Goal: Task Accomplishment & Management: Use online tool/utility

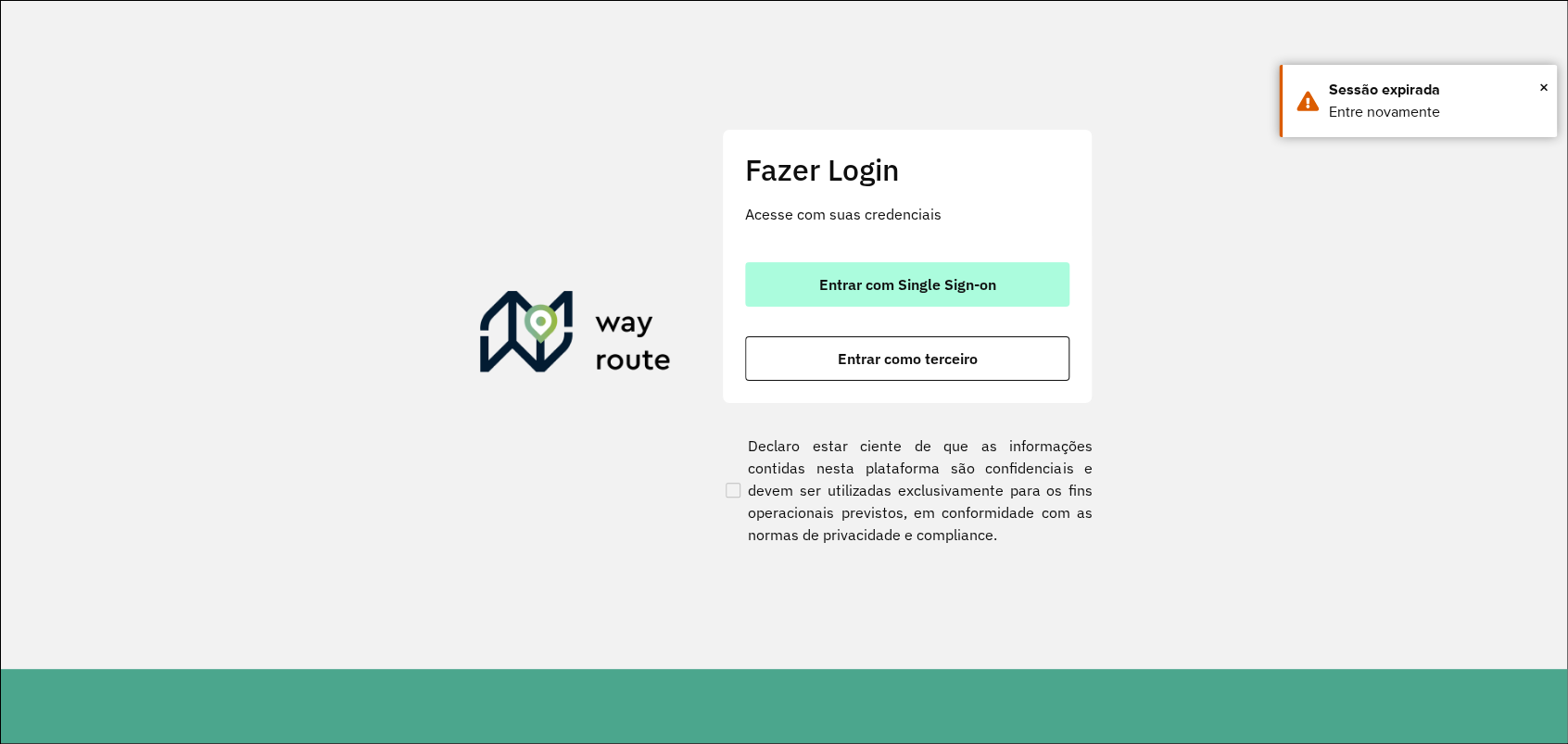
click at [937, 280] on span "Entrar com Single Sign-on" at bounding box center [908, 285] width 177 height 15
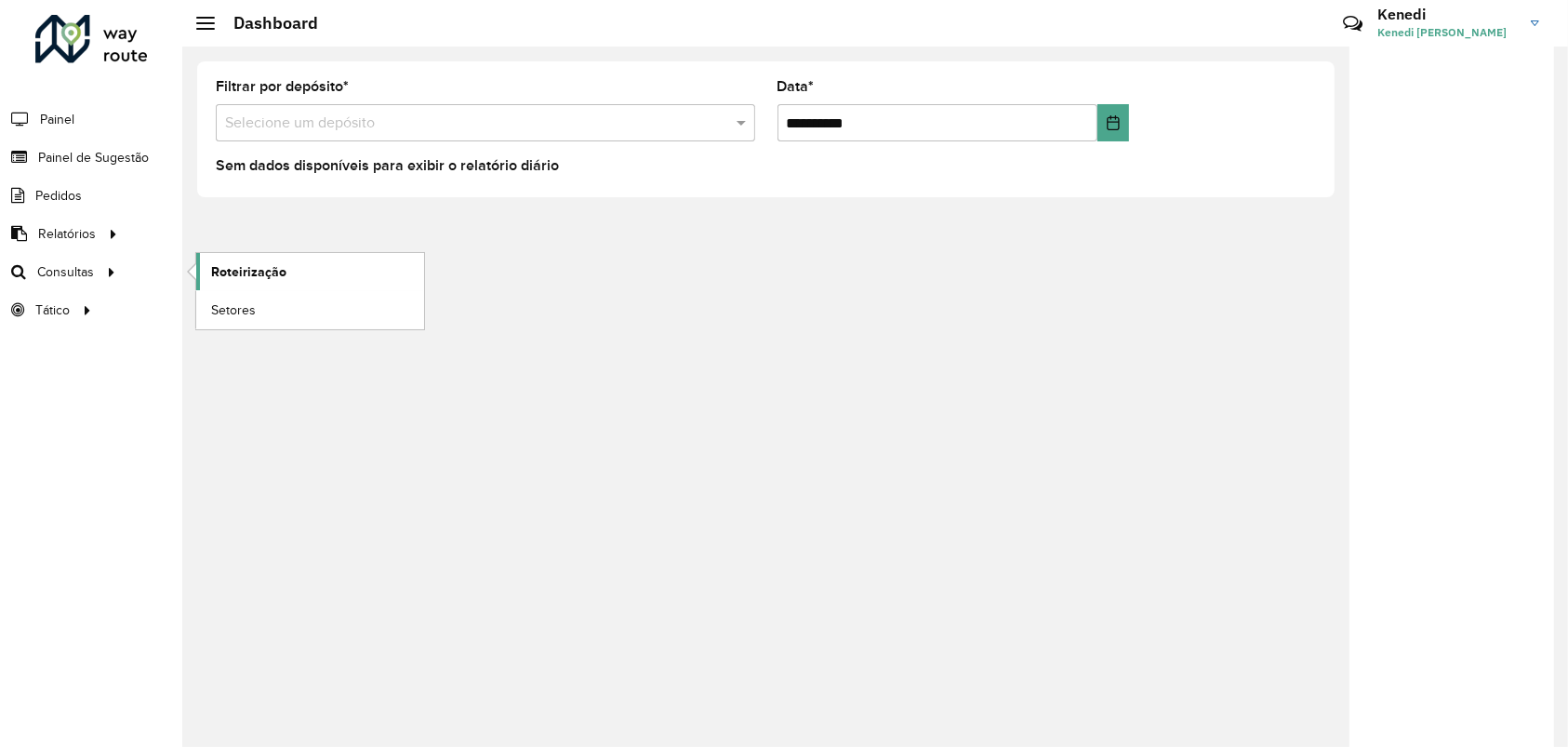
click at [223, 269] on span "Roteirização" at bounding box center [248, 272] width 75 height 20
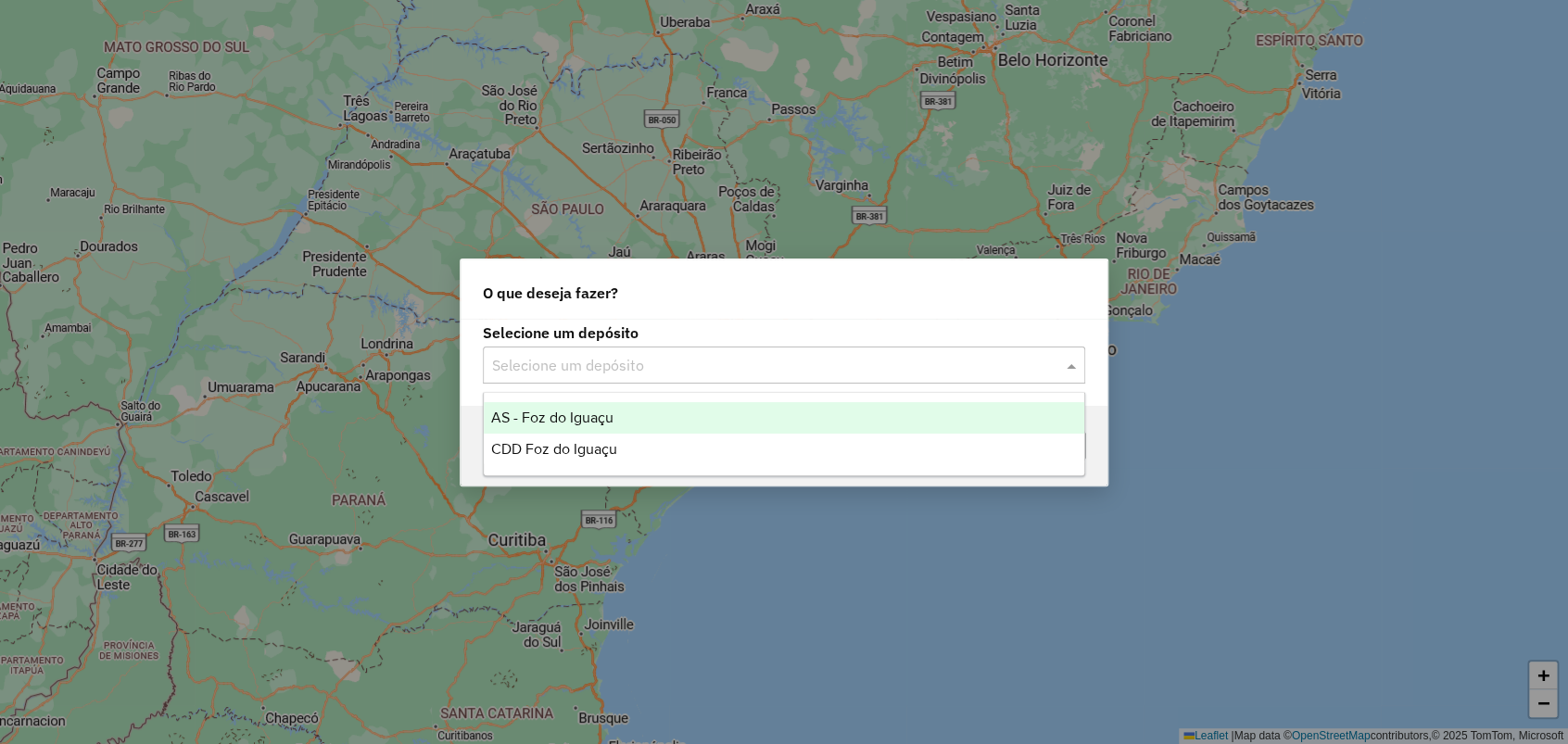
click at [781, 355] on input "text" at bounding box center [765, 366] width 547 height 22
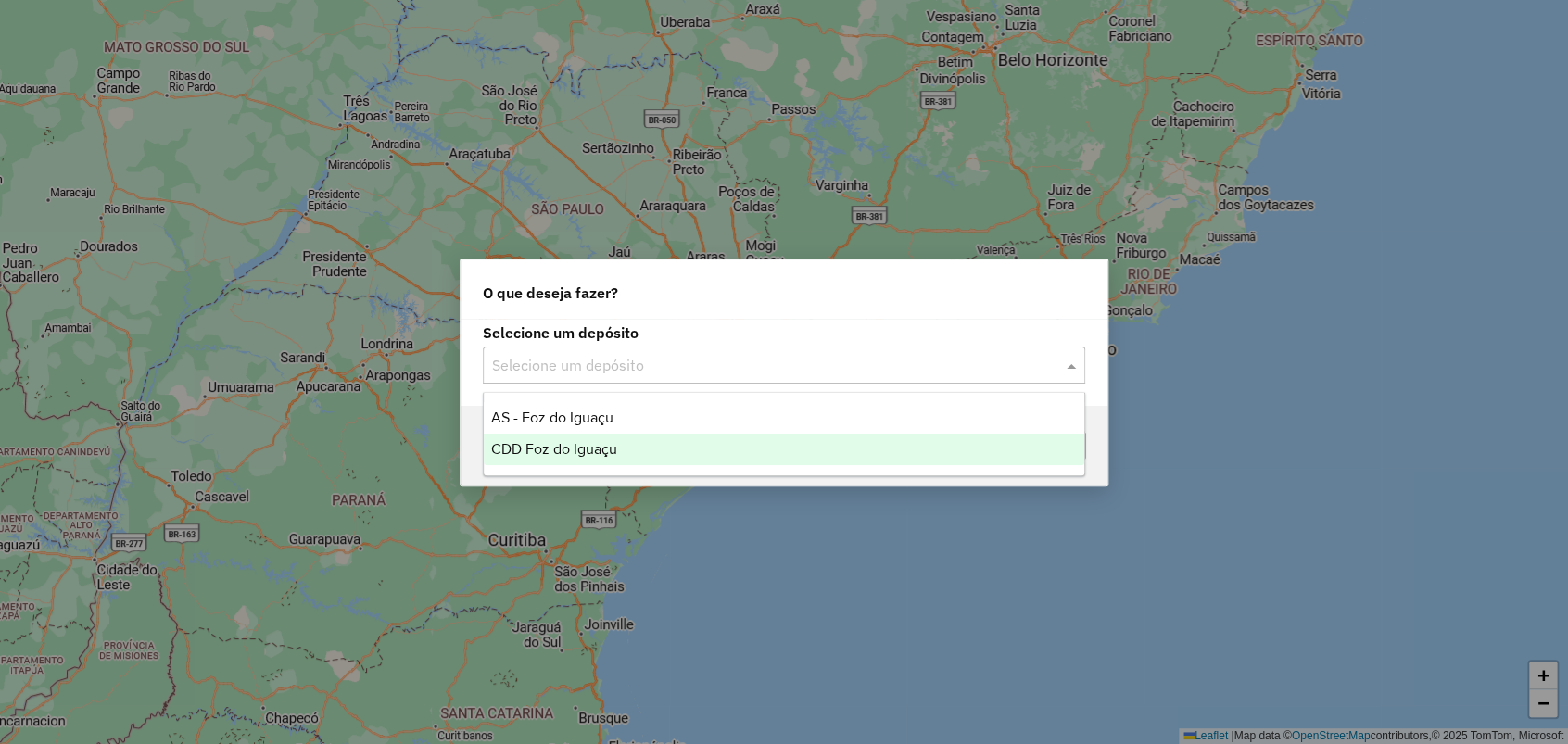
click at [556, 444] on span "CDD Foz do Iguaçu" at bounding box center [553, 449] width 126 height 16
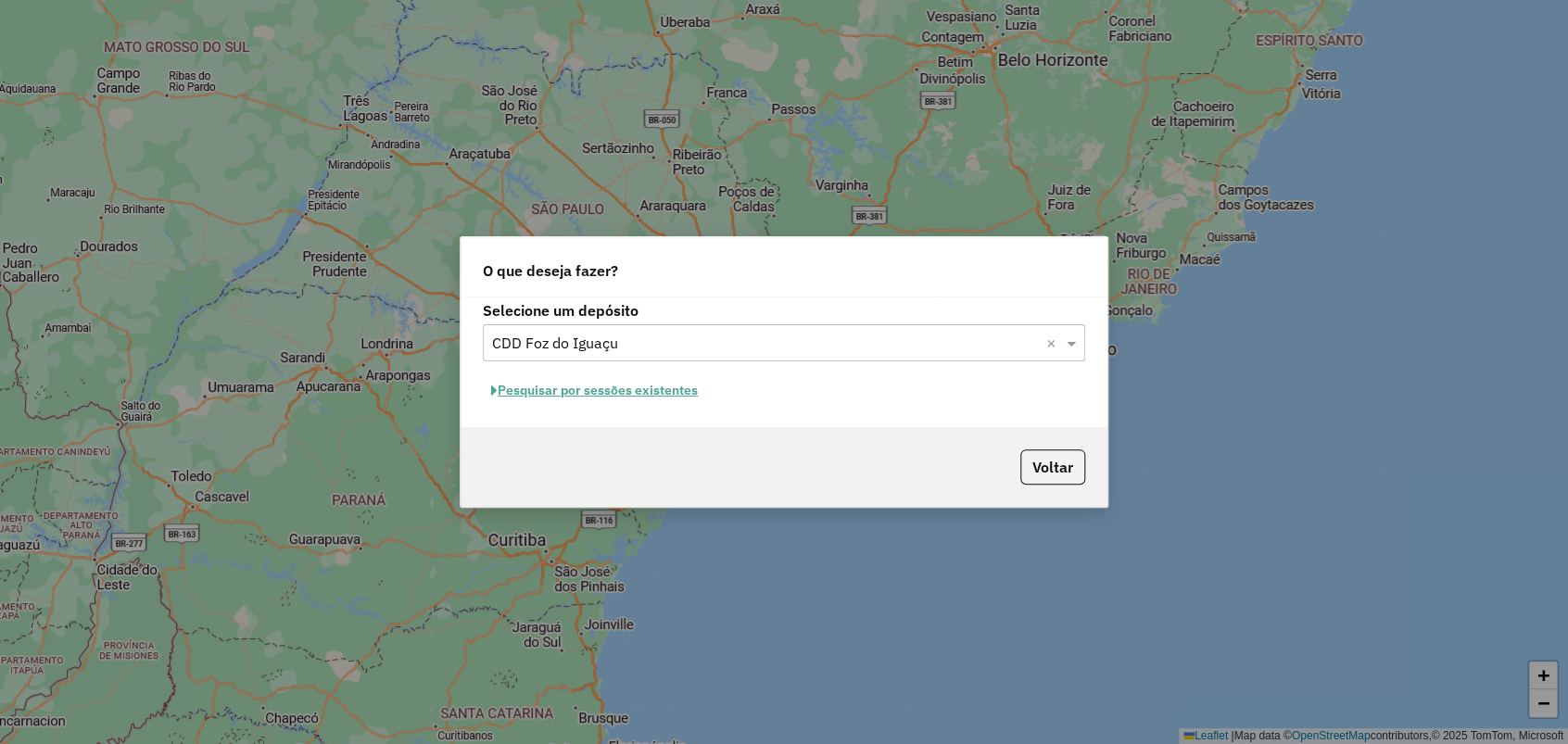
click at [594, 390] on button "Pesquisar por sessões existentes" at bounding box center [594, 390] width 223 height 29
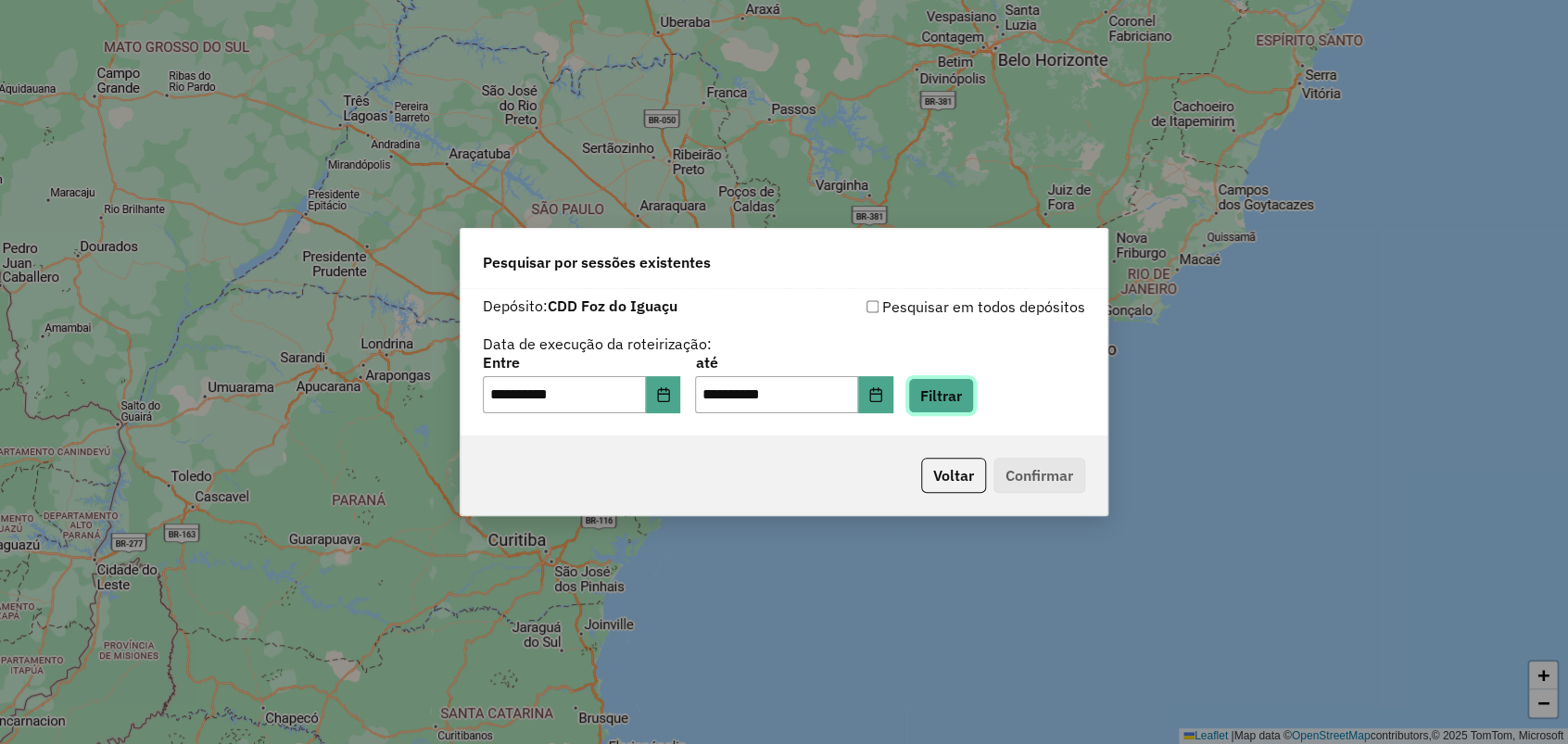
click at [964, 396] on button "Filtrar" at bounding box center [941, 396] width 65 height 35
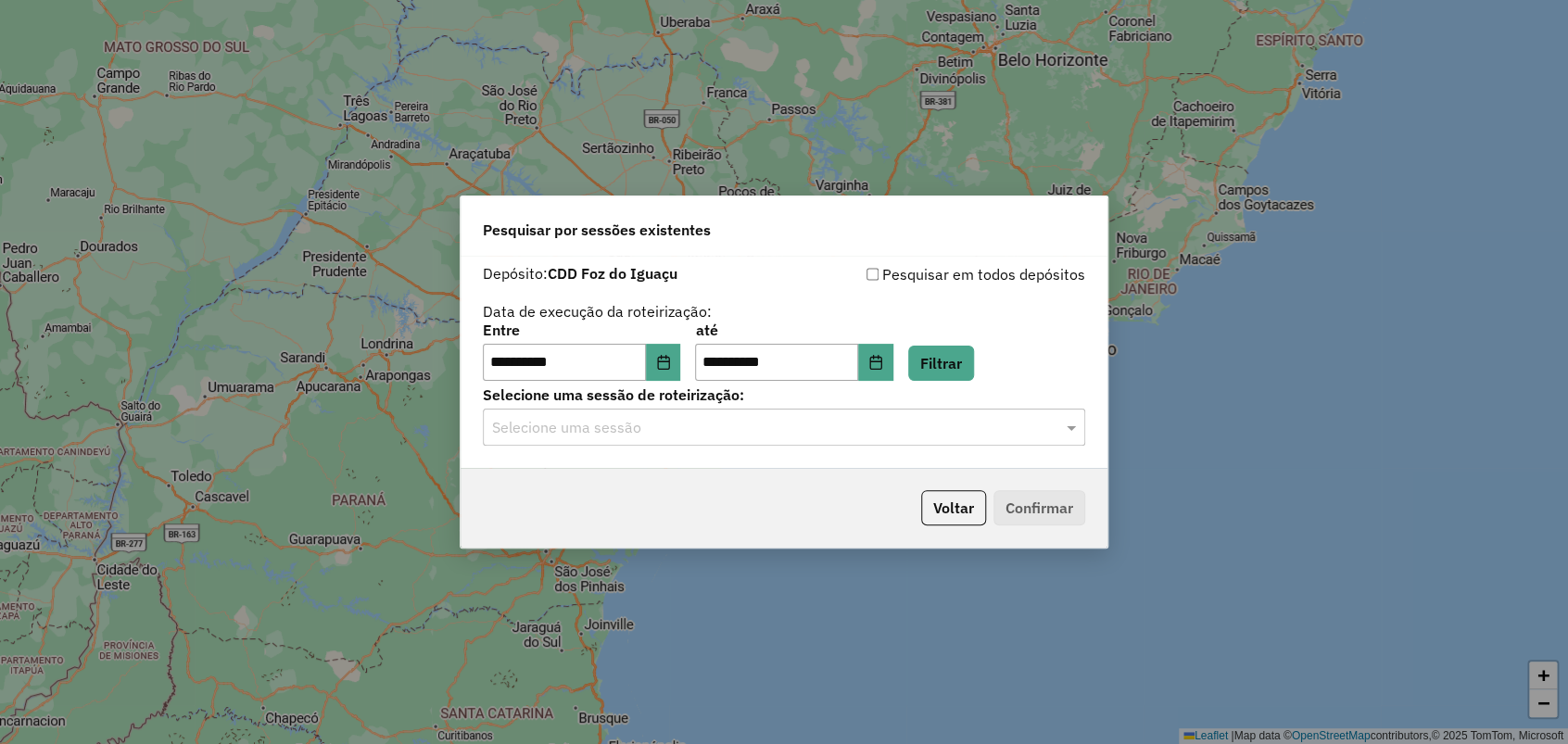
click at [927, 428] on input "text" at bounding box center [765, 428] width 547 height 22
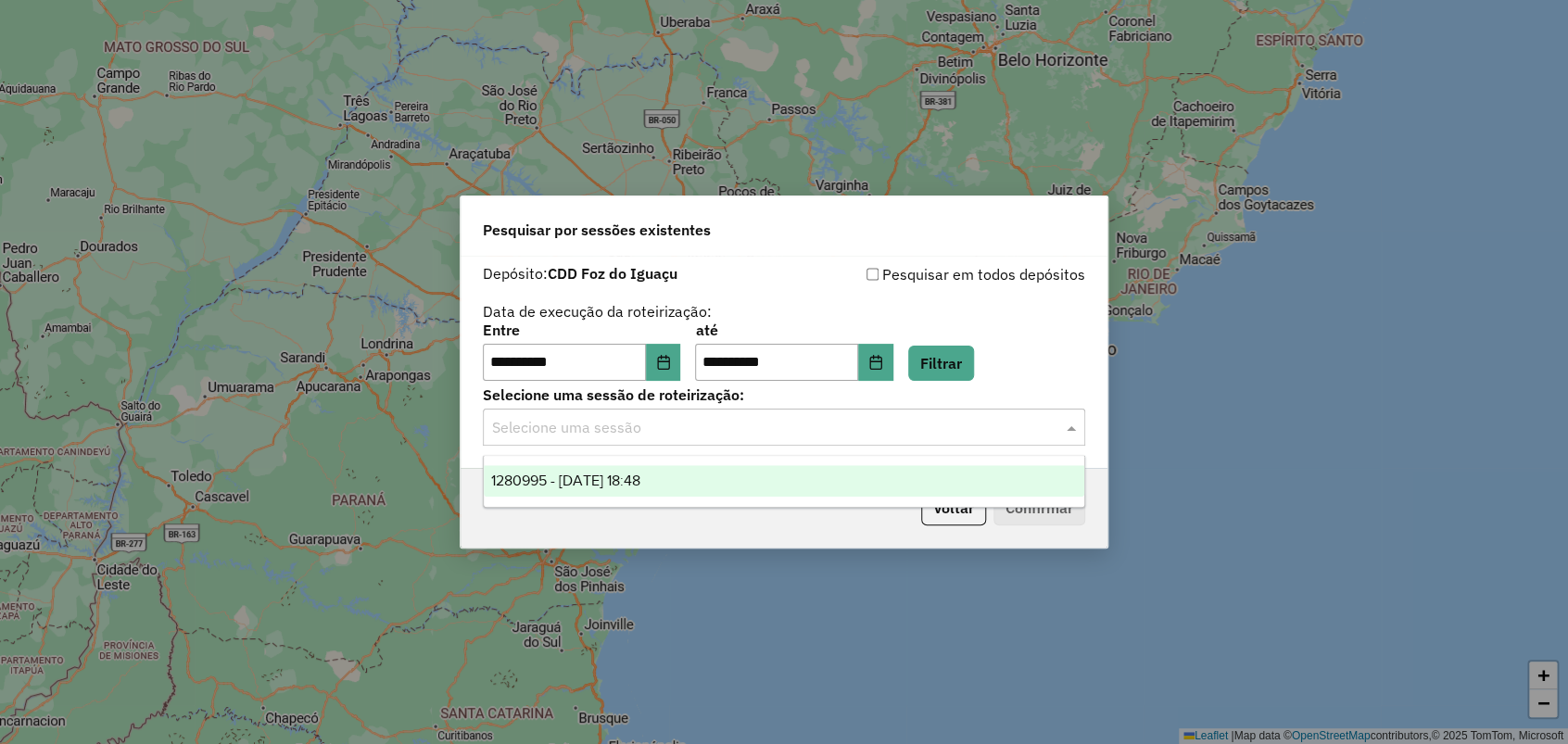
click at [723, 496] on div "1280995 - 23/09/2025 18:48" at bounding box center [783, 481] width 600 height 32
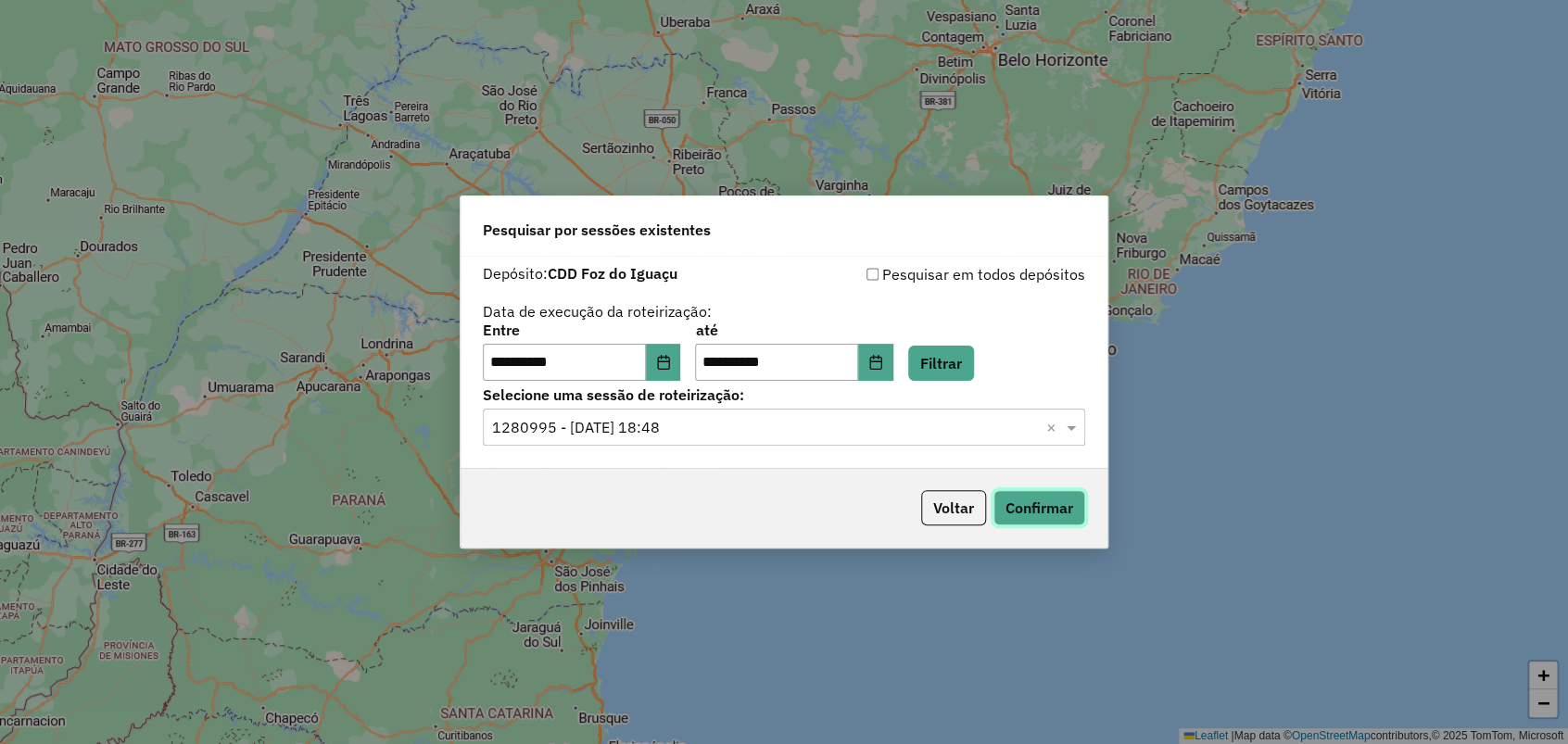
click at [1007, 499] on button "Confirmar" at bounding box center [1039, 508] width 91 height 35
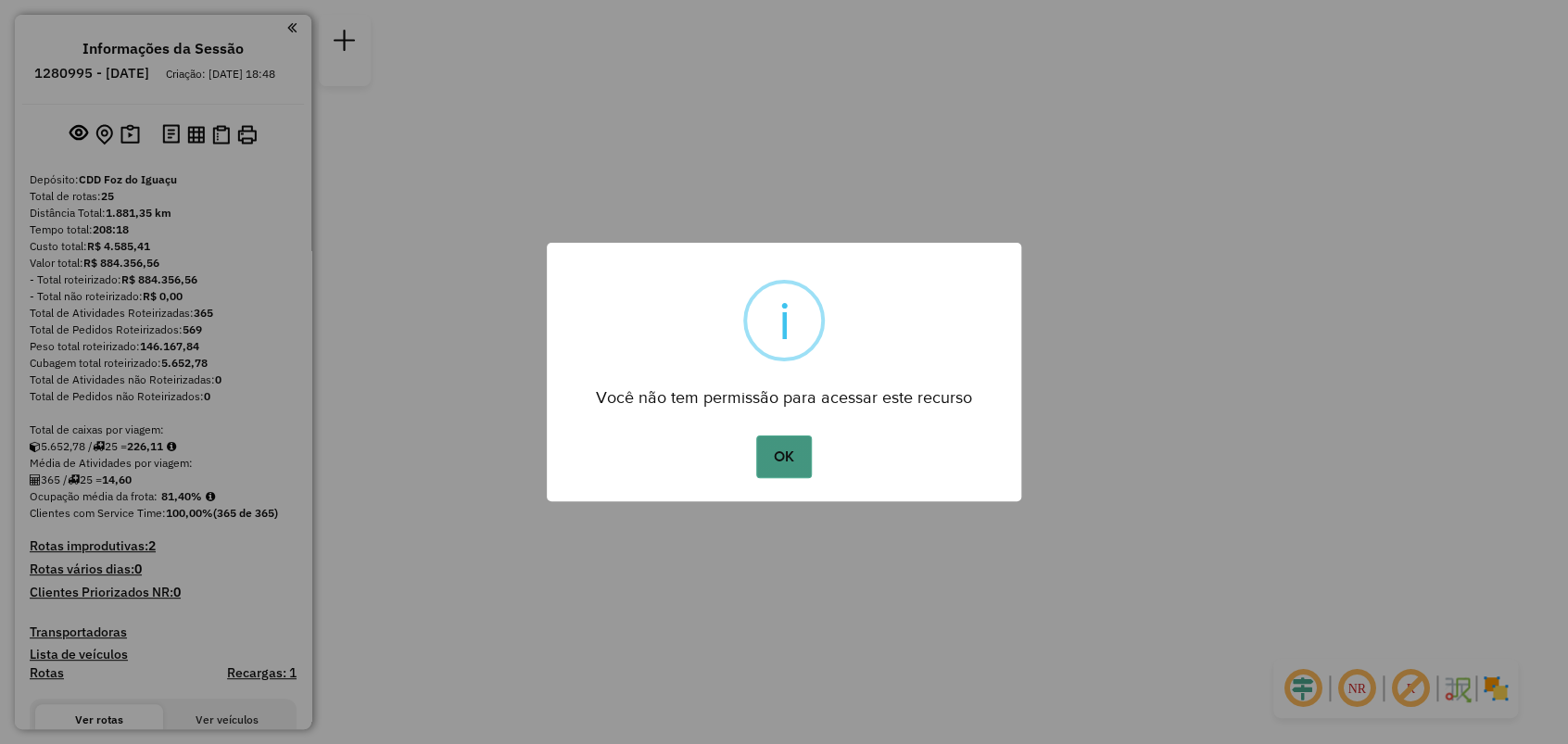
click at [801, 454] on button "OK" at bounding box center [783, 457] width 55 height 43
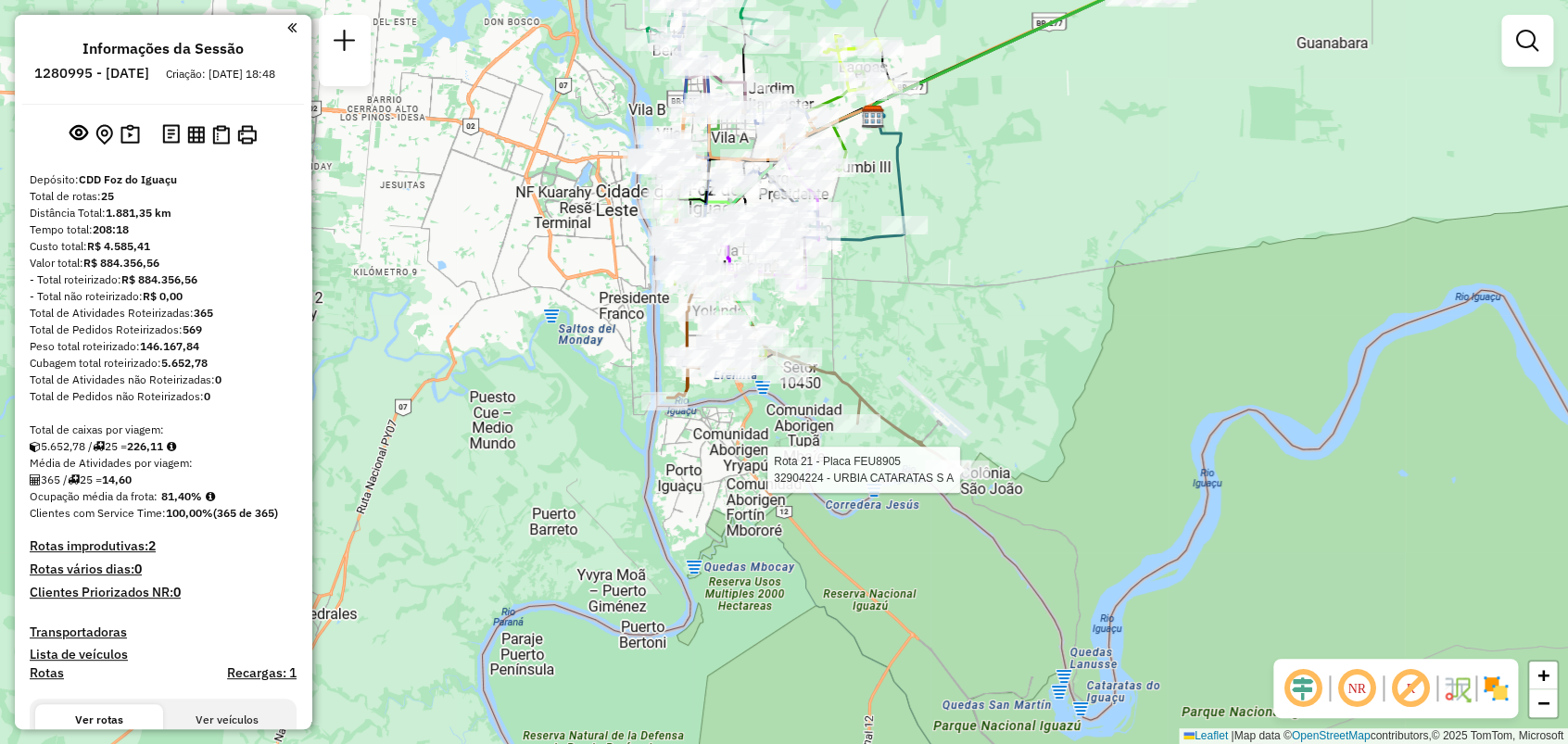
select select "**********"
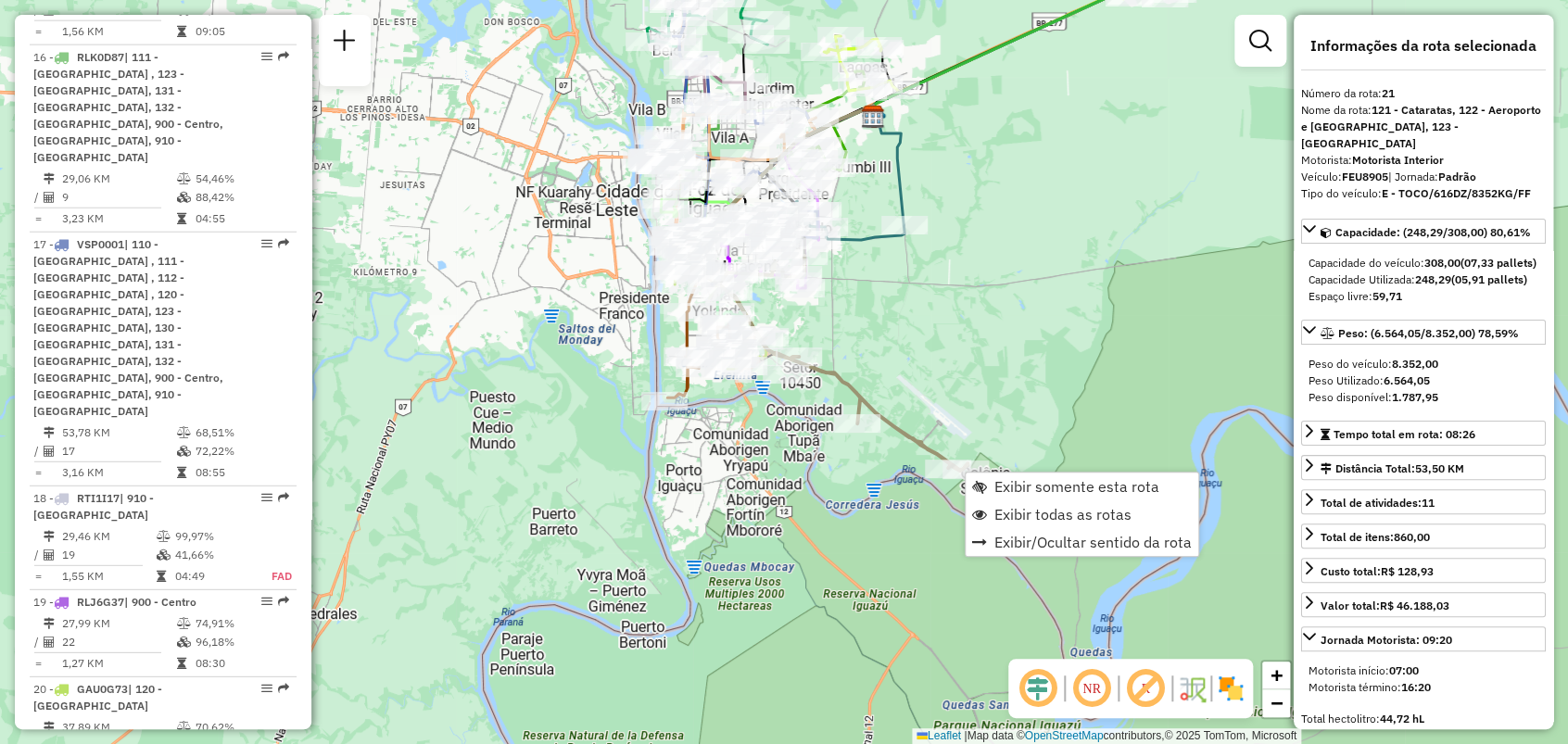
scroll to position [2719, 0]
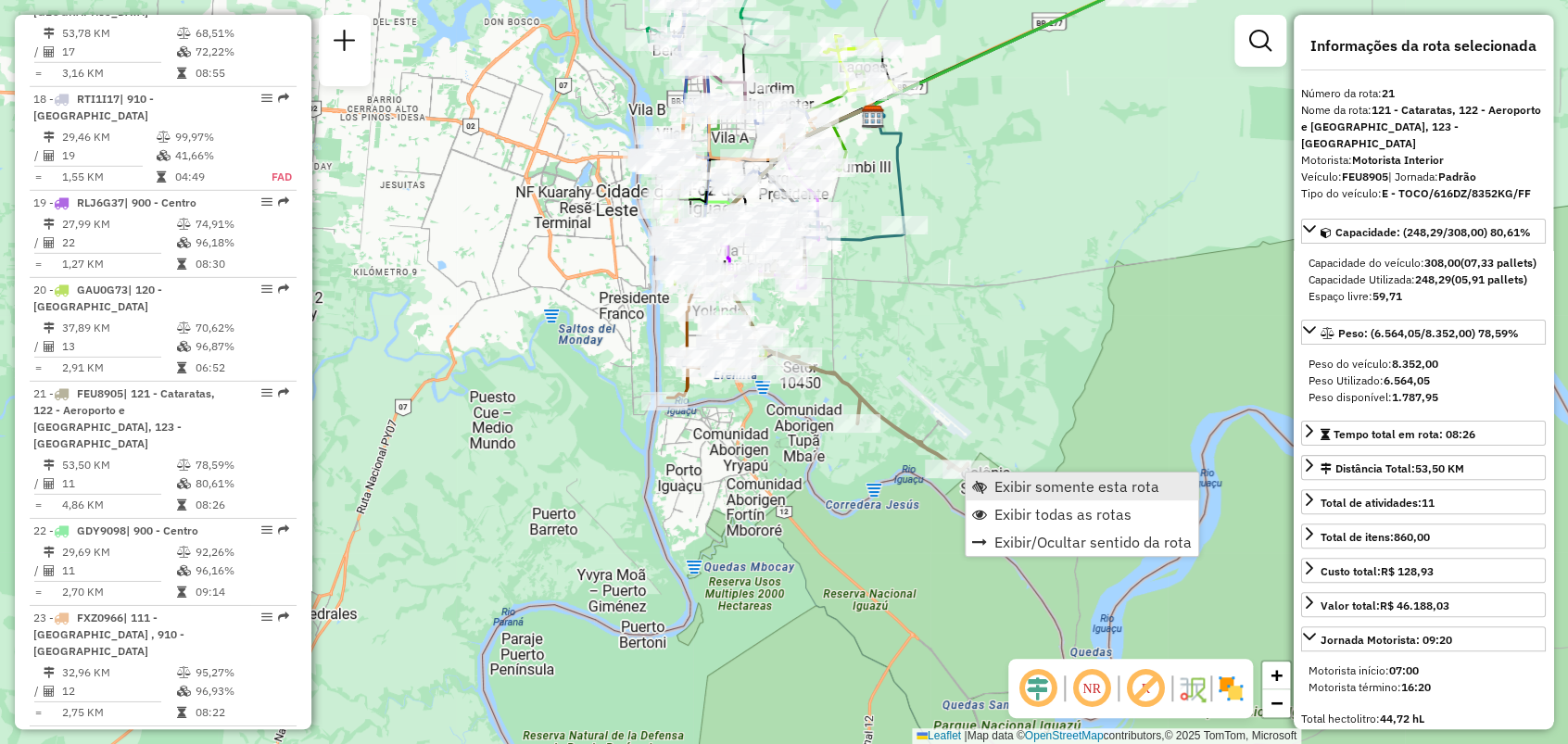
click at [1002, 481] on span "Exibir somente esta rota" at bounding box center [1076, 486] width 165 height 15
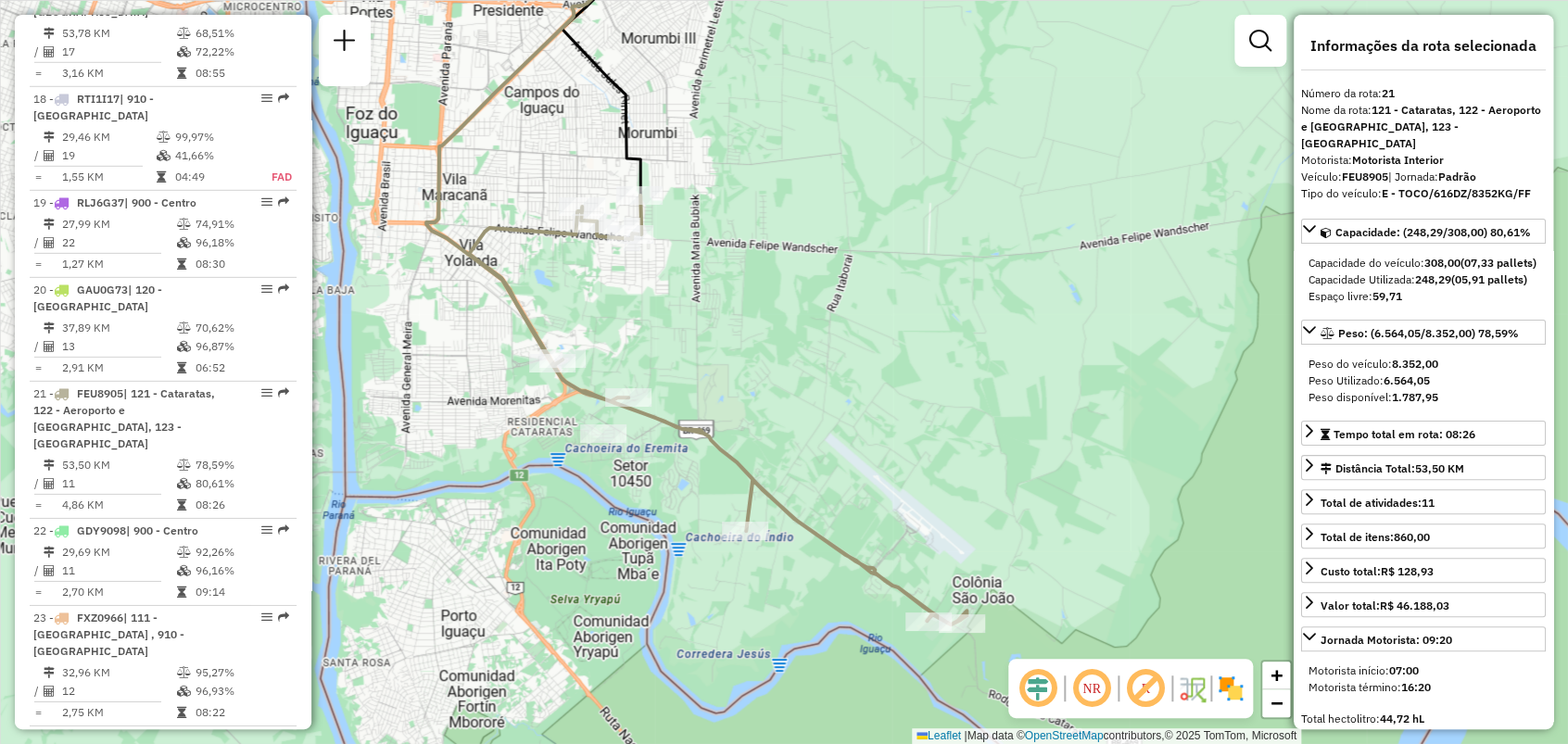
drag, startPoint x: 854, startPoint y: 457, endPoint x: 763, endPoint y: 339, distance: 149.0
click at [763, 339] on div "Janela de atendimento Grade de atendimento Capacidade Transportadoras Veículos …" at bounding box center [784, 372] width 1568 height 744
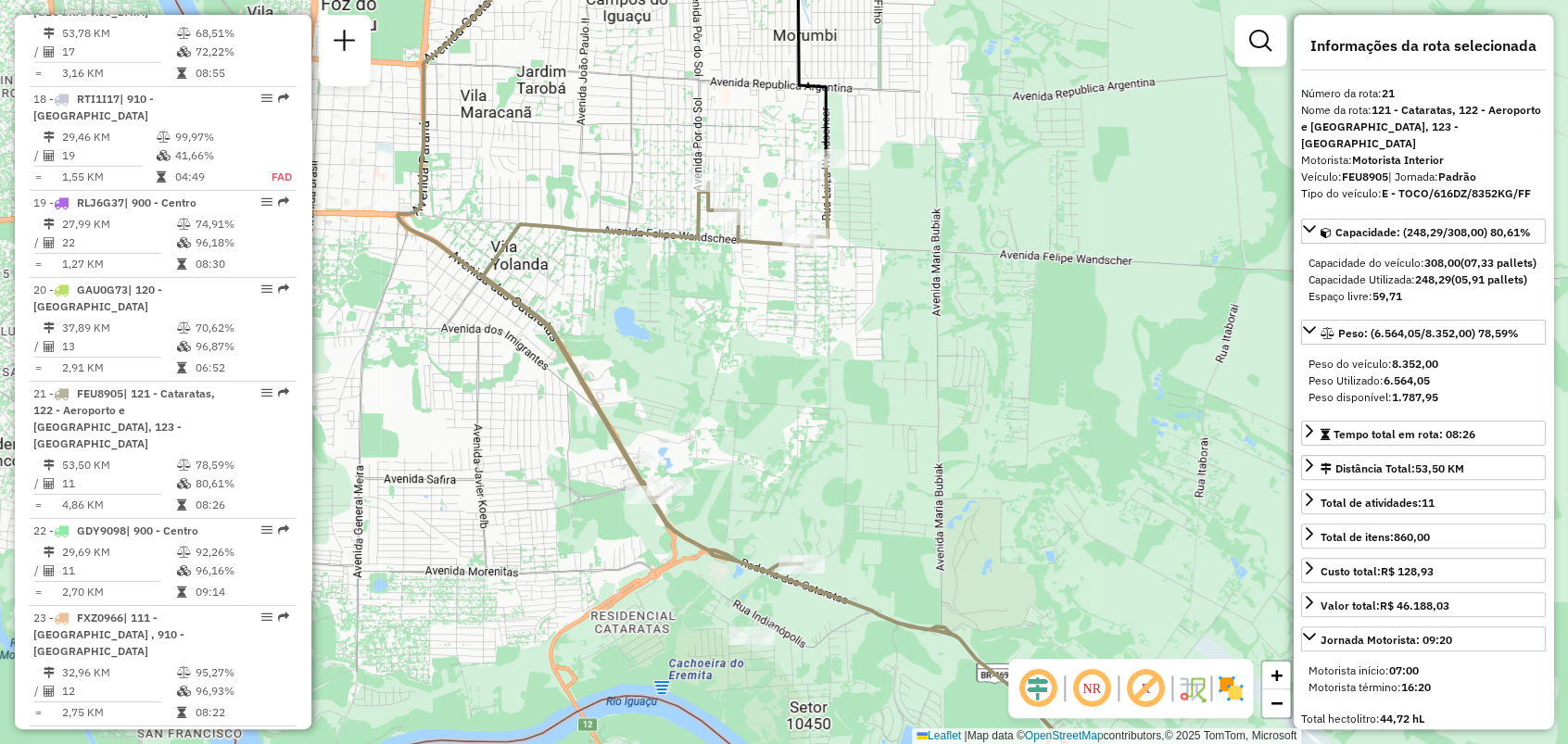
drag, startPoint x: 381, startPoint y: 238, endPoint x: 438, endPoint y: 201, distance: 68.0
click at [438, 201] on div "Janela de atendimento Grade de atendimento Capacidade Transportadoras Veículos …" at bounding box center [784, 372] width 1568 height 744
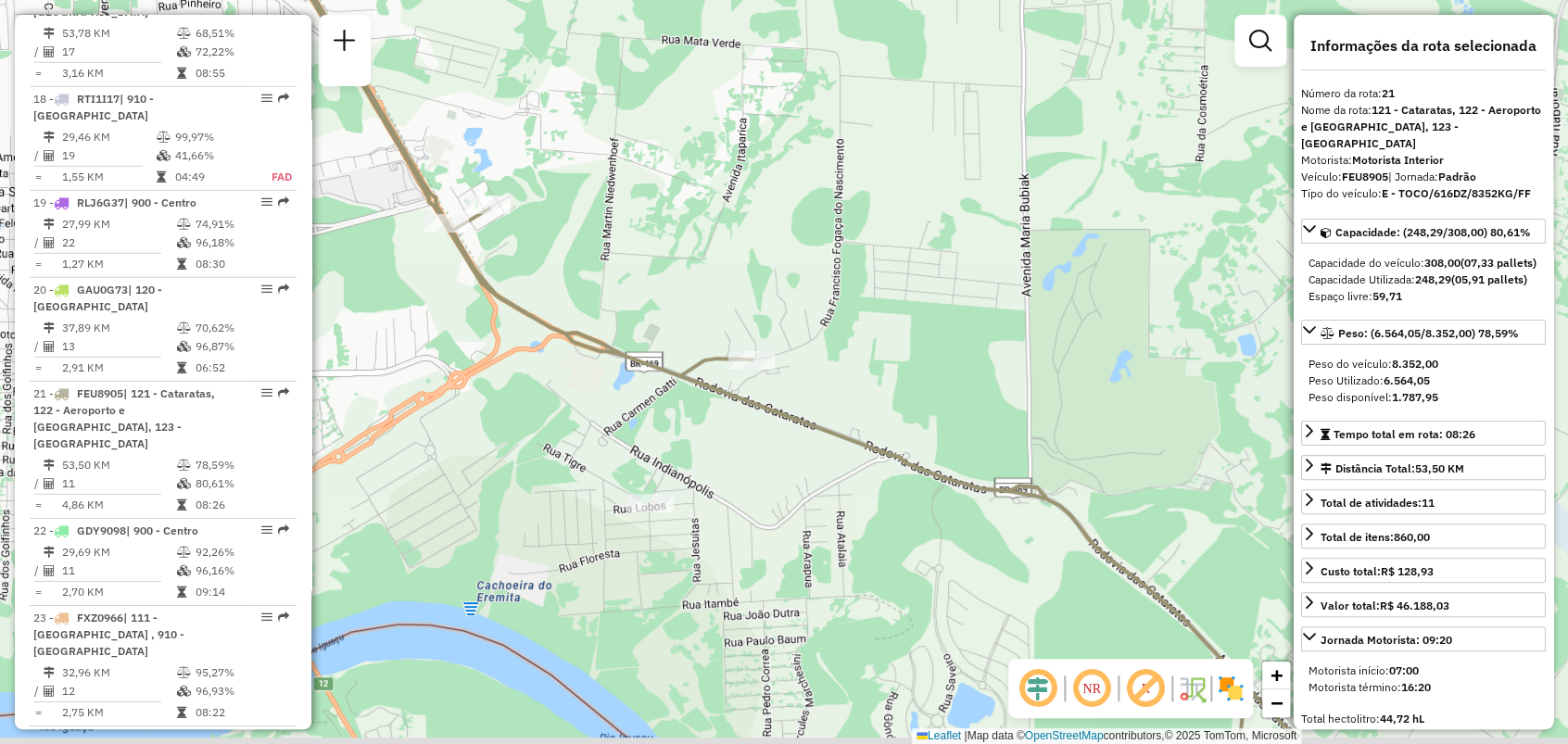
drag, startPoint x: 771, startPoint y: 432, endPoint x: 610, endPoint y: 335, distance: 188.0
click at [610, 335] on icon at bounding box center [742, 288] width 1102 height 893
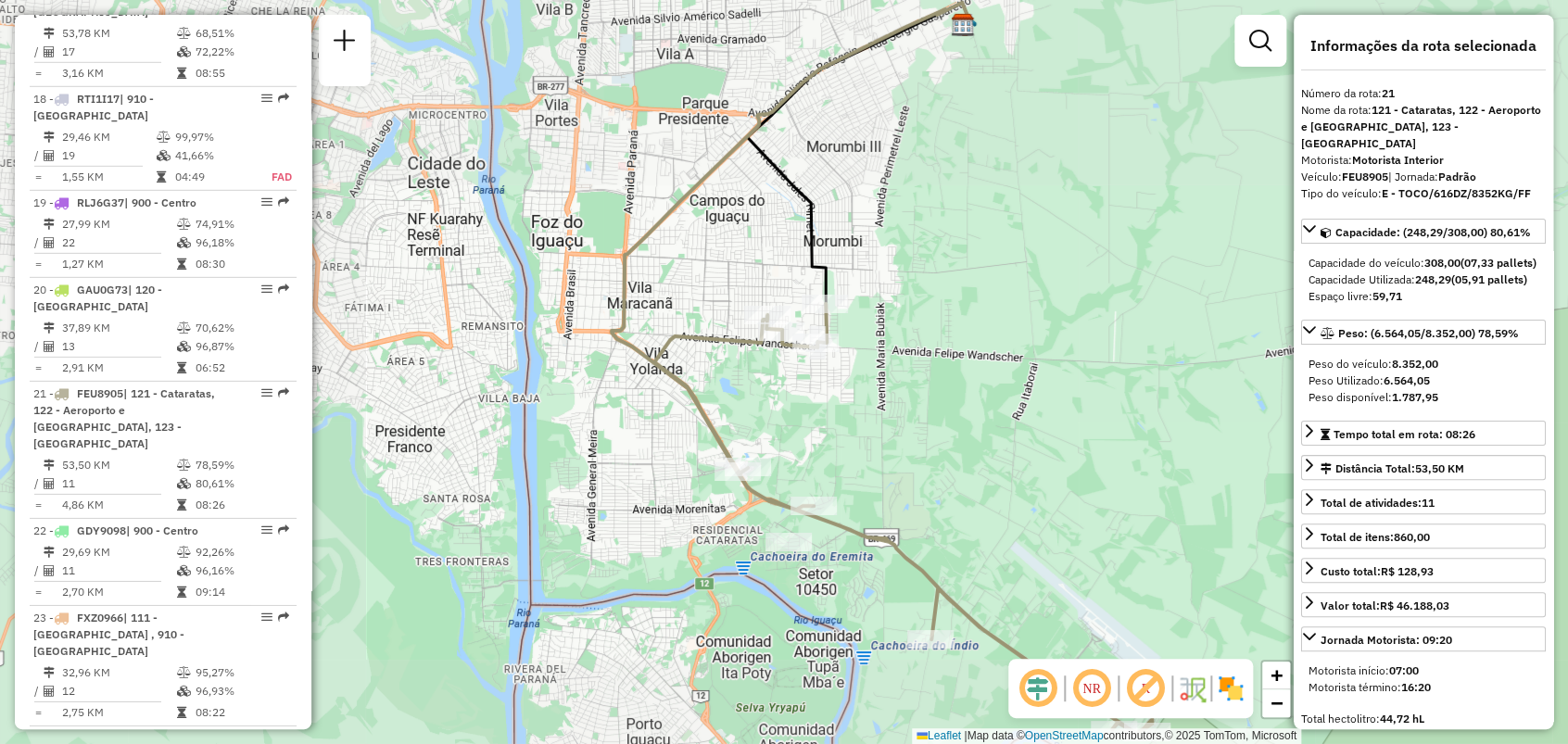
drag, startPoint x: 866, startPoint y: 535, endPoint x: 601, endPoint y: 415, distance: 290.9
click at [600, 415] on div "Rota 21 - Placa FEU8905 32902614 - [PERSON_NAME] ANDRI Rota 21 - Placa FEU8905 …" at bounding box center [784, 372] width 1568 height 744
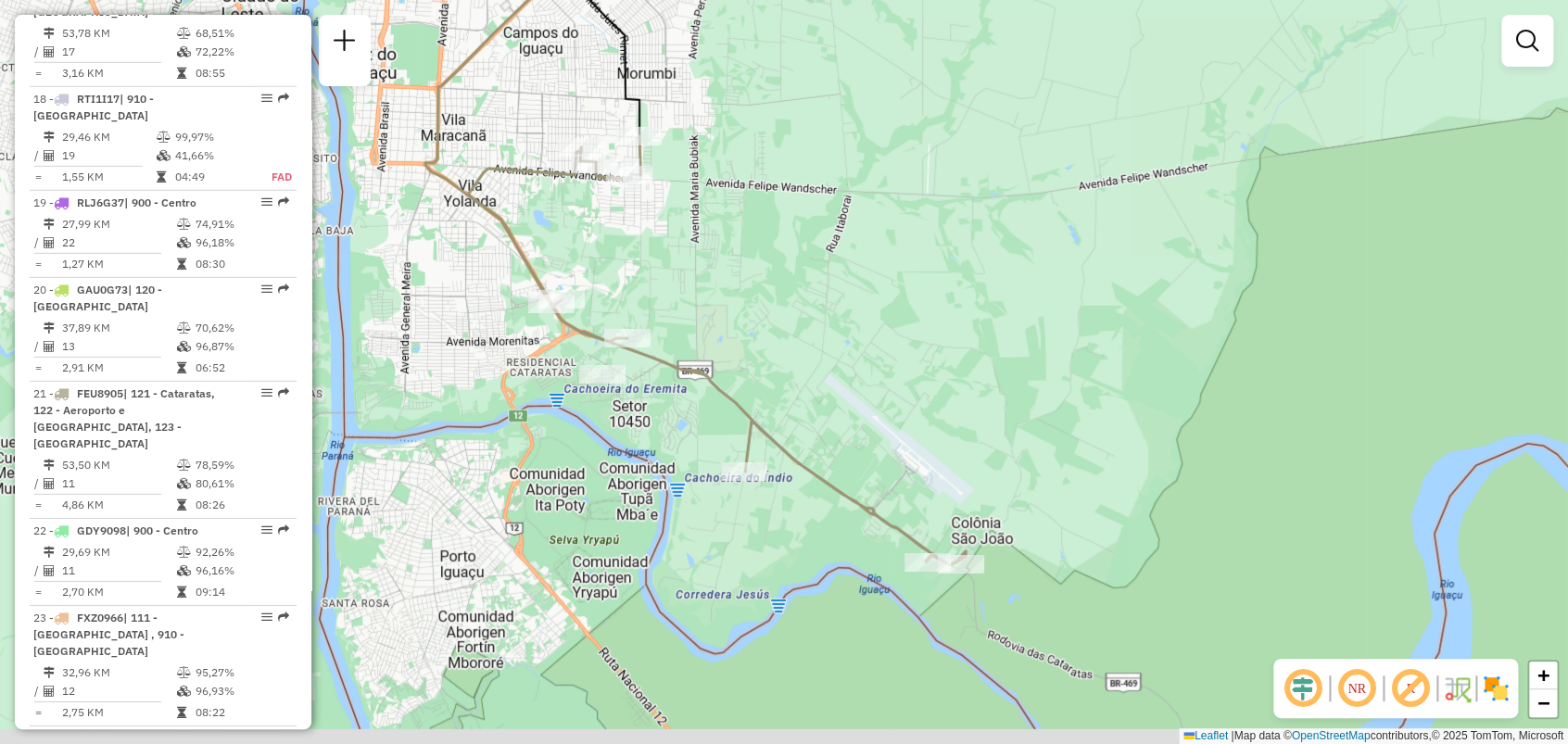
drag, startPoint x: 1009, startPoint y: 501, endPoint x: 821, endPoint y: 331, distance: 253.5
click at [821, 331] on div "Janela de atendimento Grade de atendimento Capacidade Transportadoras Veículos …" at bounding box center [784, 372] width 1568 height 744
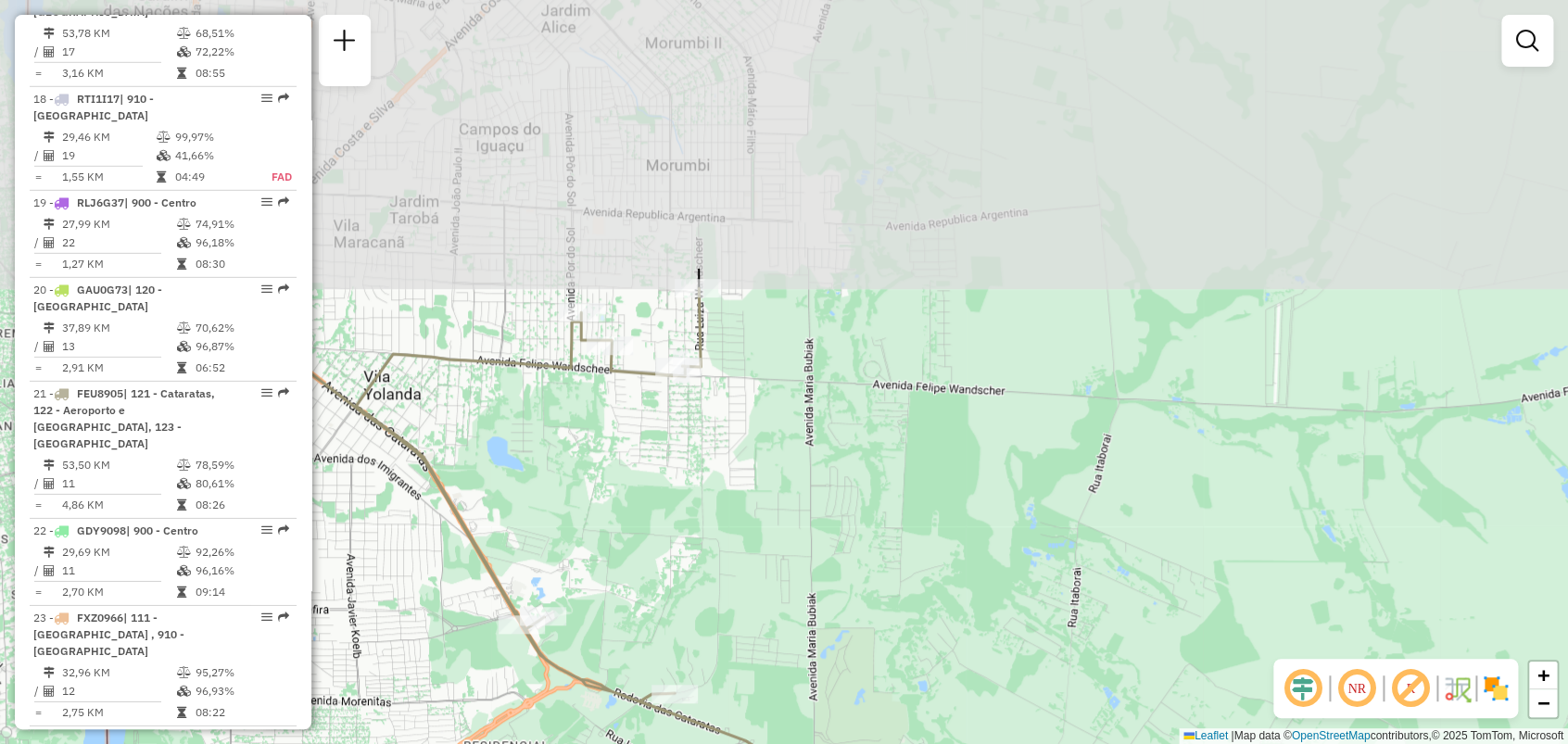
drag, startPoint x: 634, startPoint y: 148, endPoint x: 630, endPoint y: 491, distance: 343.0
click at [630, 493] on div "Janela de atendimento Grade de atendimento Capacidade Transportadoras Veículos …" at bounding box center [784, 372] width 1568 height 744
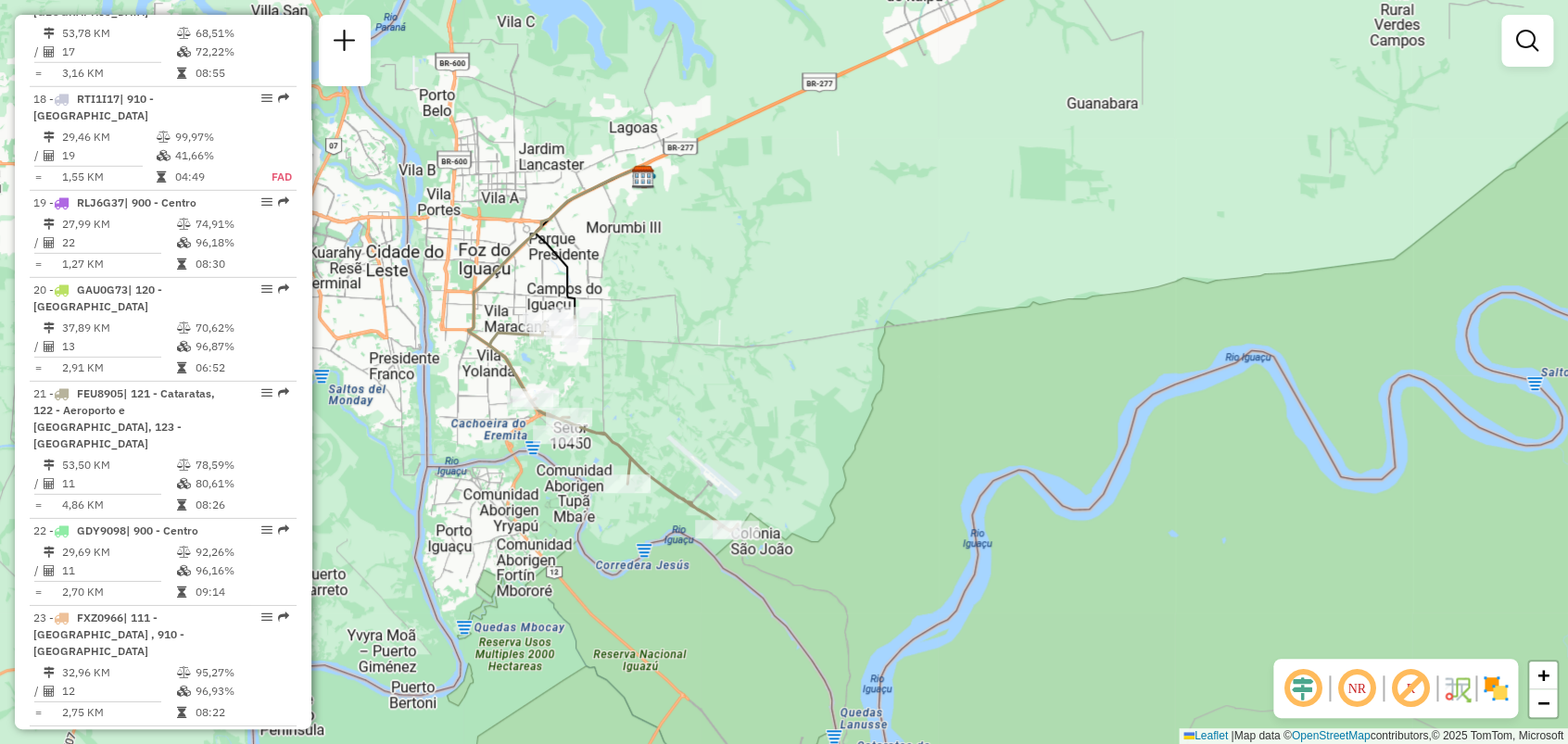
drag, startPoint x: 430, startPoint y: 282, endPoint x: 454, endPoint y: 274, distance: 25.3
click at [454, 274] on div "Janela de atendimento Grade de atendimento Capacidade Transportadoras Veículos …" at bounding box center [784, 372] width 1568 height 744
select select "**********"
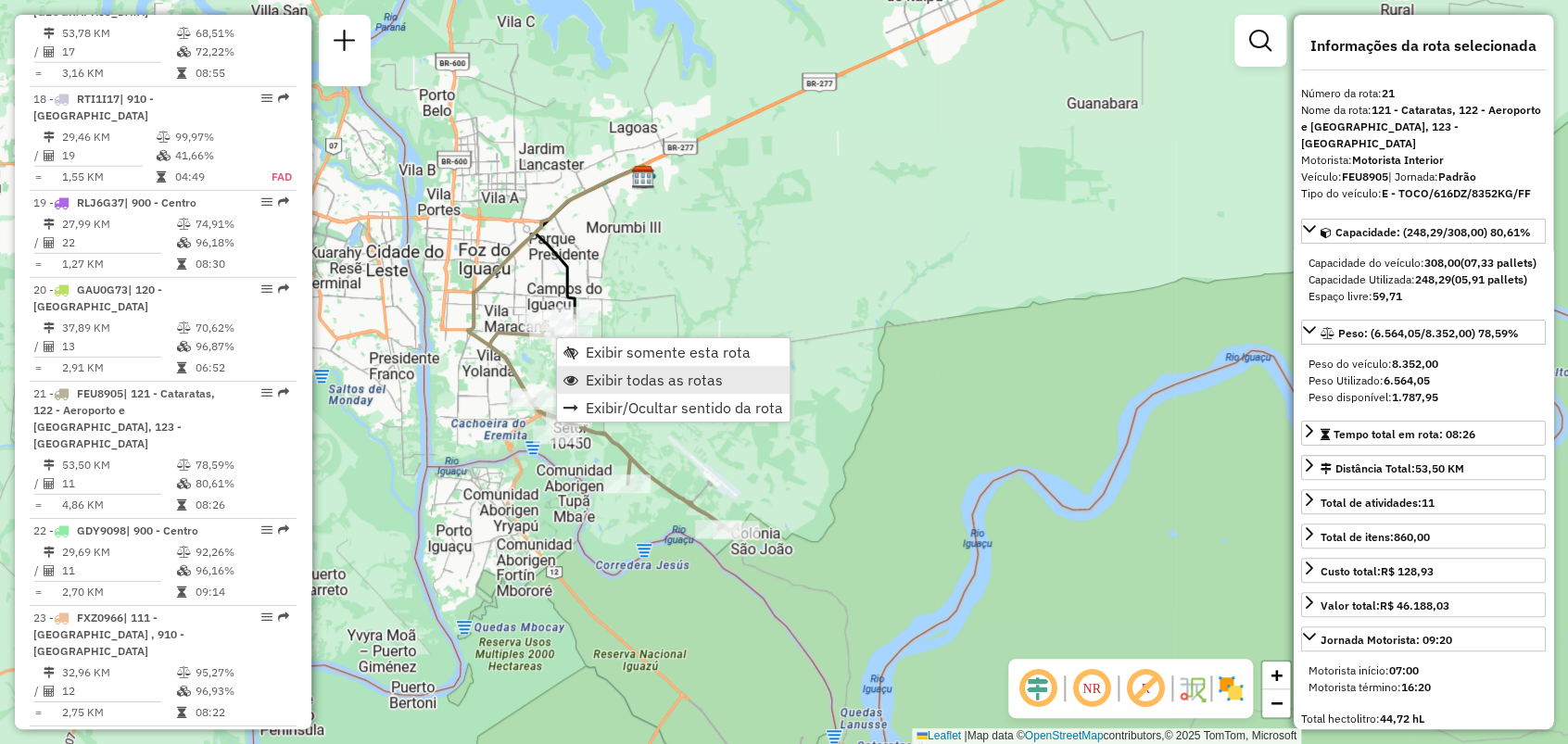
click at [609, 372] on span "Exibir todas as rotas" at bounding box center [653, 380] width 137 height 15
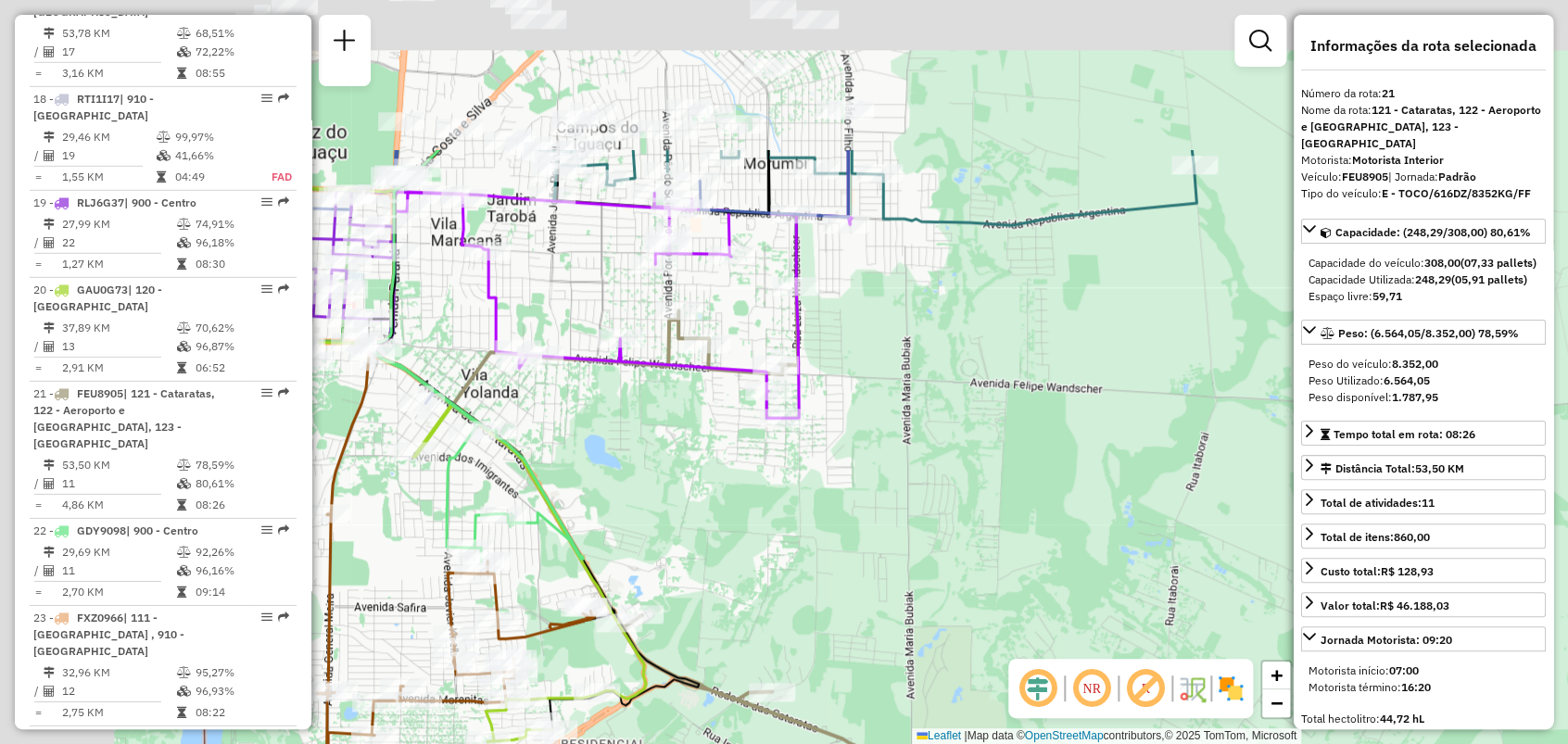
drag, startPoint x: 393, startPoint y: 291, endPoint x: 564, endPoint y: 546, distance: 307.0
click at [564, 546] on icon at bounding box center [475, 364] width 215 height 395
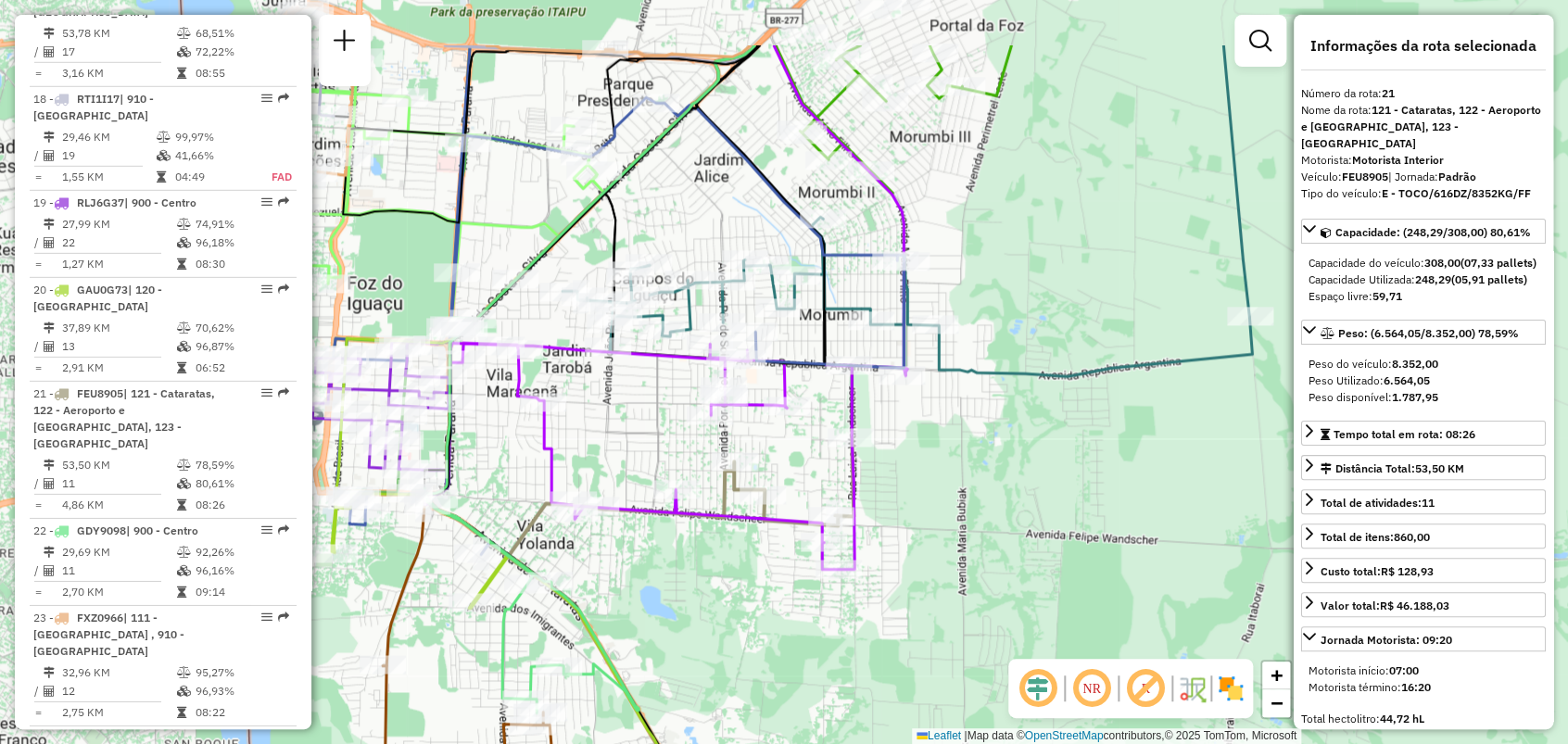
click at [518, 417] on div "Janela de atendimento Grade de atendimento Capacidade Transportadoras Veículos …" at bounding box center [784, 372] width 1568 height 744
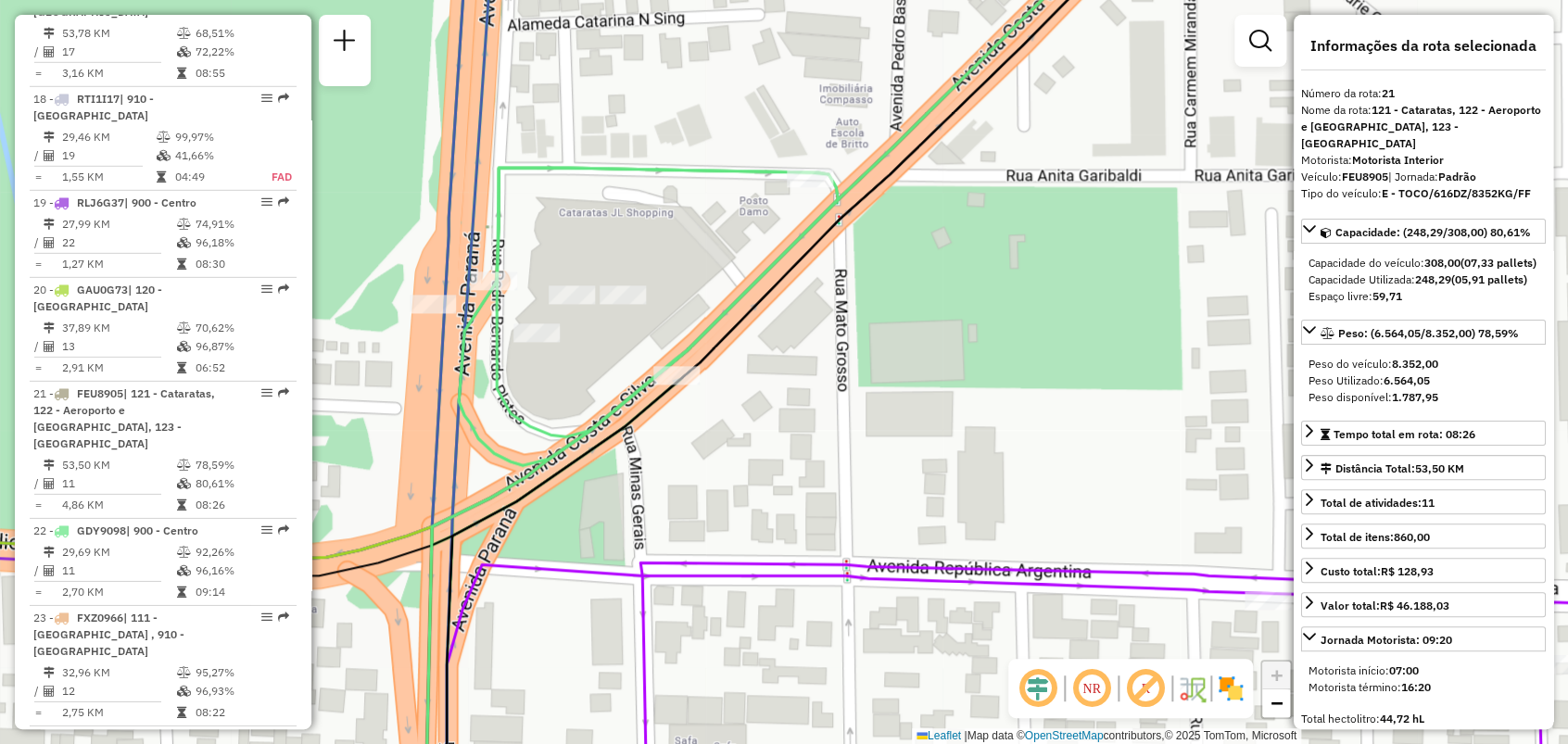
drag, startPoint x: 511, startPoint y: 405, endPoint x: 622, endPoint y: 360, distance: 119.8
click at [622, 360] on div "Janela de atendimento Grade de atendimento Capacidade Transportadoras Veículos …" at bounding box center [784, 372] width 1568 height 744
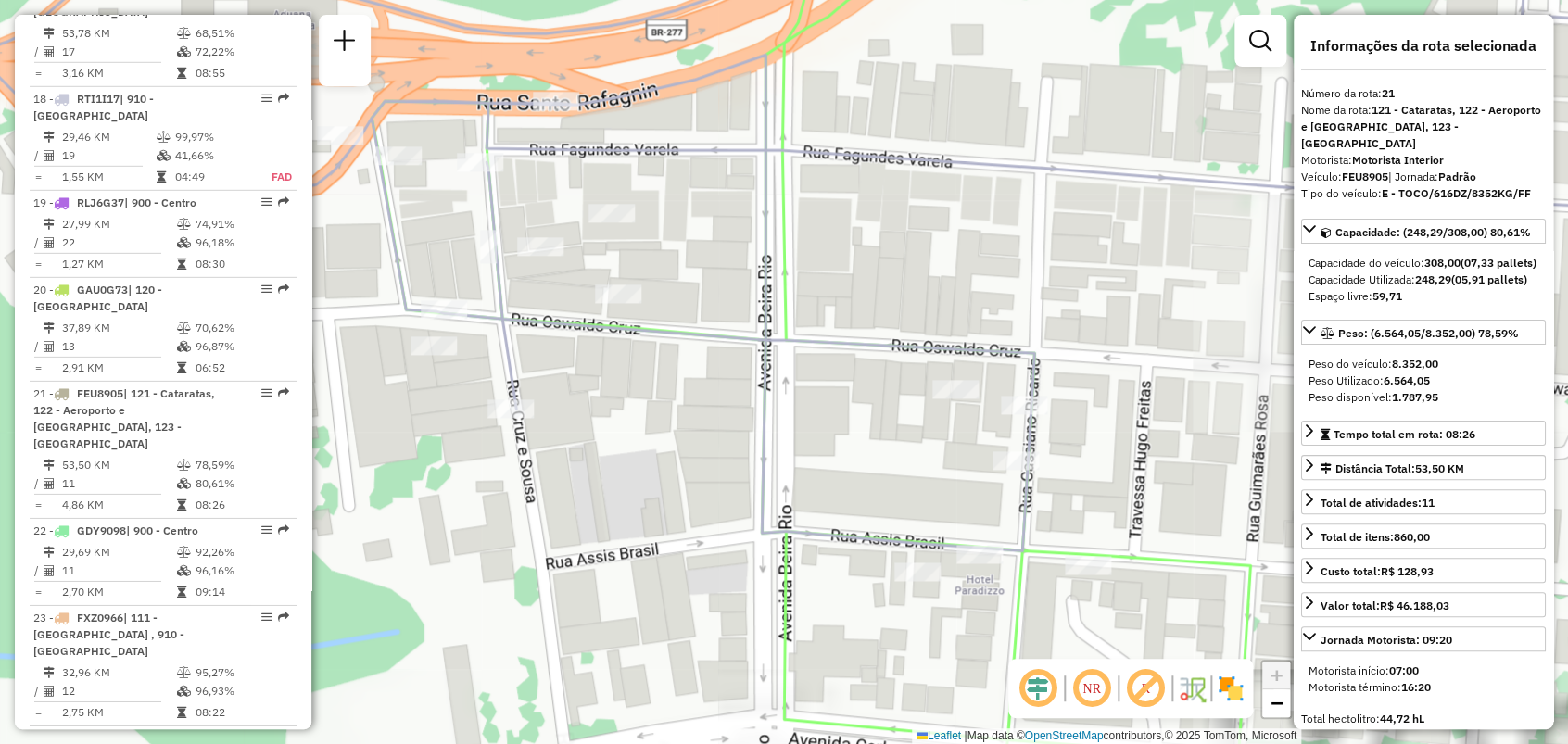
drag, startPoint x: 503, startPoint y: 246, endPoint x: 774, endPoint y: 365, distance: 296.0
click at [774, 365] on icon at bounding box center [846, 372] width 1756 height 893
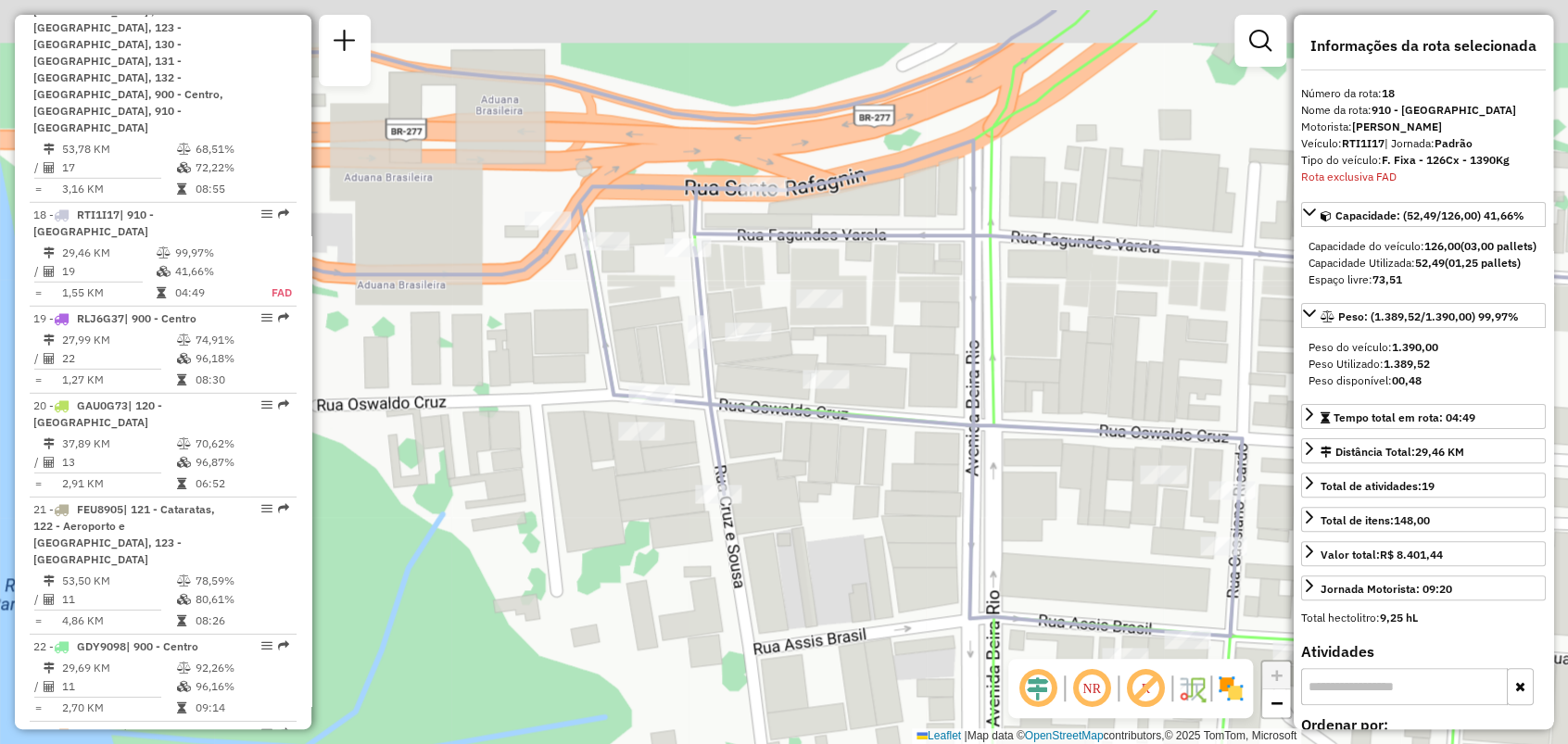
scroll to position [2604, 0]
drag, startPoint x: 393, startPoint y: 190, endPoint x: 613, endPoint y: 277, distance: 236.6
click at [613, 277] on icon at bounding box center [1054, 456] width 1756 height 893
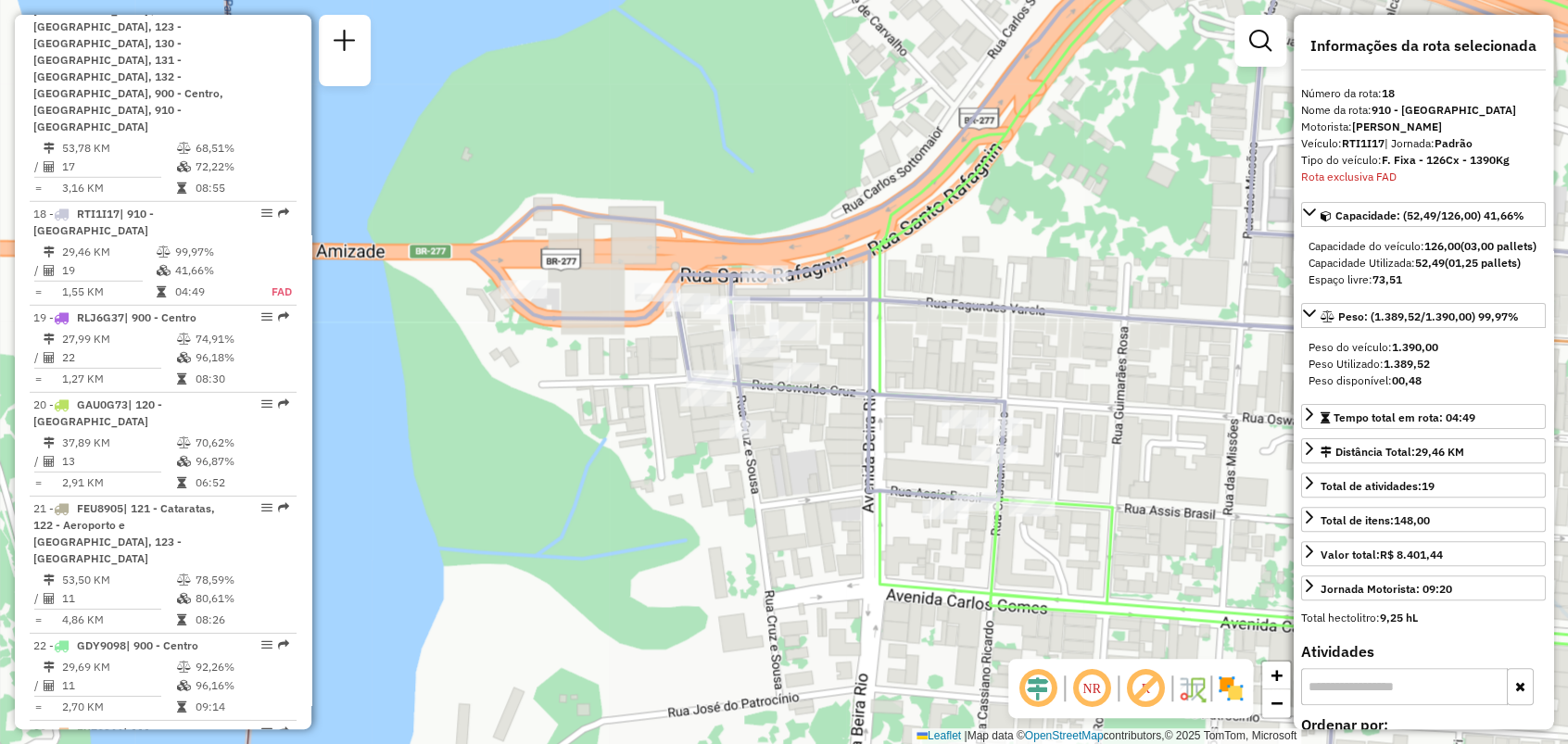
drag, startPoint x: 667, startPoint y: 302, endPoint x: 715, endPoint y: 338, distance: 60.0
click at [715, 338] on div "Janela de atendimento Grade de atendimento Capacidade Transportadoras Veículos …" at bounding box center [784, 372] width 1568 height 744
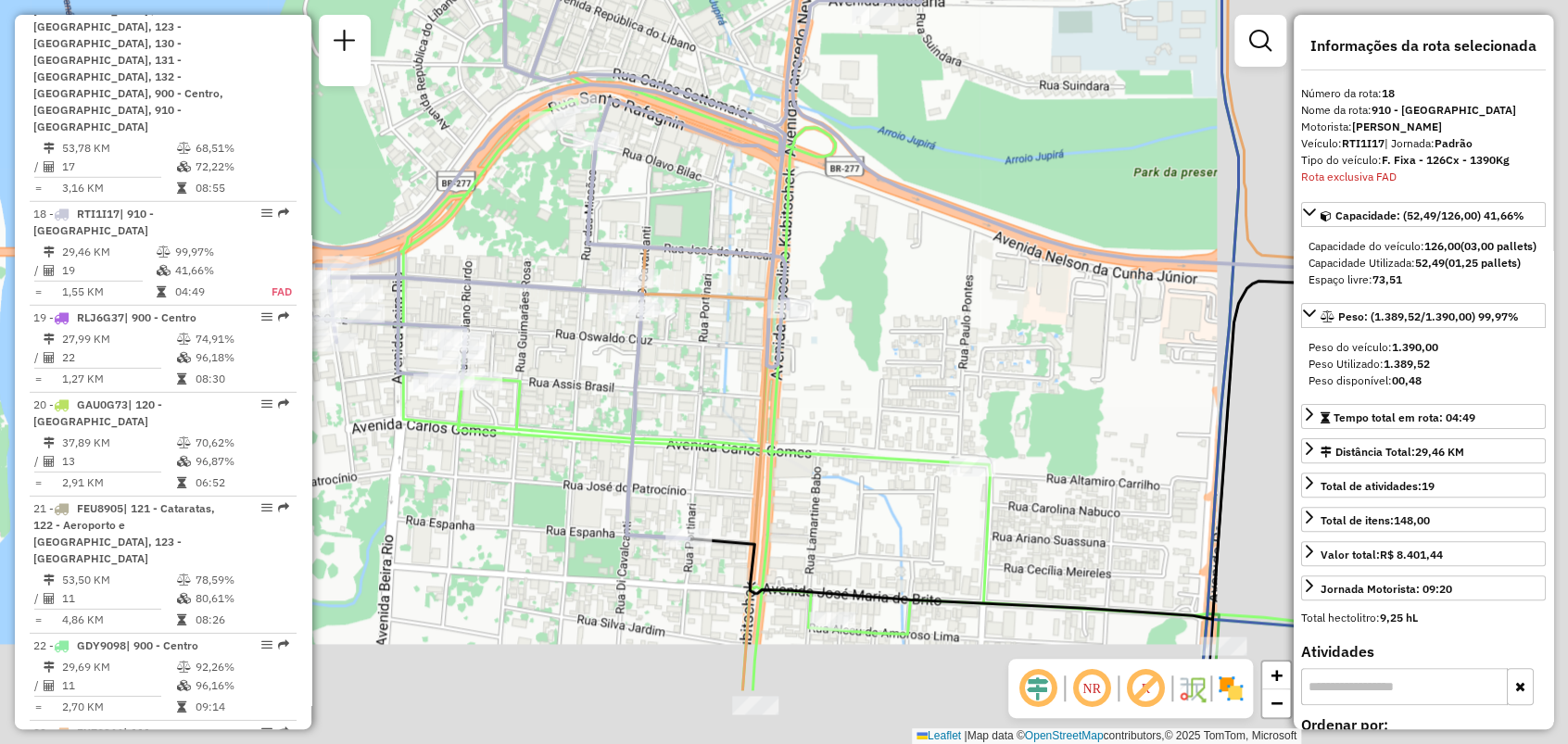
drag, startPoint x: 998, startPoint y: 478, endPoint x: 623, endPoint y: 350, distance: 396.2
click at [623, 350] on div "Janela de atendimento Grade de atendimento Capacidade Transportadoras Veículos …" at bounding box center [784, 372] width 1568 height 744
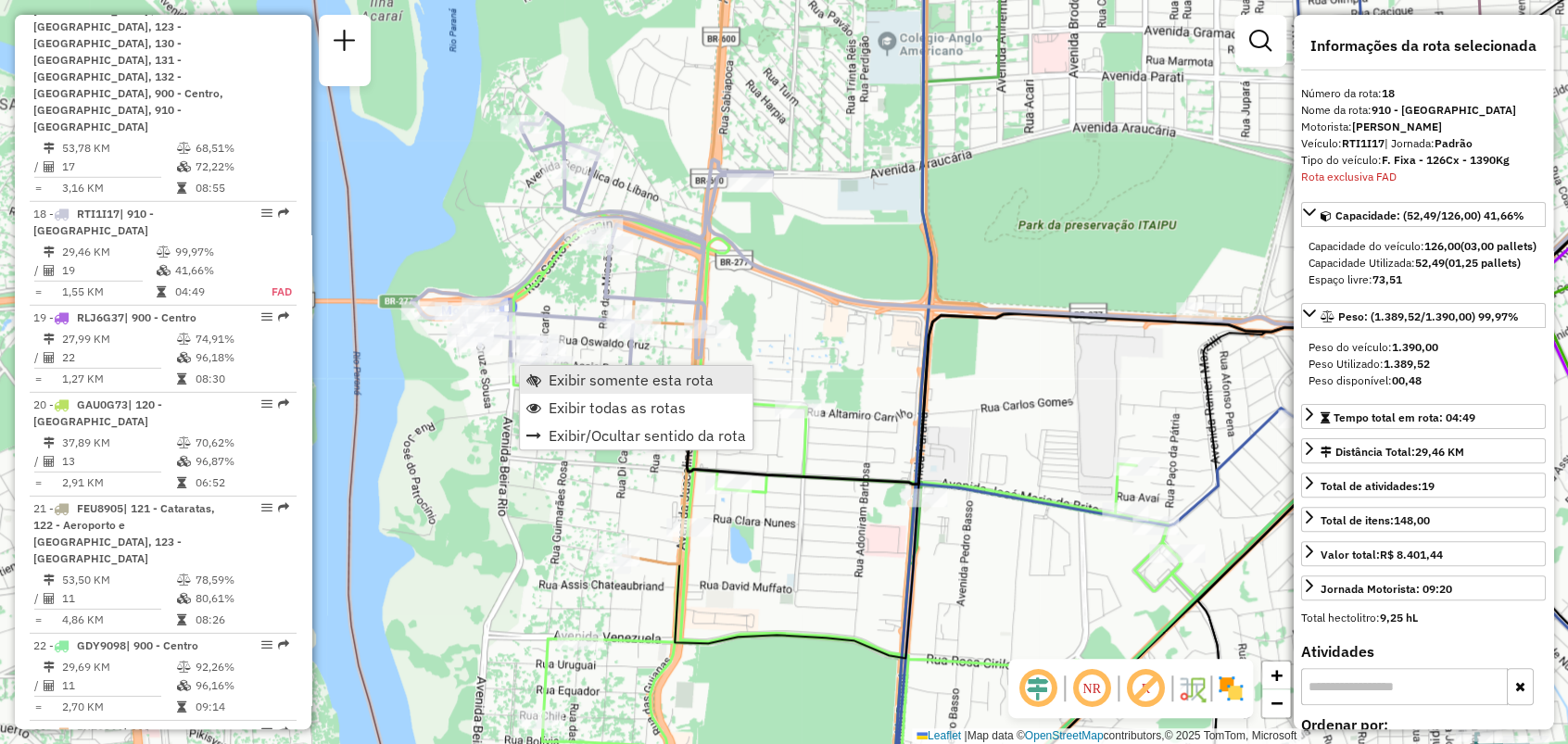
click at [567, 372] on span "Exibir somente esta rota" at bounding box center [631, 380] width 165 height 15
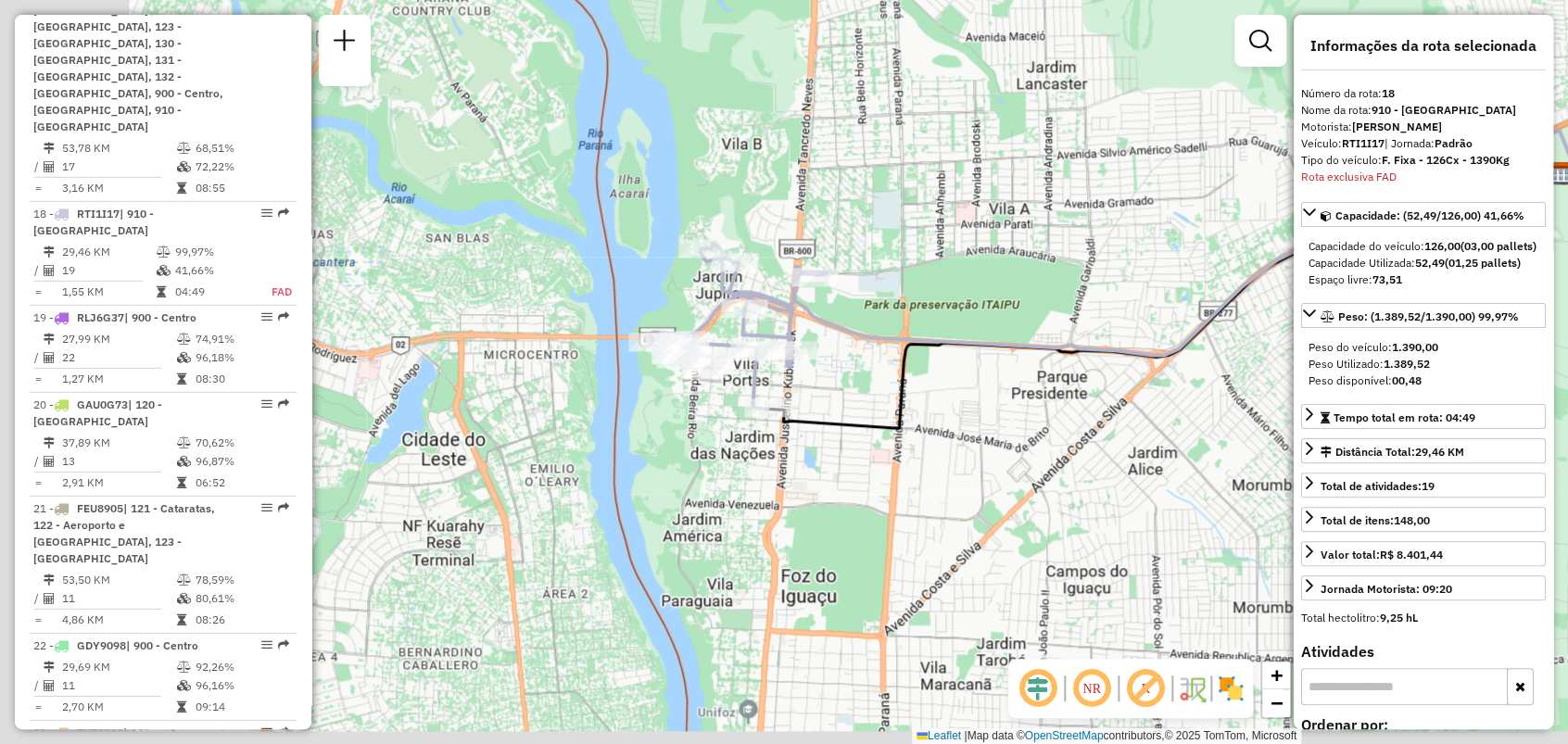
drag, startPoint x: 626, startPoint y: 433, endPoint x: 915, endPoint y: 358, distance: 298.6
click at [915, 358] on icon at bounding box center [1170, 279] width 807 height 299
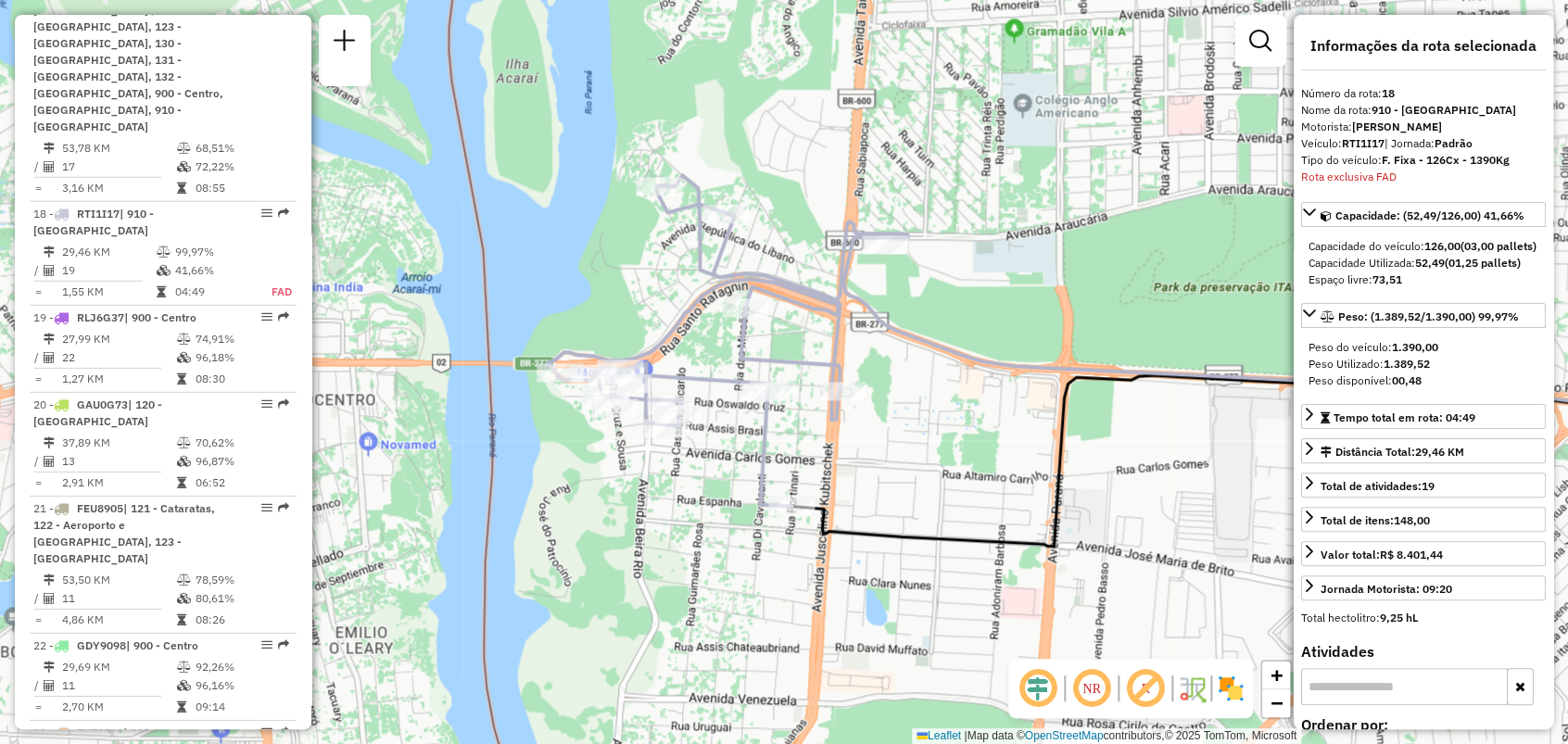
drag, startPoint x: 838, startPoint y: 383, endPoint x: 972, endPoint y: 430, distance: 142.0
click at [972, 430] on div "Janela de atendimento Grade de atendimento Capacidade Transportadoras Veículos …" at bounding box center [784, 372] width 1568 height 744
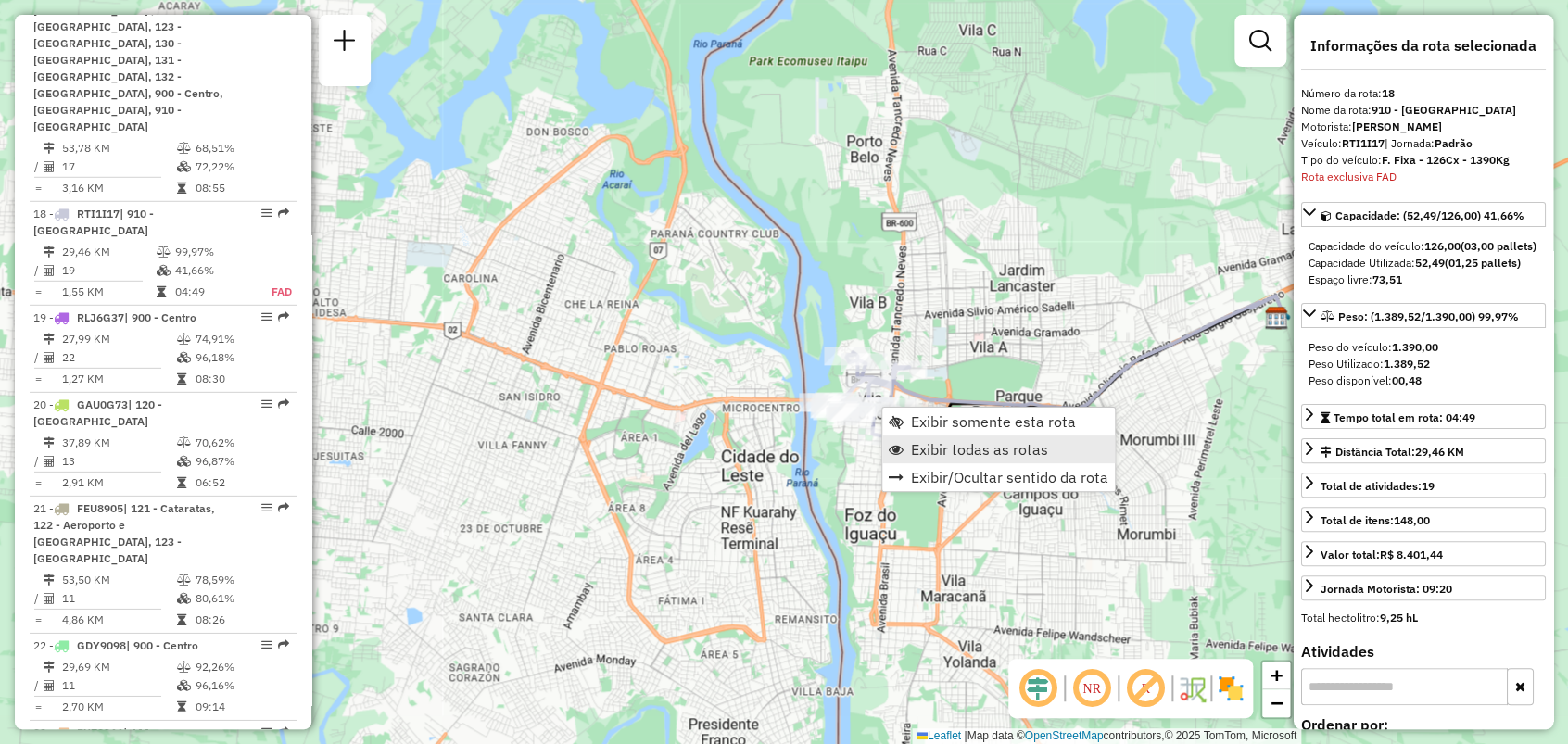
click at [959, 444] on span "Exibir todas as rotas" at bounding box center [979, 450] width 137 height 15
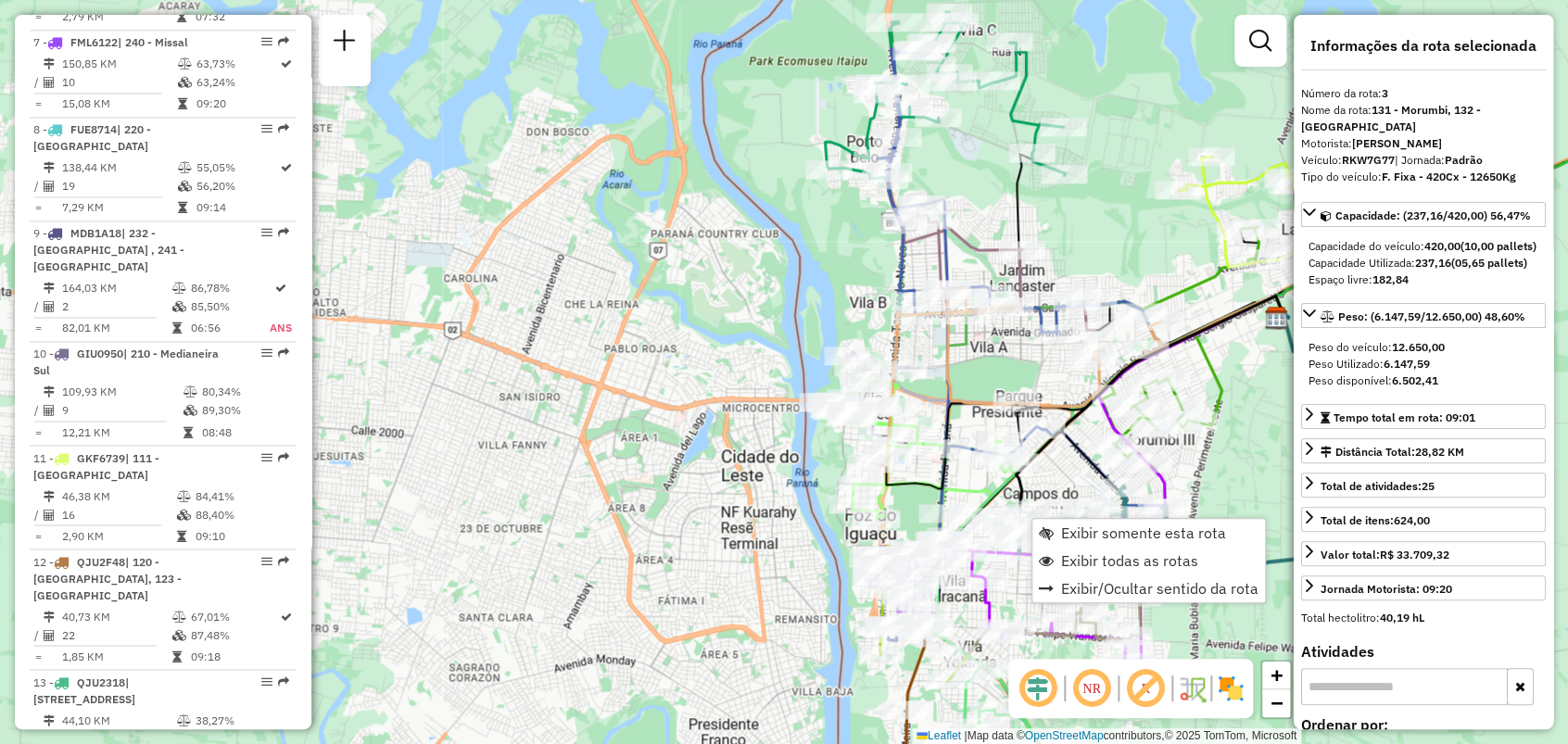
scroll to position [934, 0]
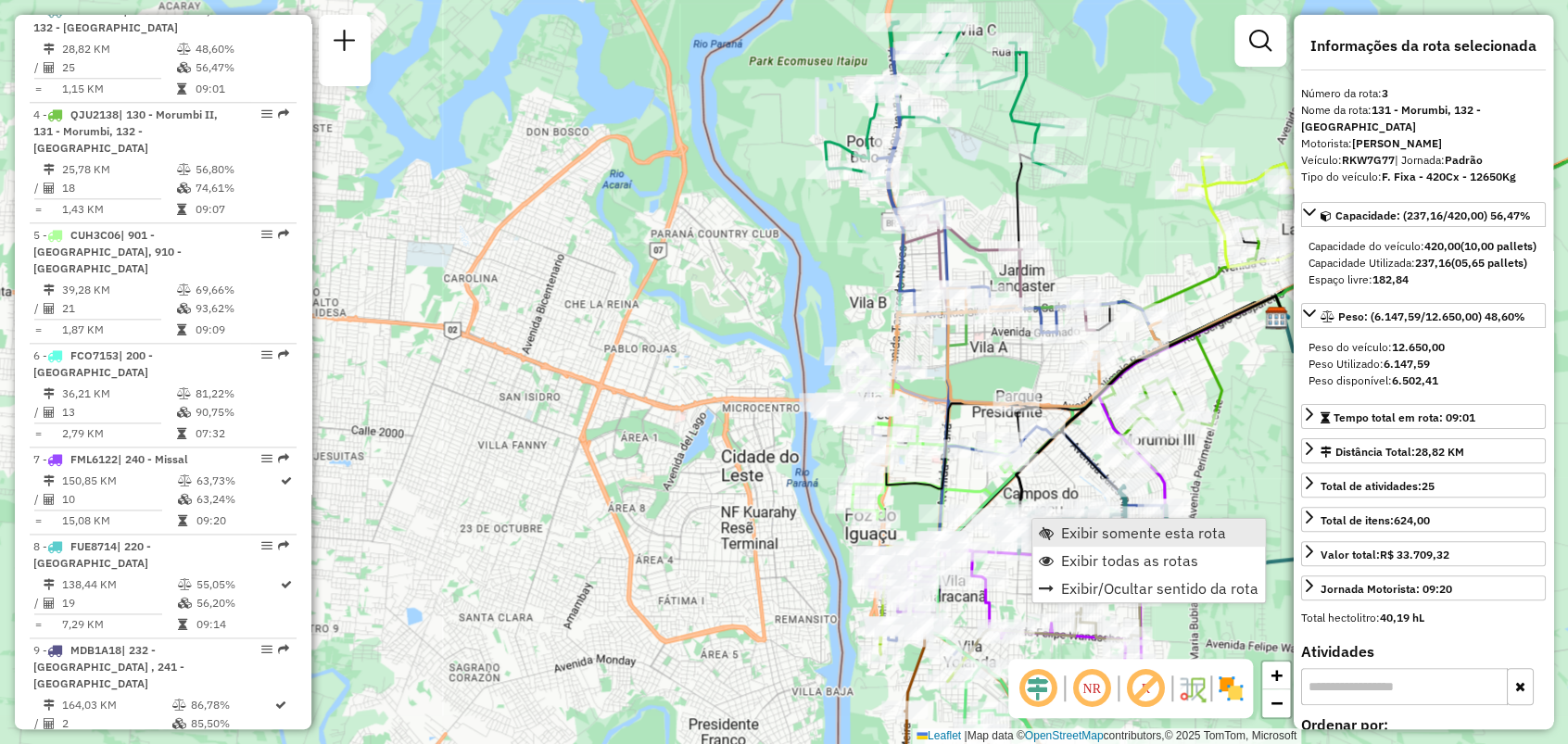
click at [1075, 526] on span "Exibir somente esta rota" at bounding box center [1143, 533] width 165 height 15
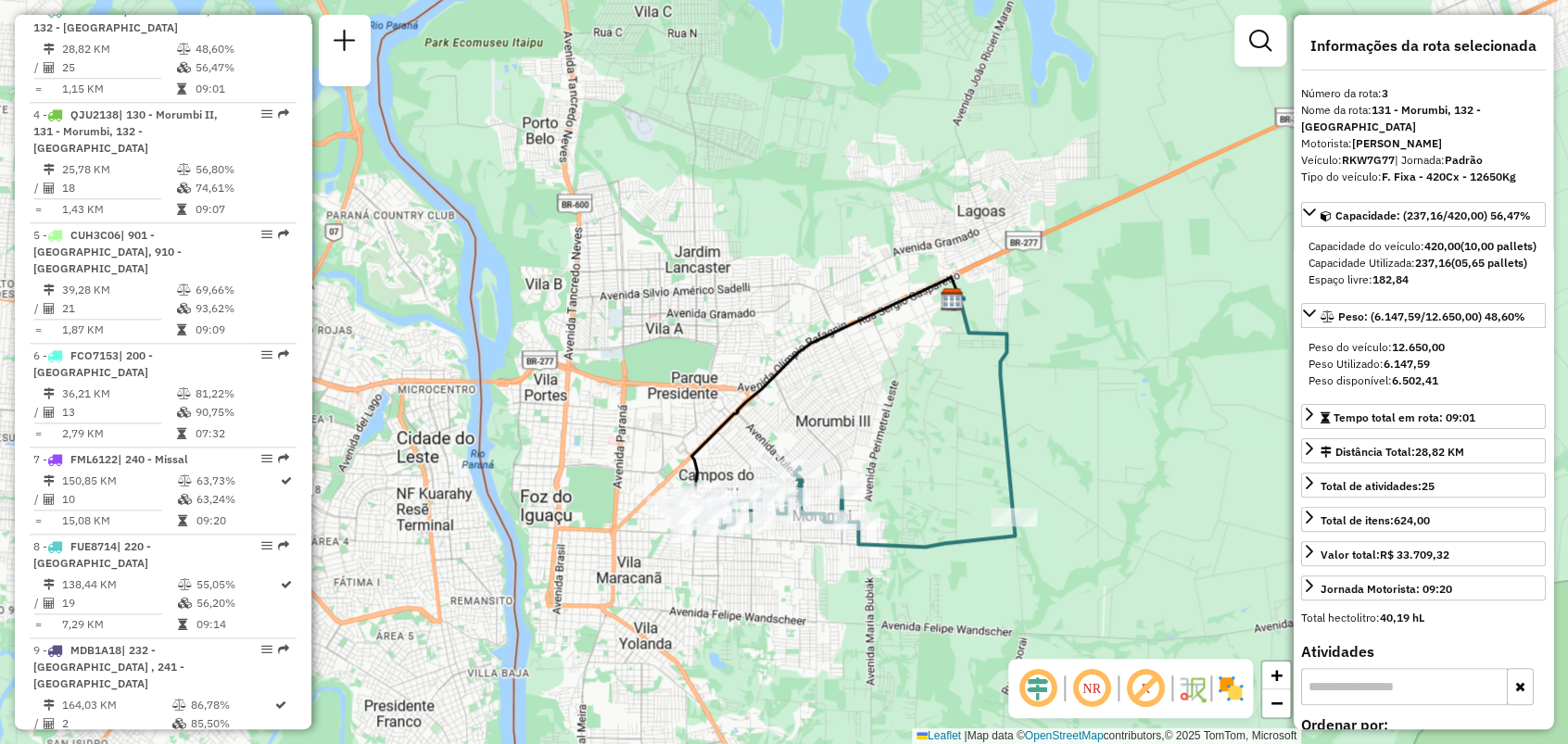
drag, startPoint x: 975, startPoint y: 504, endPoint x: 956, endPoint y: 451, distance: 56.3
click at [956, 451] on div "Janela de atendimento Grade de atendimento Capacidade Transportadoras Veículos …" at bounding box center [784, 372] width 1568 height 744
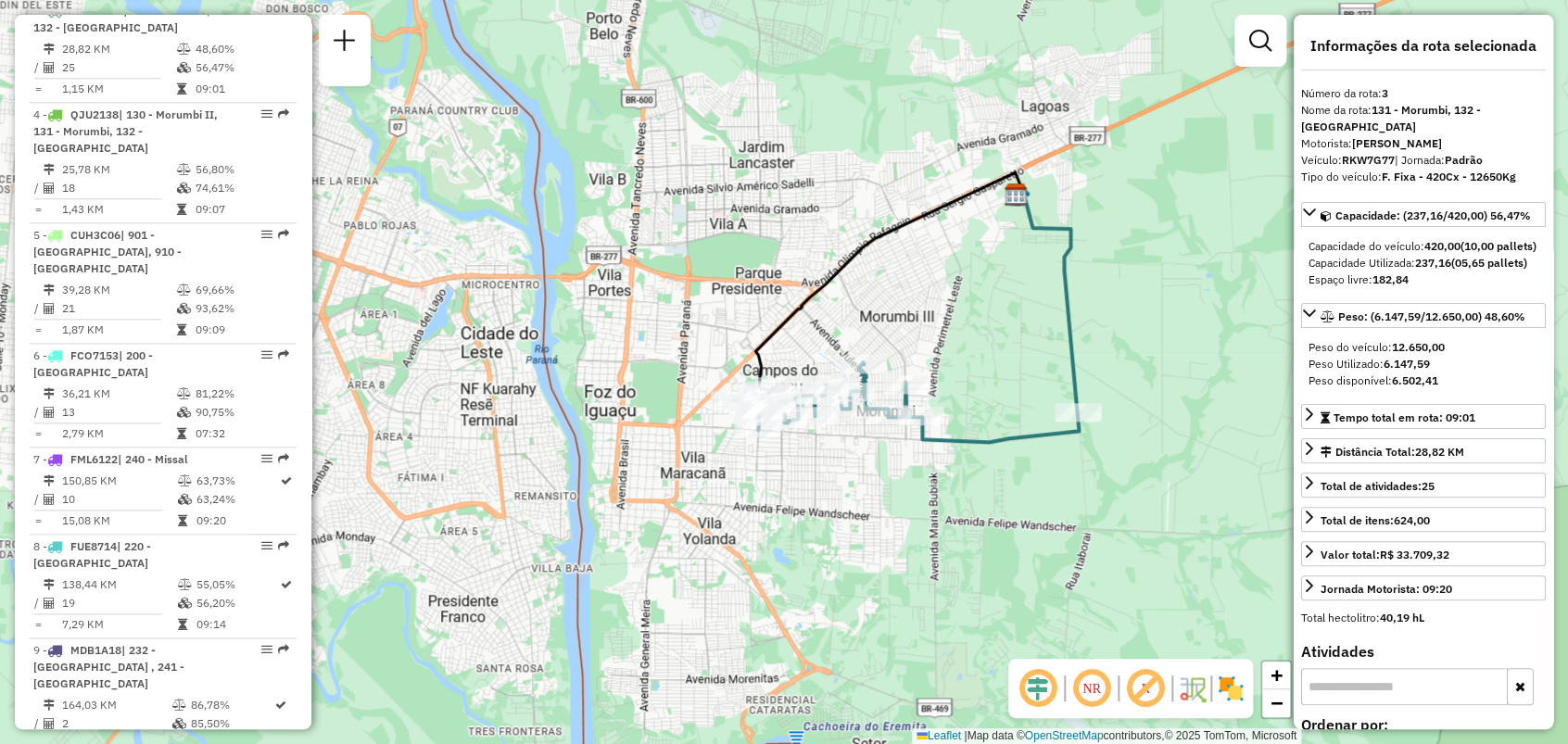
drag, startPoint x: 749, startPoint y: 528, endPoint x: 823, endPoint y: 443, distance: 112.7
click at [823, 443] on div "Janela de atendimento Grade de atendimento Capacidade Transportadoras Veículos …" at bounding box center [784, 372] width 1568 height 744
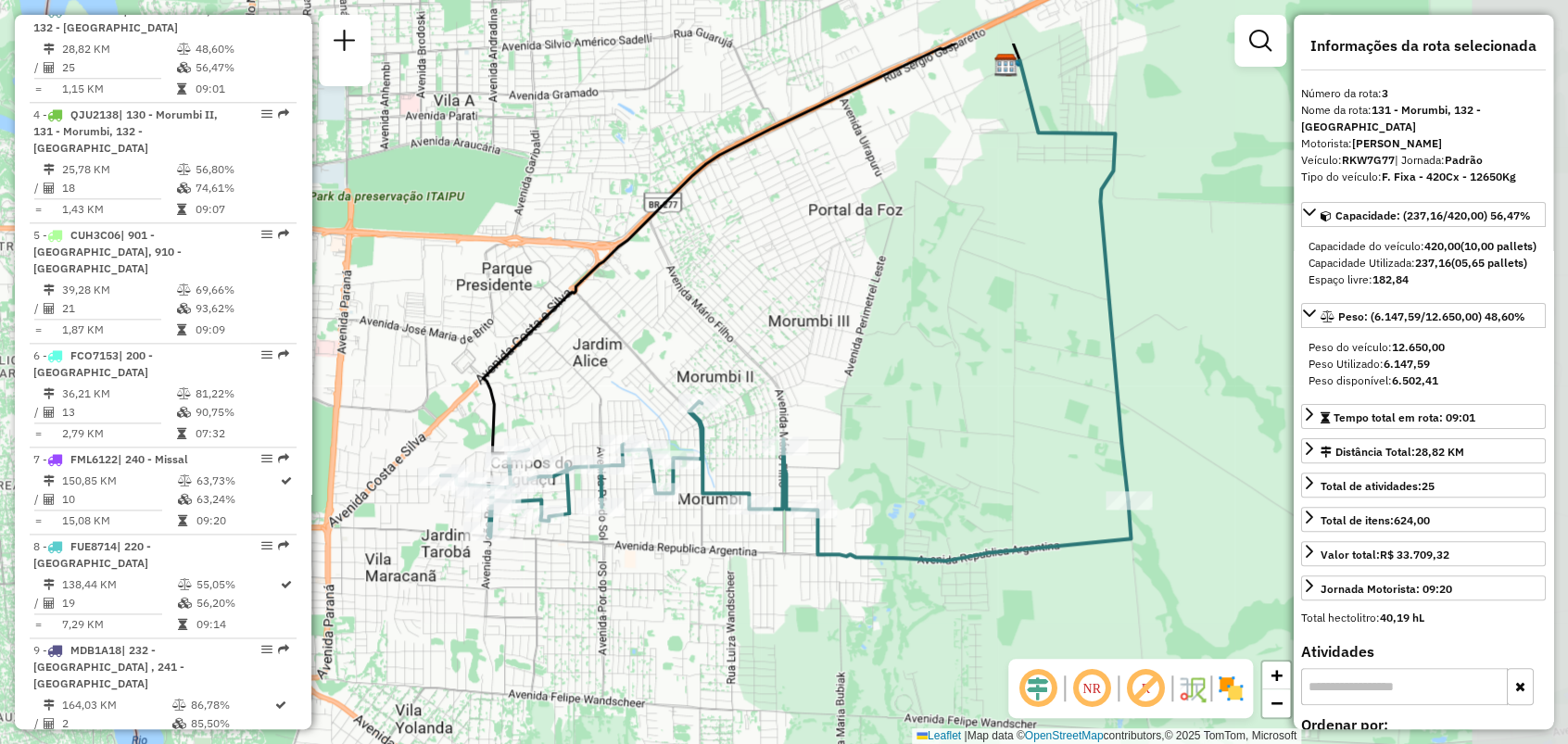
drag, startPoint x: 1100, startPoint y: 232, endPoint x: 898, endPoint y: 350, distance: 233.9
click at [898, 350] on div "Janela de atendimento Grade de atendimento Capacidade Transportadoras Veículos …" at bounding box center [784, 372] width 1568 height 744
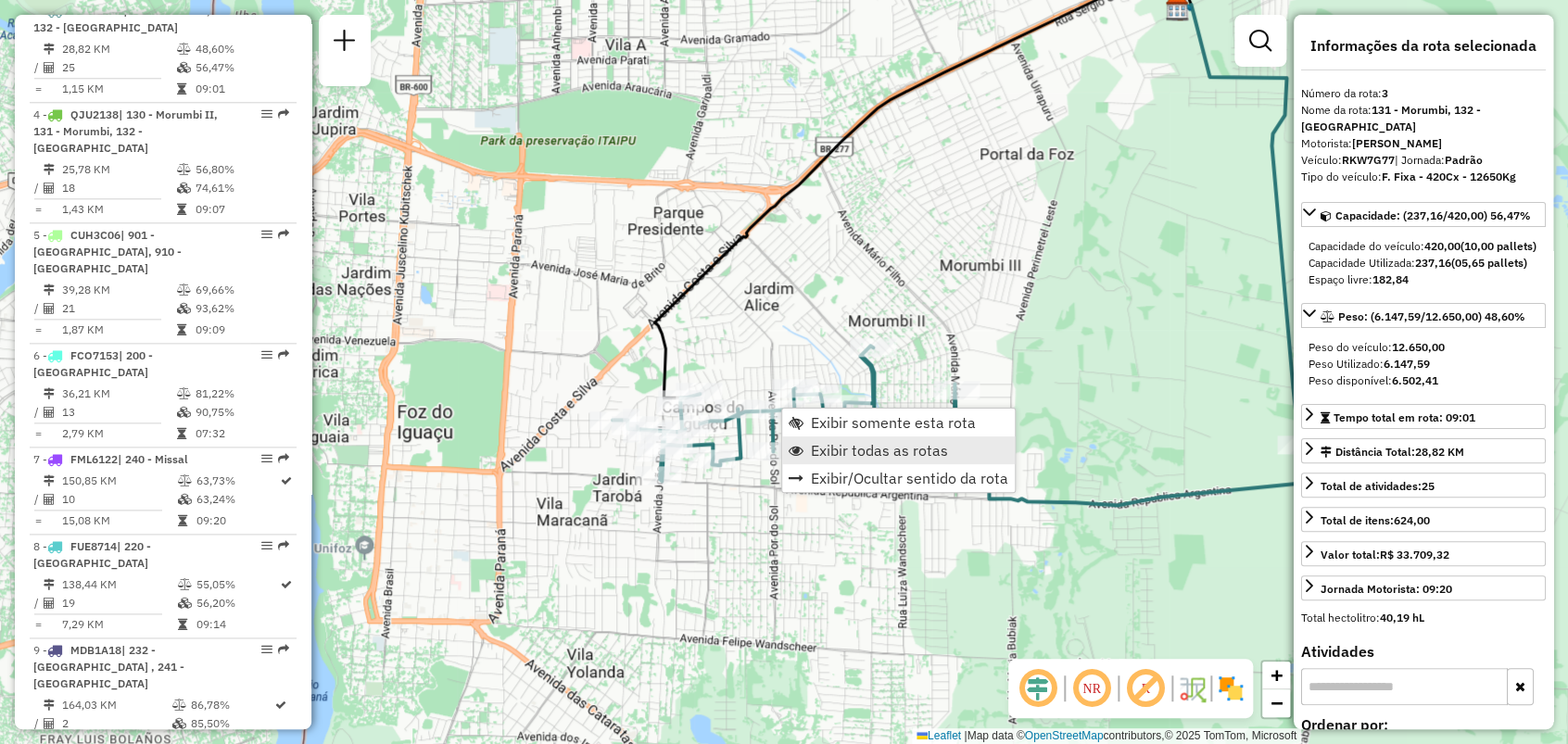
click at [863, 445] on span "Exibir todas as rotas" at bounding box center [879, 451] width 137 height 15
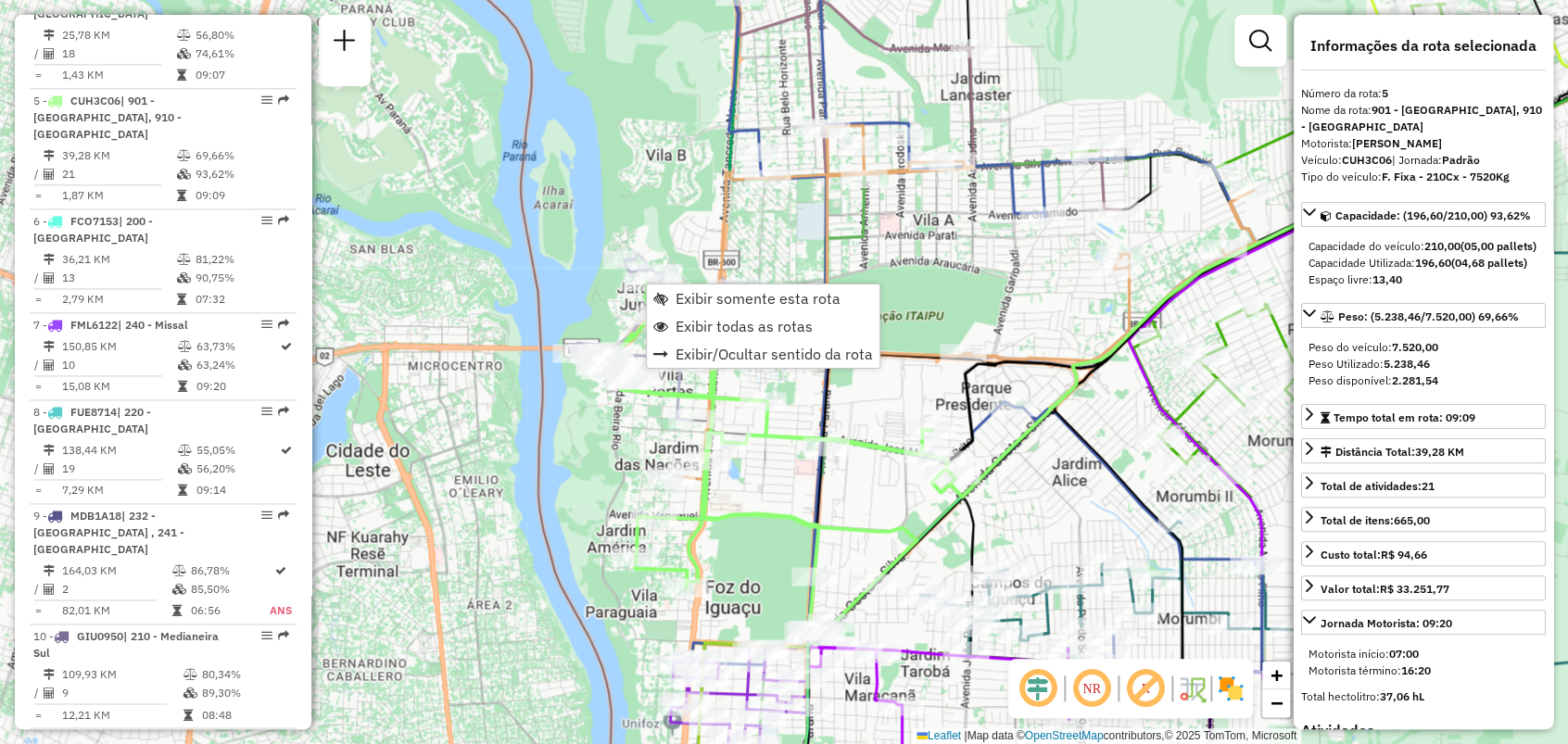
scroll to position [1157, 0]
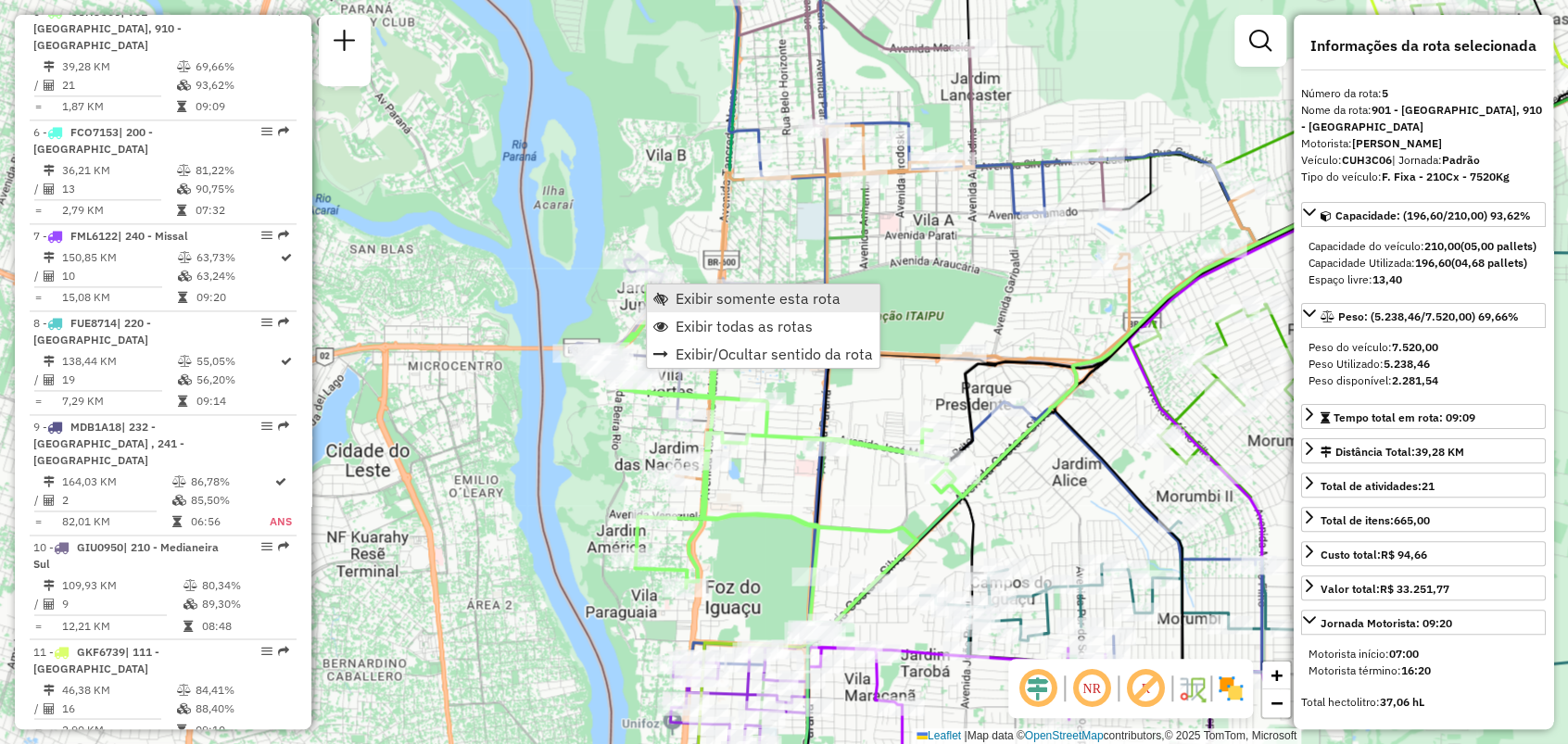
click at [704, 291] on span "Exibir somente esta rota" at bounding box center [758, 299] width 165 height 15
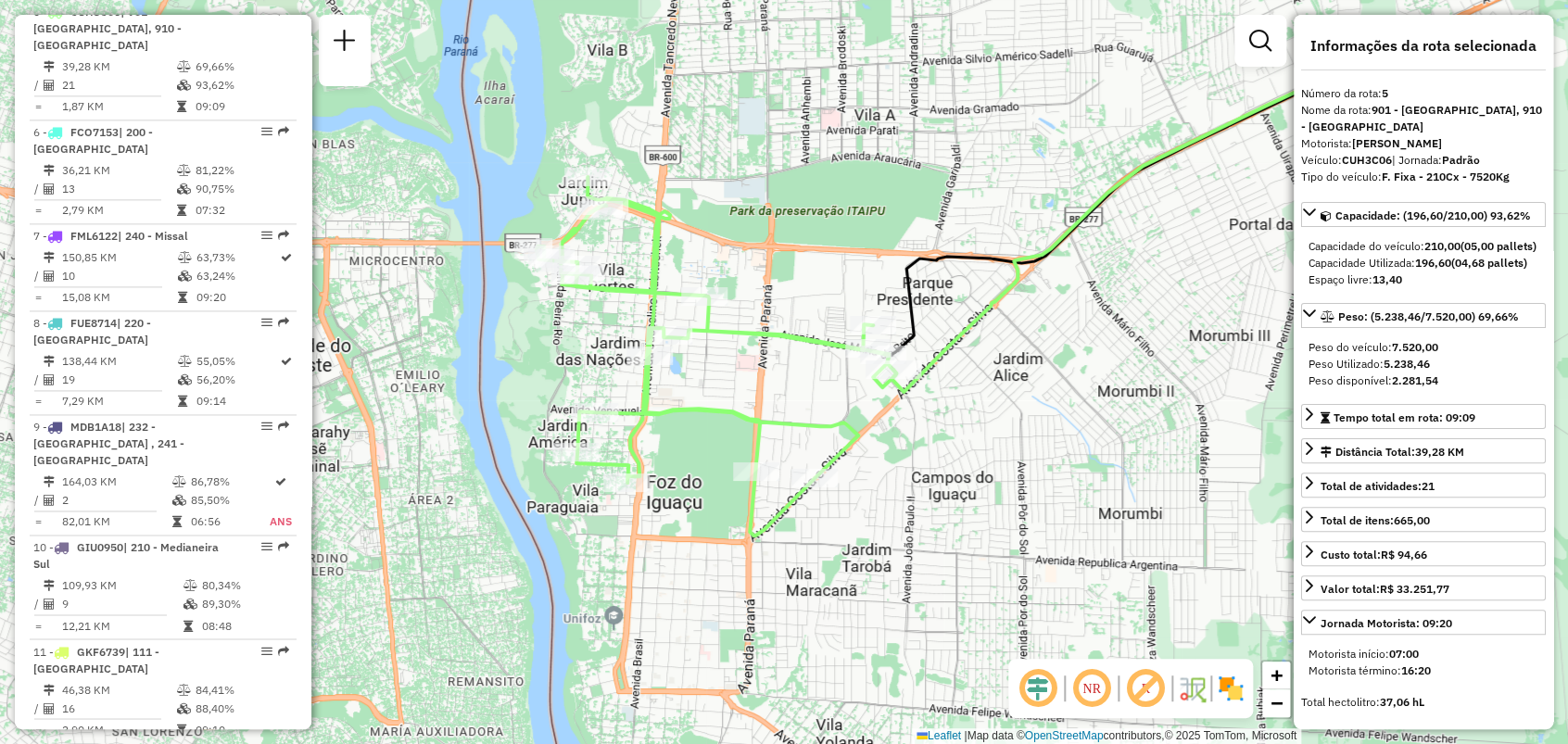
drag, startPoint x: 721, startPoint y: 372, endPoint x: 924, endPoint y: 284, distance: 221.3
click at [924, 284] on div "Janela de atendimento Grade de atendimento Capacidade Transportadoras Veículos …" at bounding box center [784, 372] width 1568 height 744
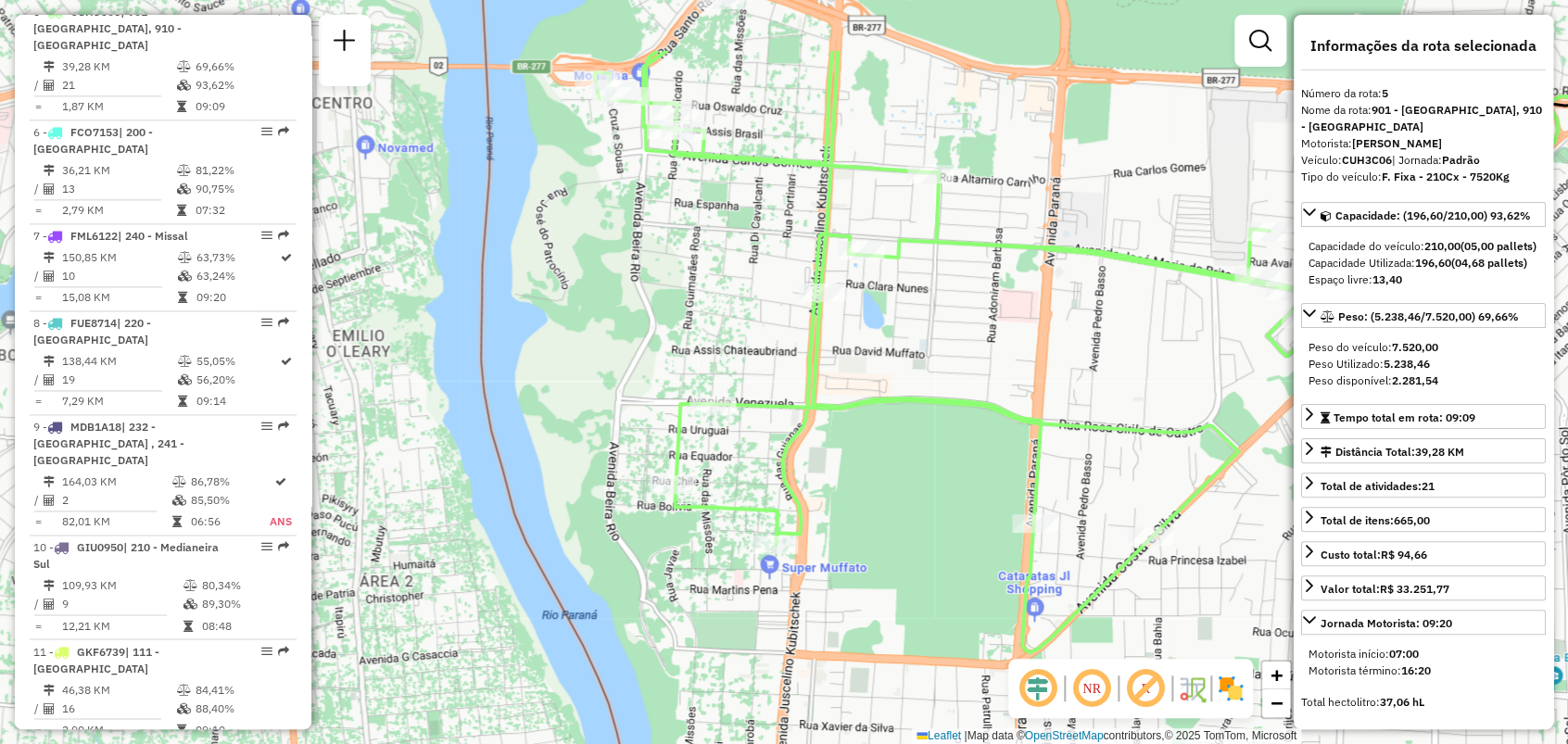
drag, startPoint x: 793, startPoint y: 146, endPoint x: 1016, endPoint y: 271, distance: 255.6
click at [1016, 271] on div "Janela de atendimento Grade de atendimento Capacidade Transportadoras Veículos …" at bounding box center [784, 372] width 1568 height 744
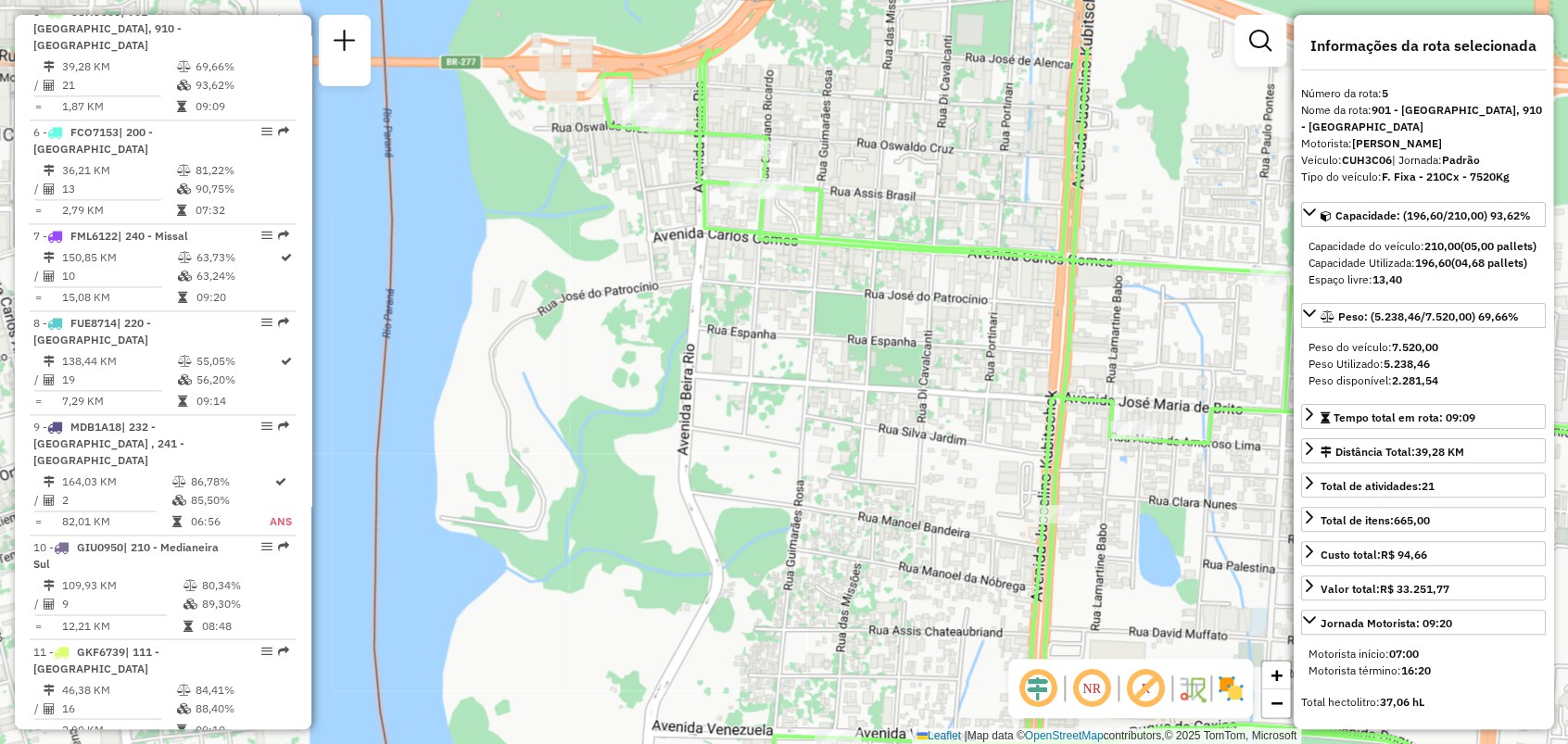
drag, startPoint x: 669, startPoint y: 176, endPoint x: 831, endPoint y: 368, distance: 251.2
click at [831, 368] on div "Janela de atendimento Grade de atendimento Capacidade Transportadoras Veículos …" at bounding box center [784, 372] width 1568 height 744
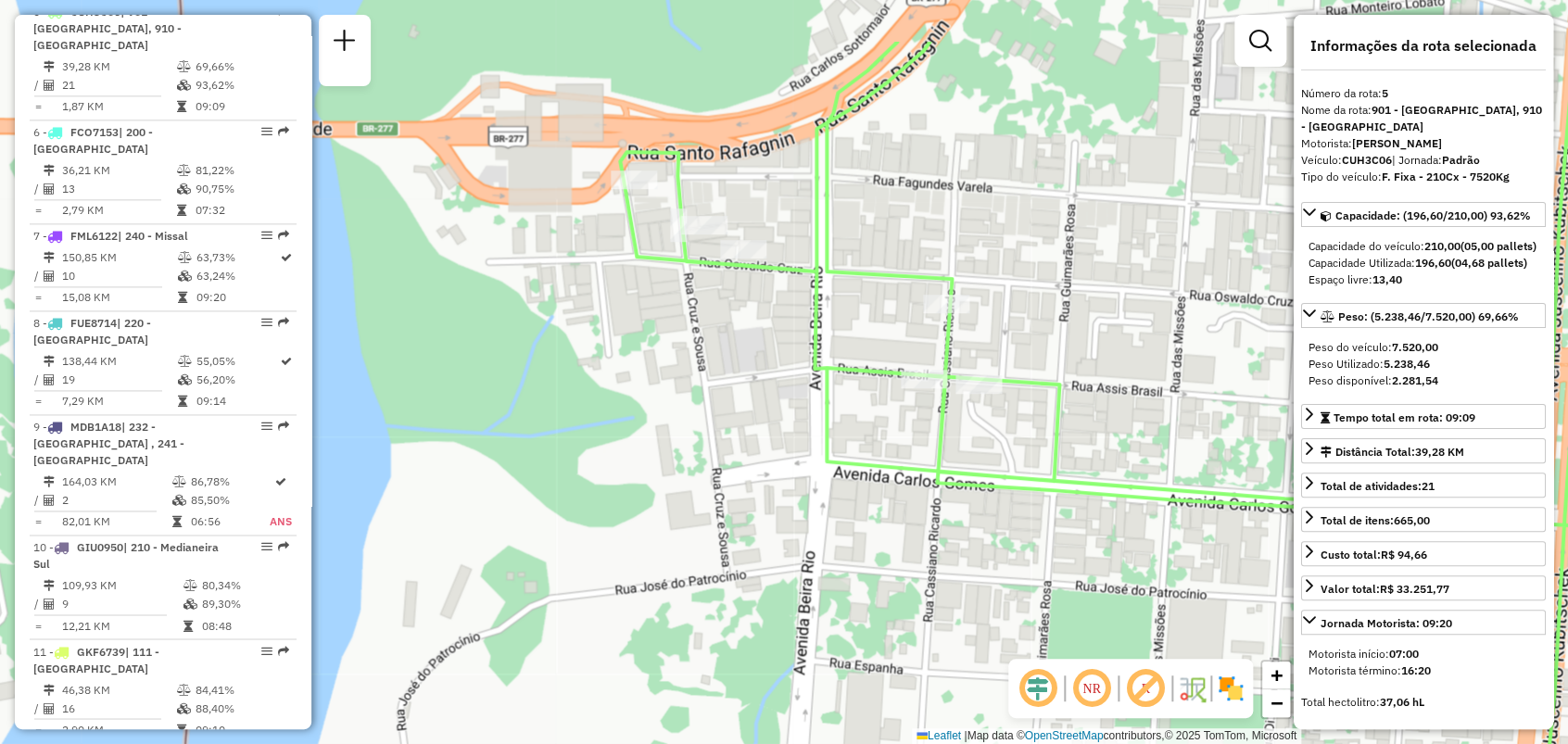
drag, startPoint x: 719, startPoint y: 249, endPoint x: 733, endPoint y: 365, distance: 116.8
click at [733, 365] on div "Janela de atendimento Grade de atendimento Capacidade Transportadoras Veículos …" at bounding box center [784, 372] width 1568 height 744
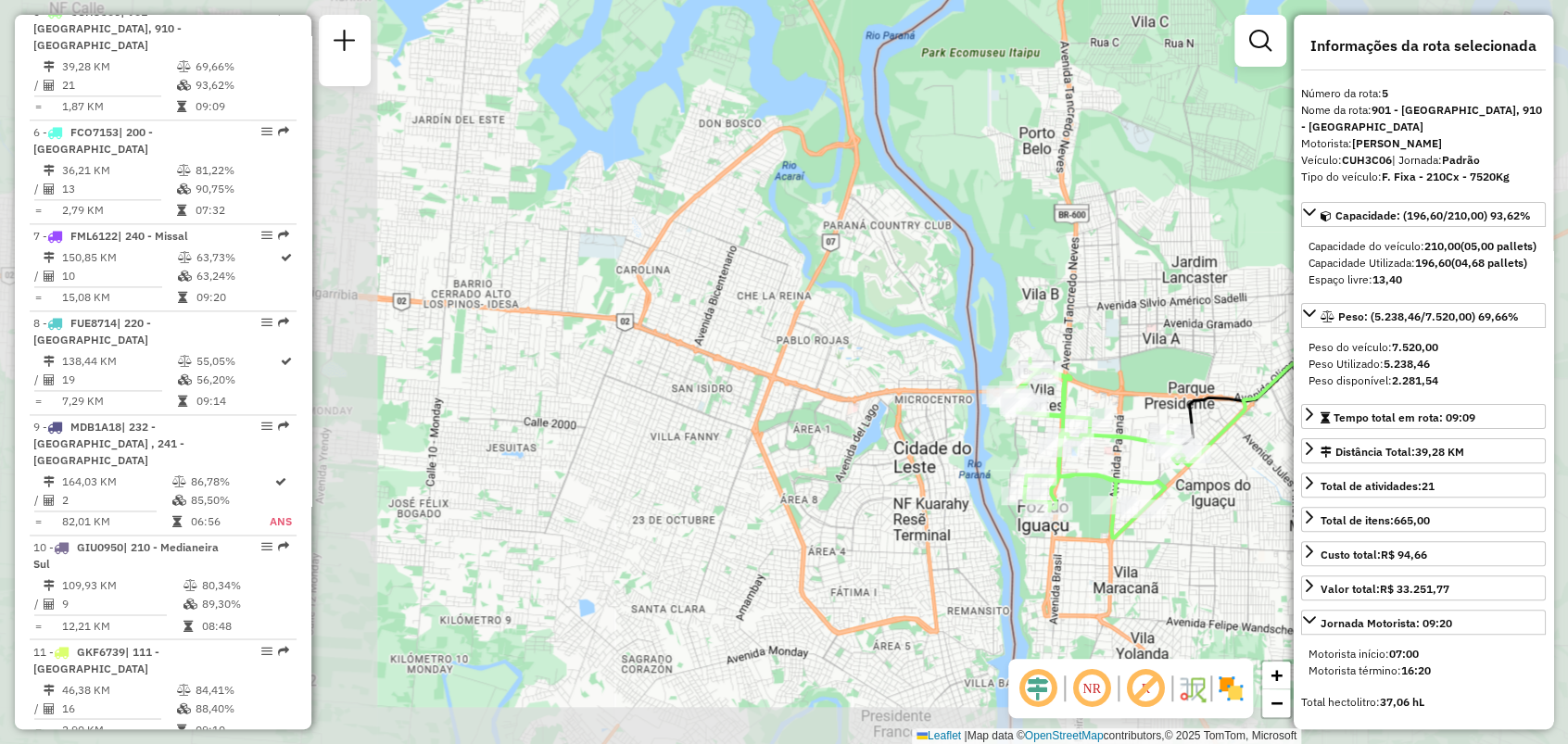
drag, startPoint x: 716, startPoint y: 288, endPoint x: 625, endPoint y: 246, distance: 100.2
click at [623, 246] on div "Janela de atendimento Grade de atendimento Capacidade Transportadoras Veículos …" at bounding box center [784, 372] width 1568 height 744
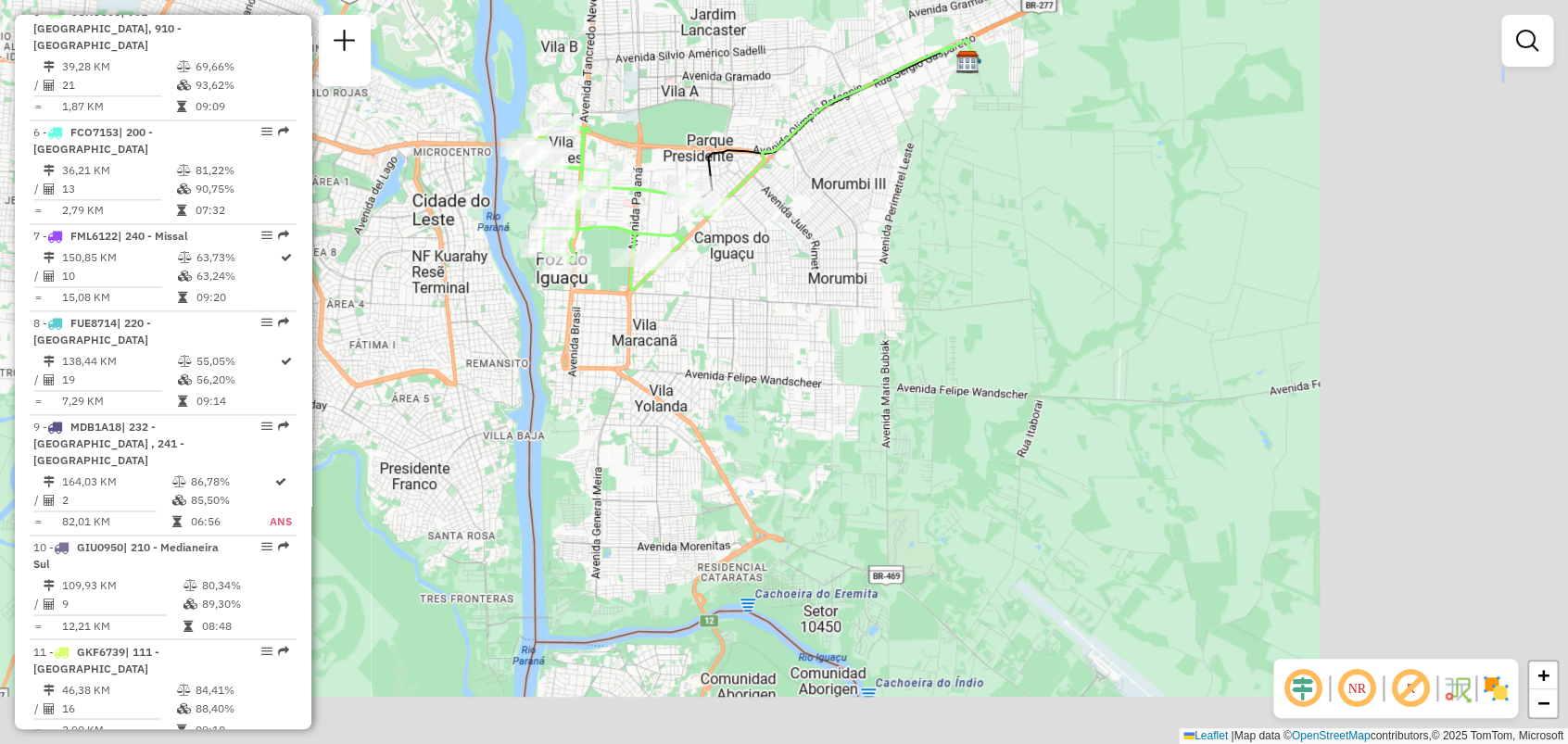
drag, startPoint x: 1029, startPoint y: 428, endPoint x: 537, endPoint y: 187, distance: 547.9
click at [537, 187] on div "Rota 5 - Placa CUH3C06 32905400 - [US_STATE] Janela de atendimento Grade de ate…" at bounding box center [784, 372] width 1568 height 744
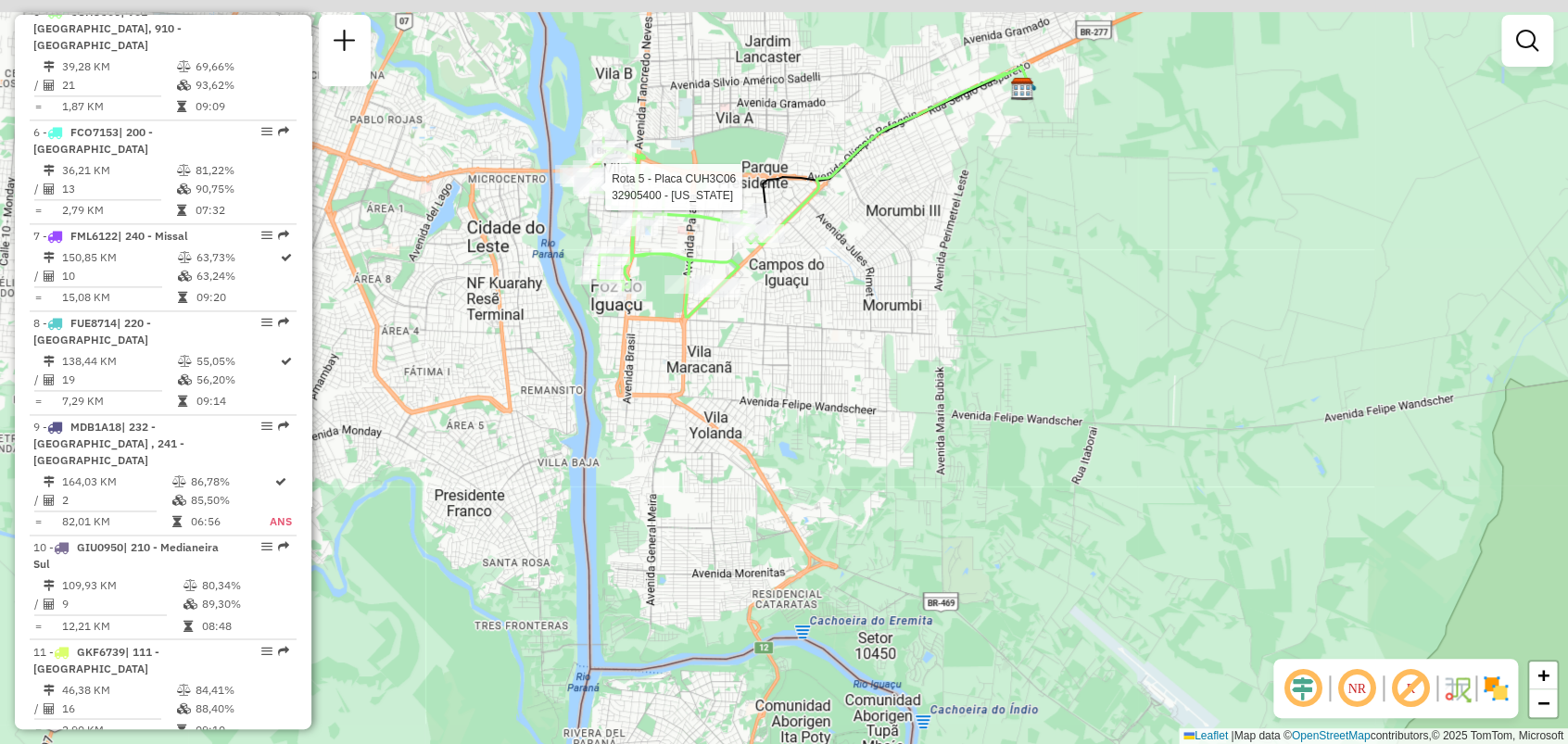
drag, startPoint x: 838, startPoint y: 327, endPoint x: 852, endPoint y: 362, distance: 37.7
click at [852, 362] on div "Rota 5 - Placa CUH3C06 32905400 - [US_STATE] Janela de atendimento Grade de ate…" at bounding box center [784, 372] width 1568 height 744
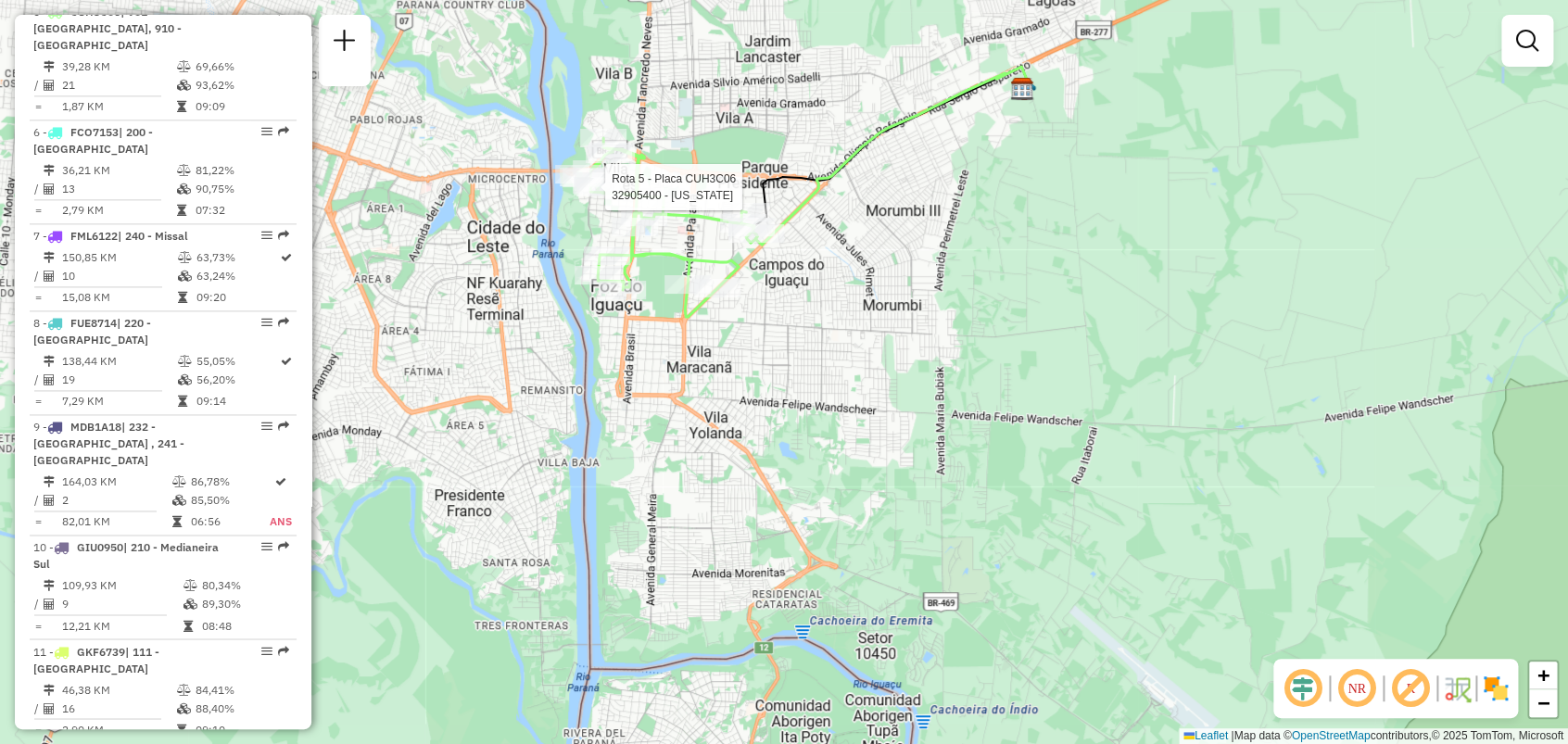
click at [847, 330] on div "Rota 5 - Placa CUH3C06 32905400 - [US_STATE] Janela de atendimento Grade de ate…" at bounding box center [784, 372] width 1568 height 744
select select "**********"
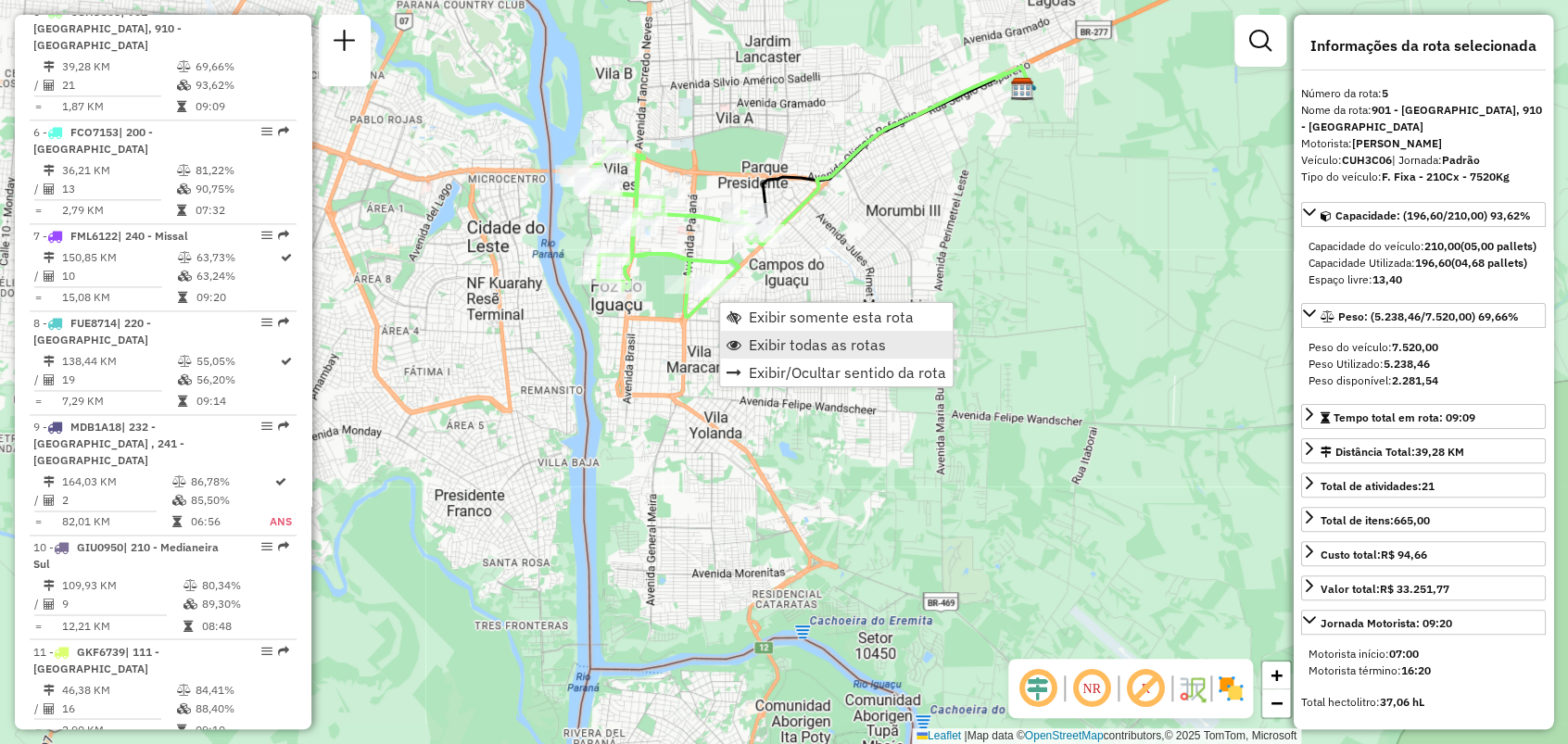
click at [777, 344] on span "Exibir todas as rotas" at bounding box center [817, 344] width 137 height 15
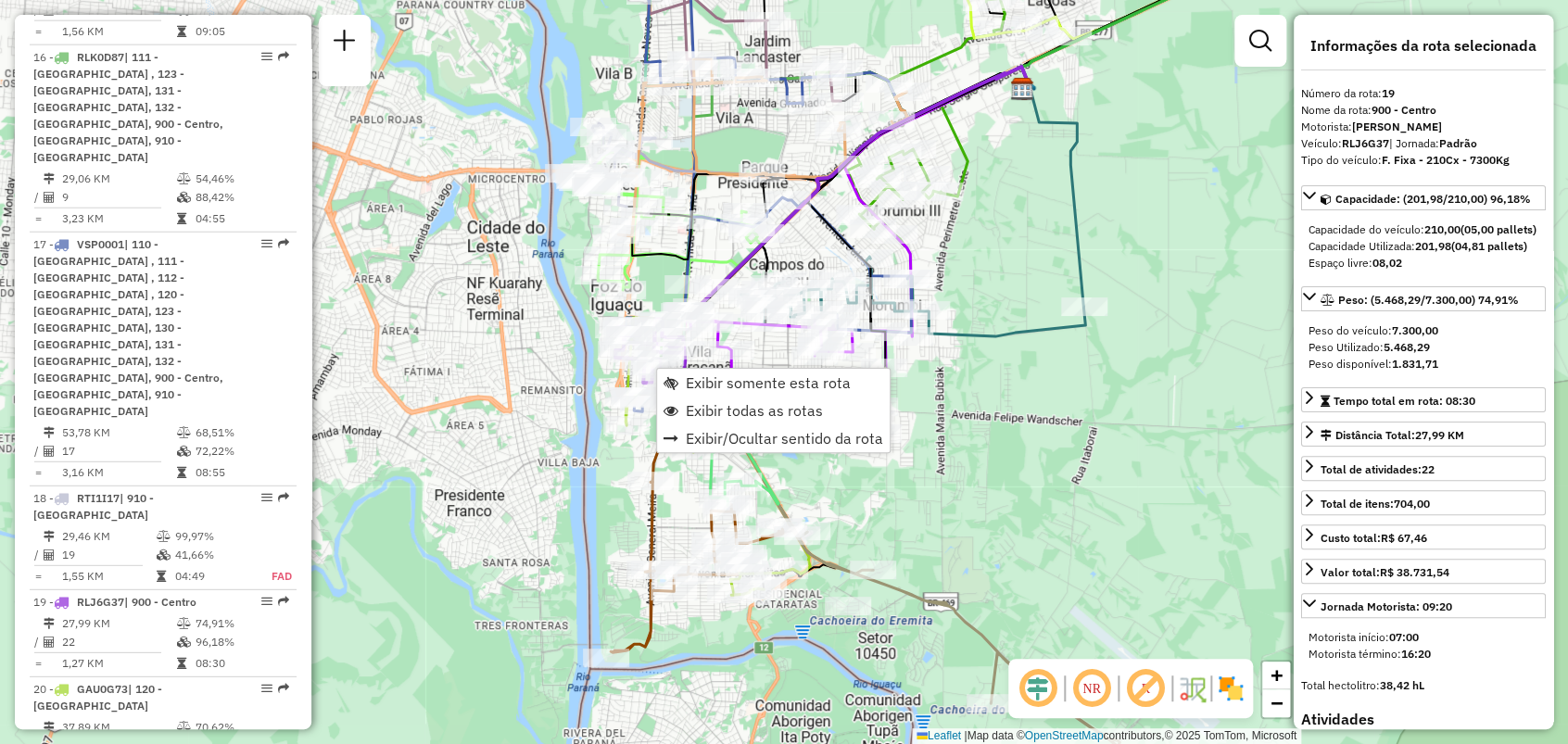
scroll to position [2708, 0]
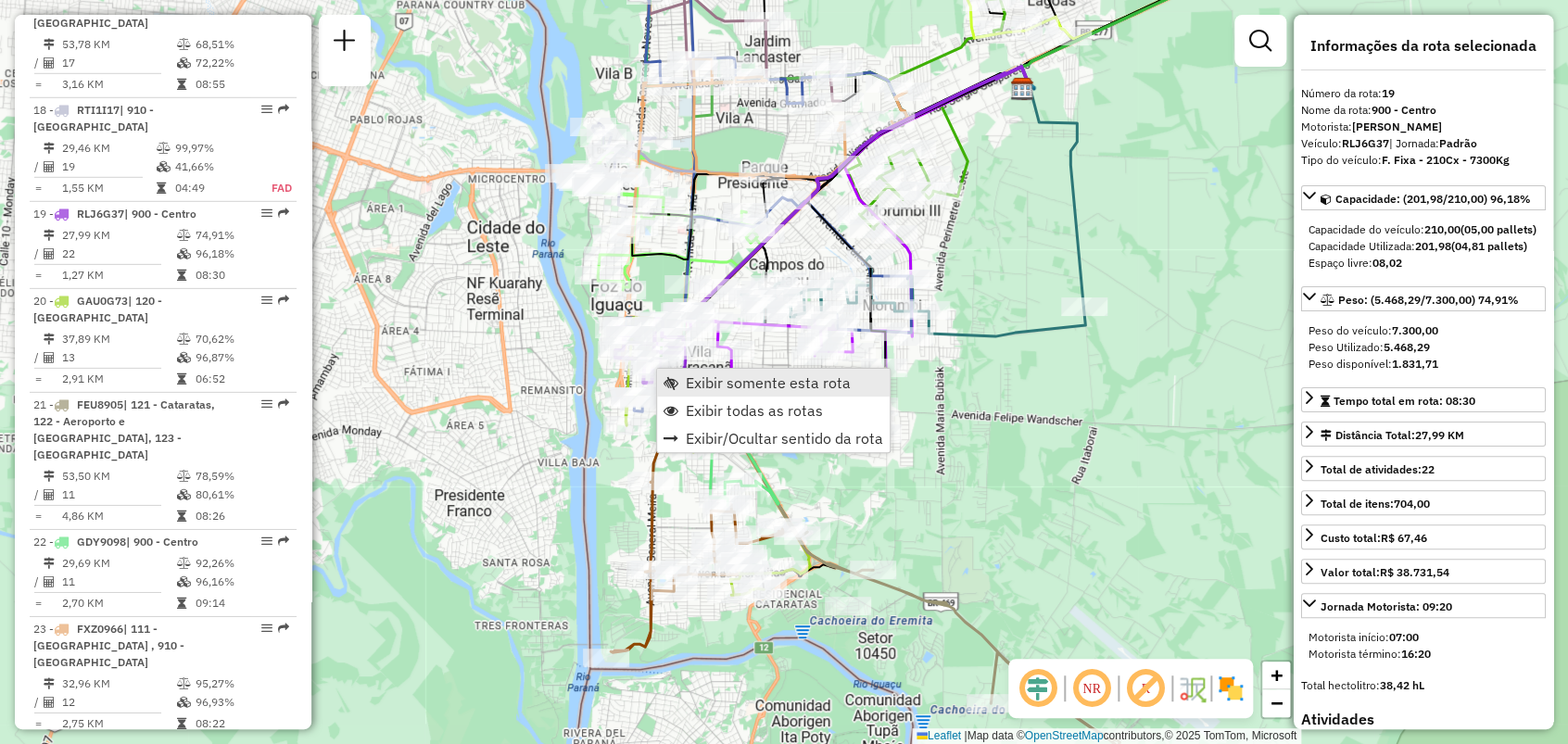
click at [709, 380] on span "Exibir somente esta rota" at bounding box center [768, 383] width 165 height 15
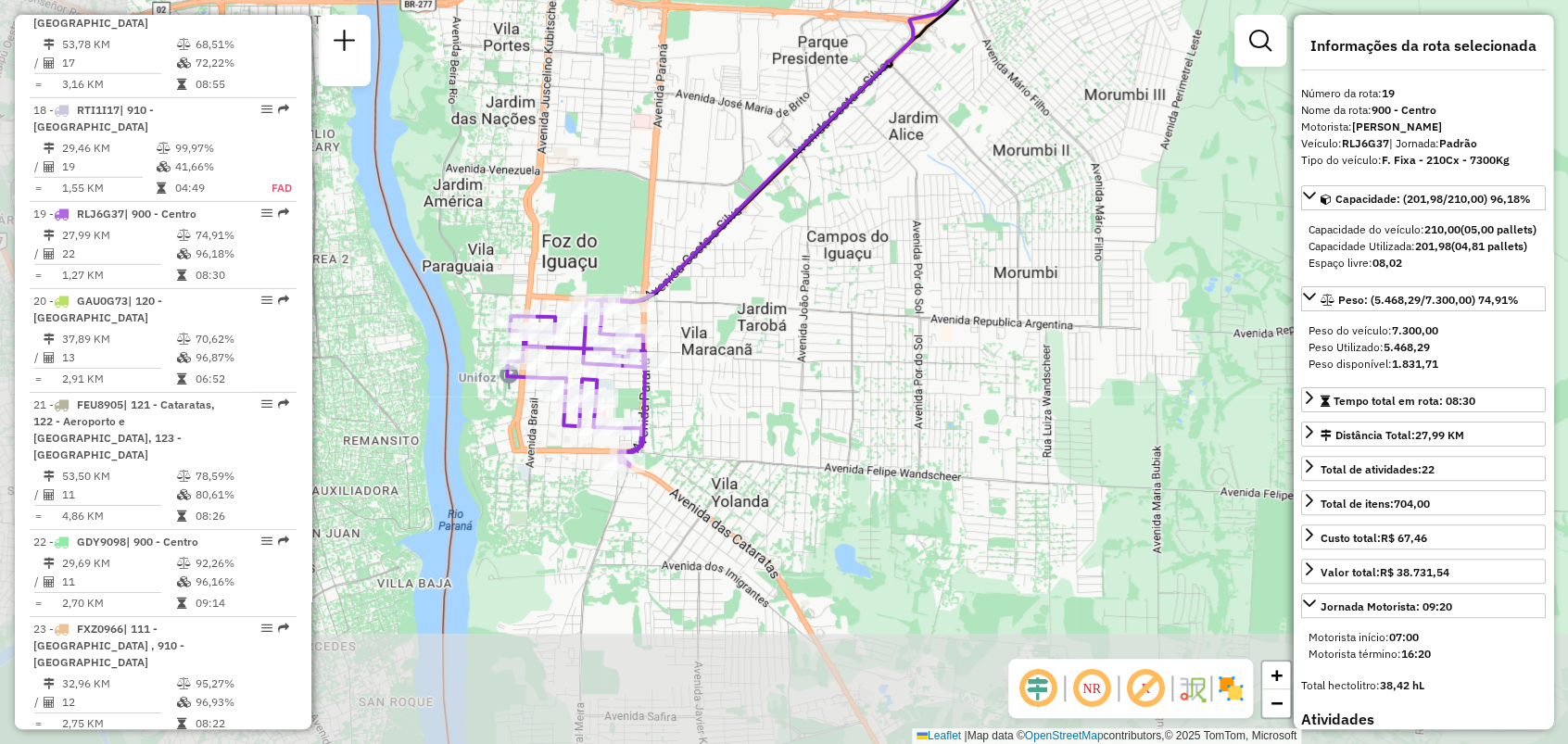
drag, startPoint x: 615, startPoint y: 425, endPoint x: 716, endPoint y: 237, distance: 213.4
click at [716, 237] on icon at bounding box center [968, 49] width 734 height 508
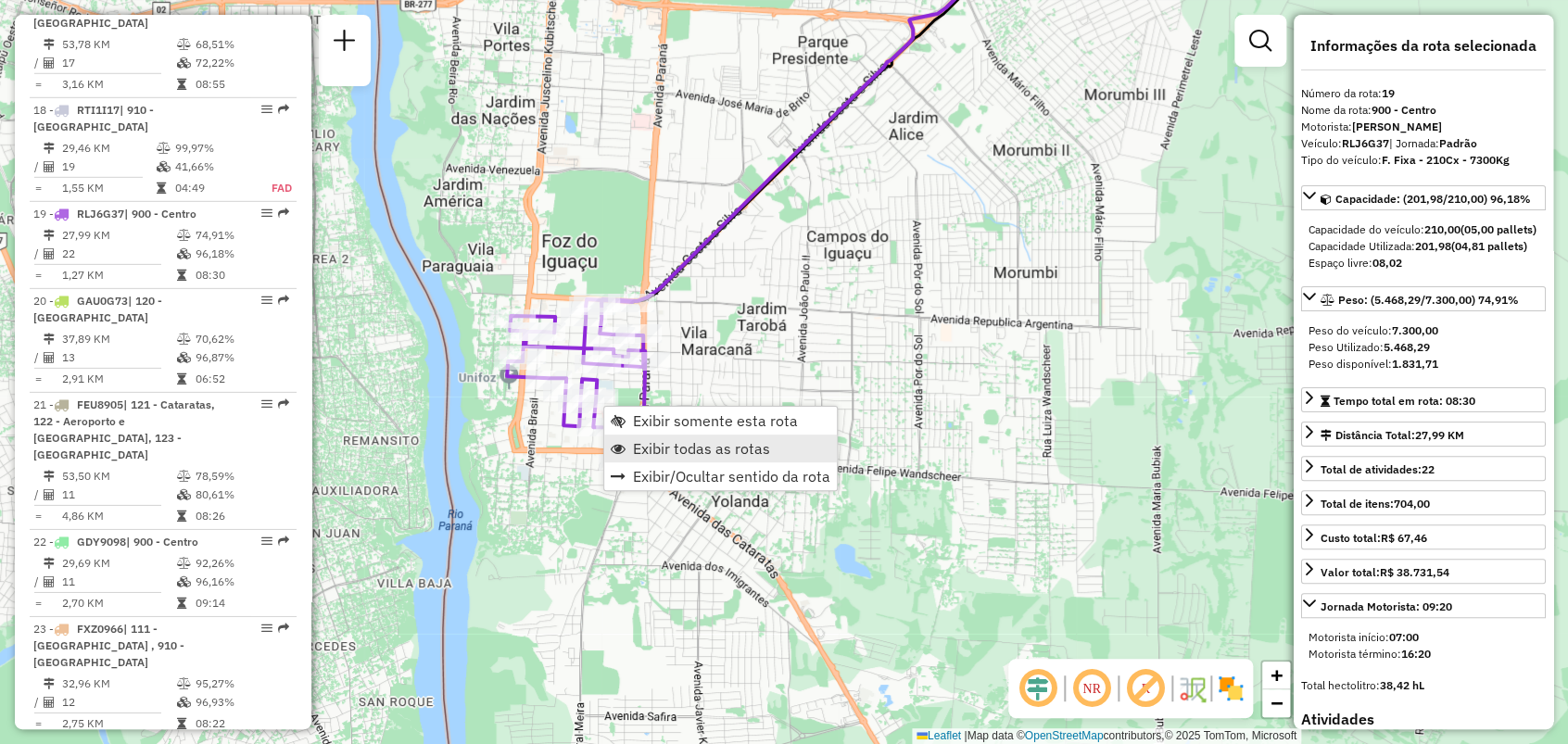
click at [662, 442] on span "Exibir todas as rotas" at bounding box center [701, 449] width 137 height 15
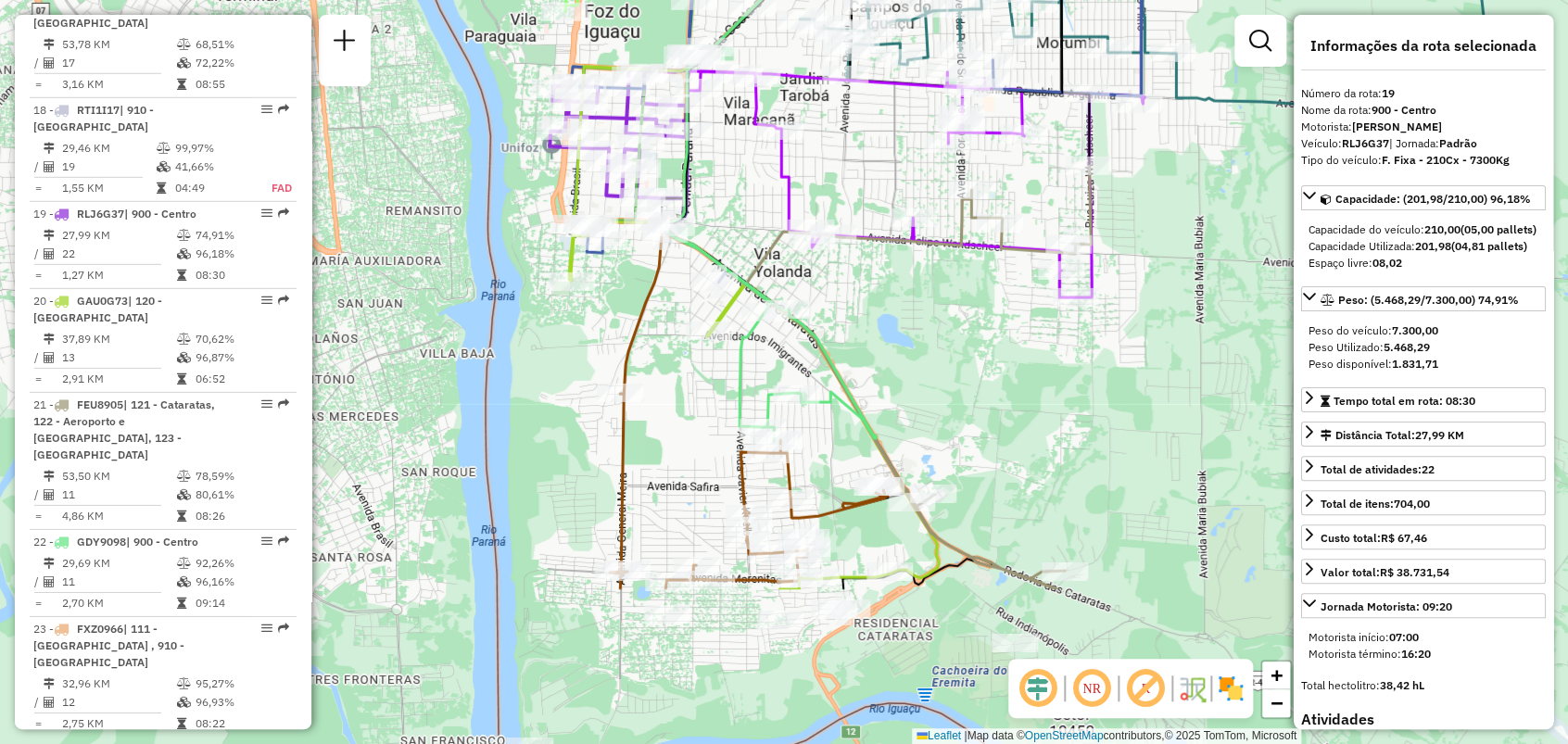
drag, startPoint x: 942, startPoint y: 542, endPoint x: 984, endPoint y: 313, distance: 232.8
click at [984, 313] on div "Janela de atendimento Grade de atendimento Capacidade Transportadoras Veículos …" at bounding box center [784, 372] width 1568 height 744
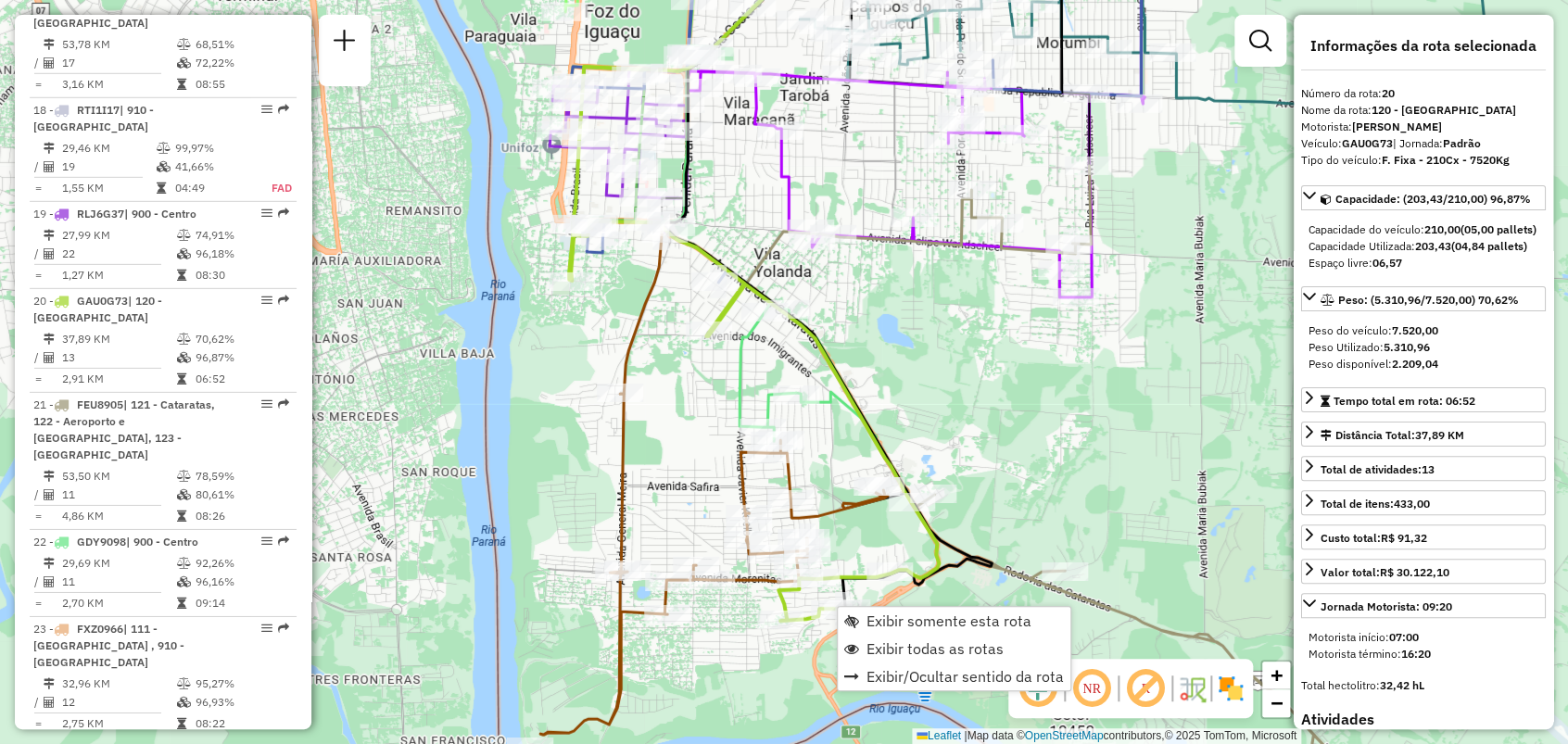
scroll to position [2719, 0]
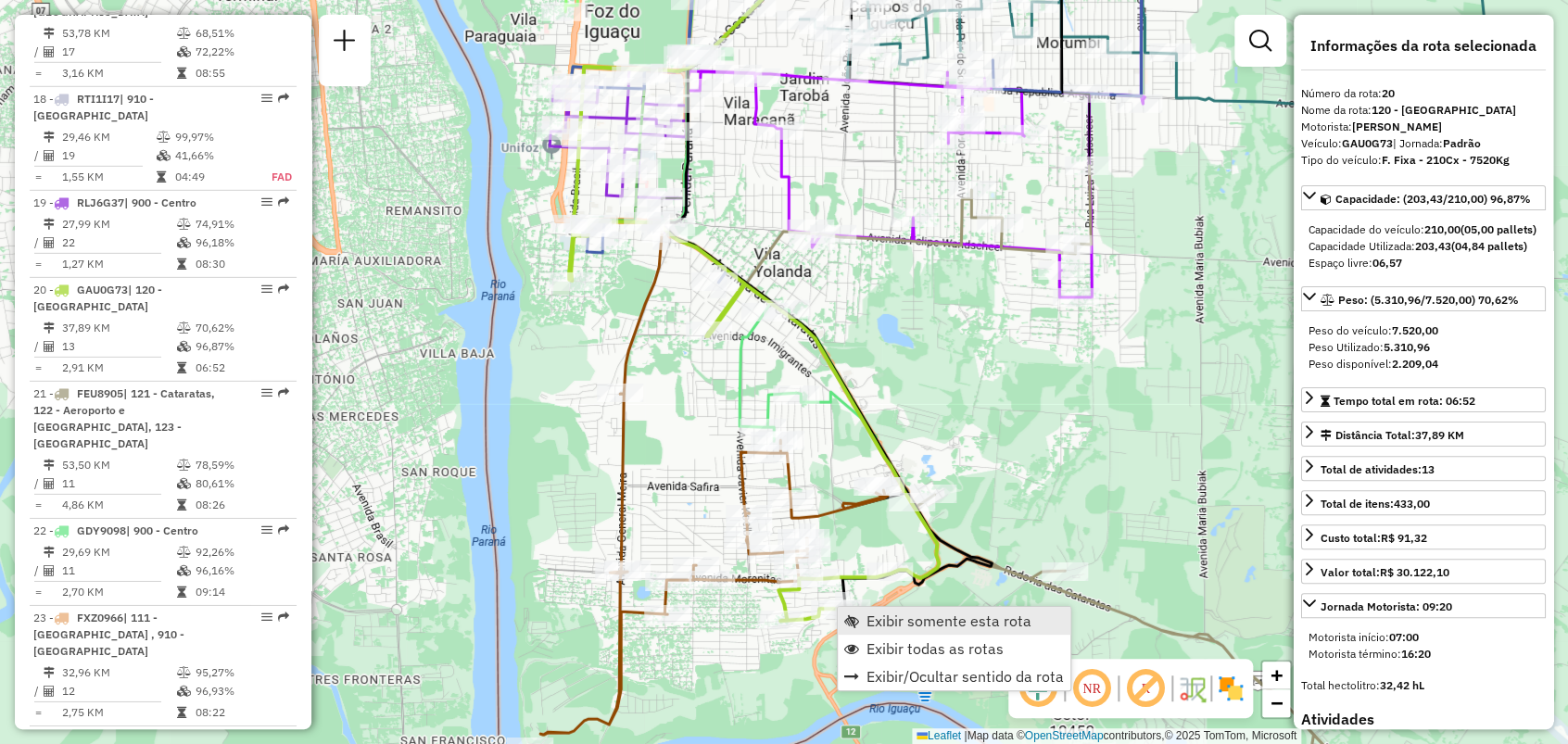
click at [901, 622] on span "Exibir somente esta rota" at bounding box center [948, 621] width 165 height 15
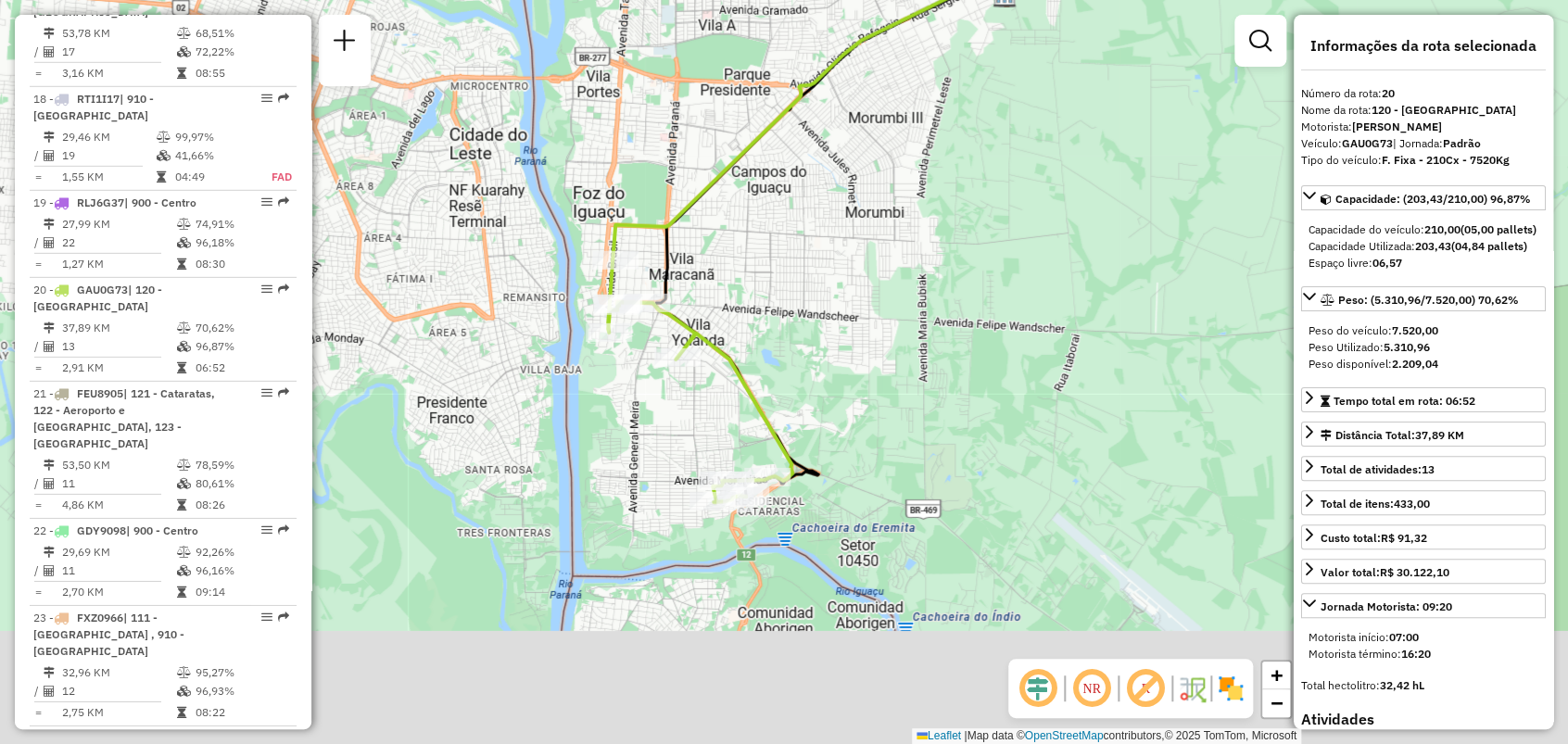
drag, startPoint x: 773, startPoint y: 543, endPoint x: 818, endPoint y: 261, distance: 285.6
click at [818, 261] on div "Janela de atendimento Grade de atendimento Capacidade Transportadoras Veículos …" at bounding box center [784, 372] width 1568 height 744
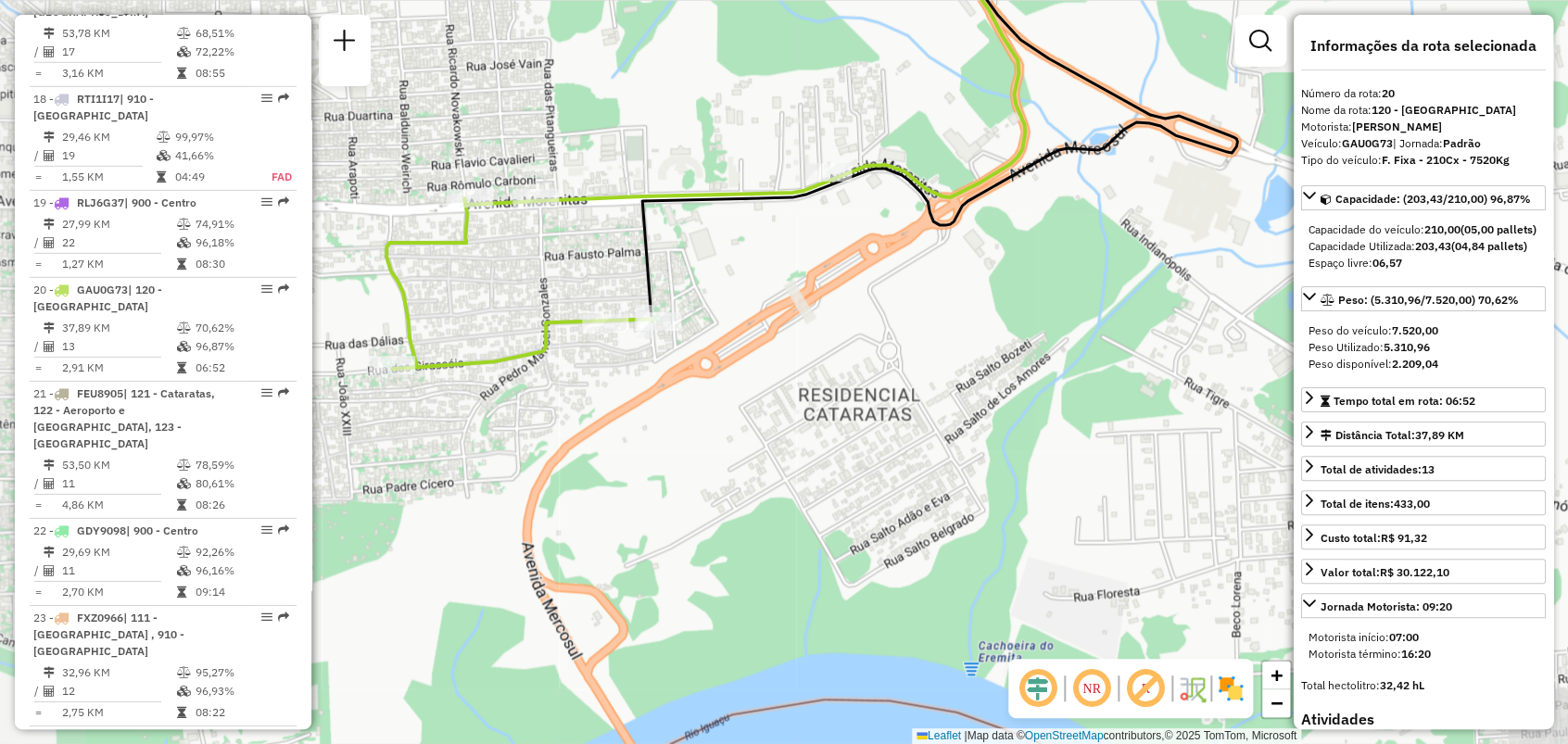
drag, startPoint x: 682, startPoint y: 376, endPoint x: 778, endPoint y: 310, distance: 116.5
click at [781, 308] on div "Janela de atendimento Grade de atendimento Capacidade Transportadoras Veículos …" at bounding box center [784, 372] width 1568 height 744
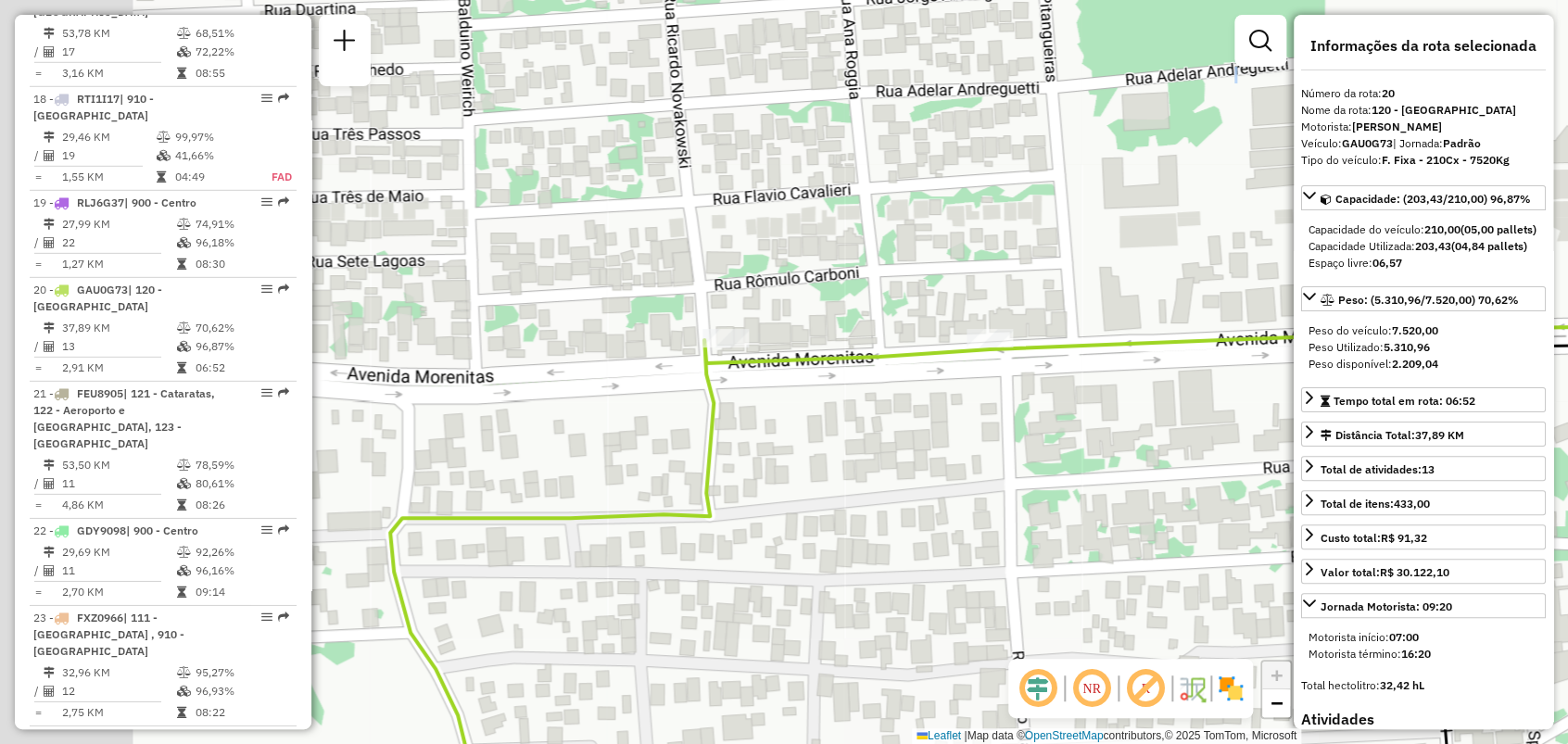
drag, startPoint x: 629, startPoint y: 340, endPoint x: 850, endPoint y: 401, distance: 229.3
click at [919, 420] on div "Janela de atendimento Grade de atendimento Capacidade Transportadoras Veículos …" at bounding box center [784, 372] width 1568 height 744
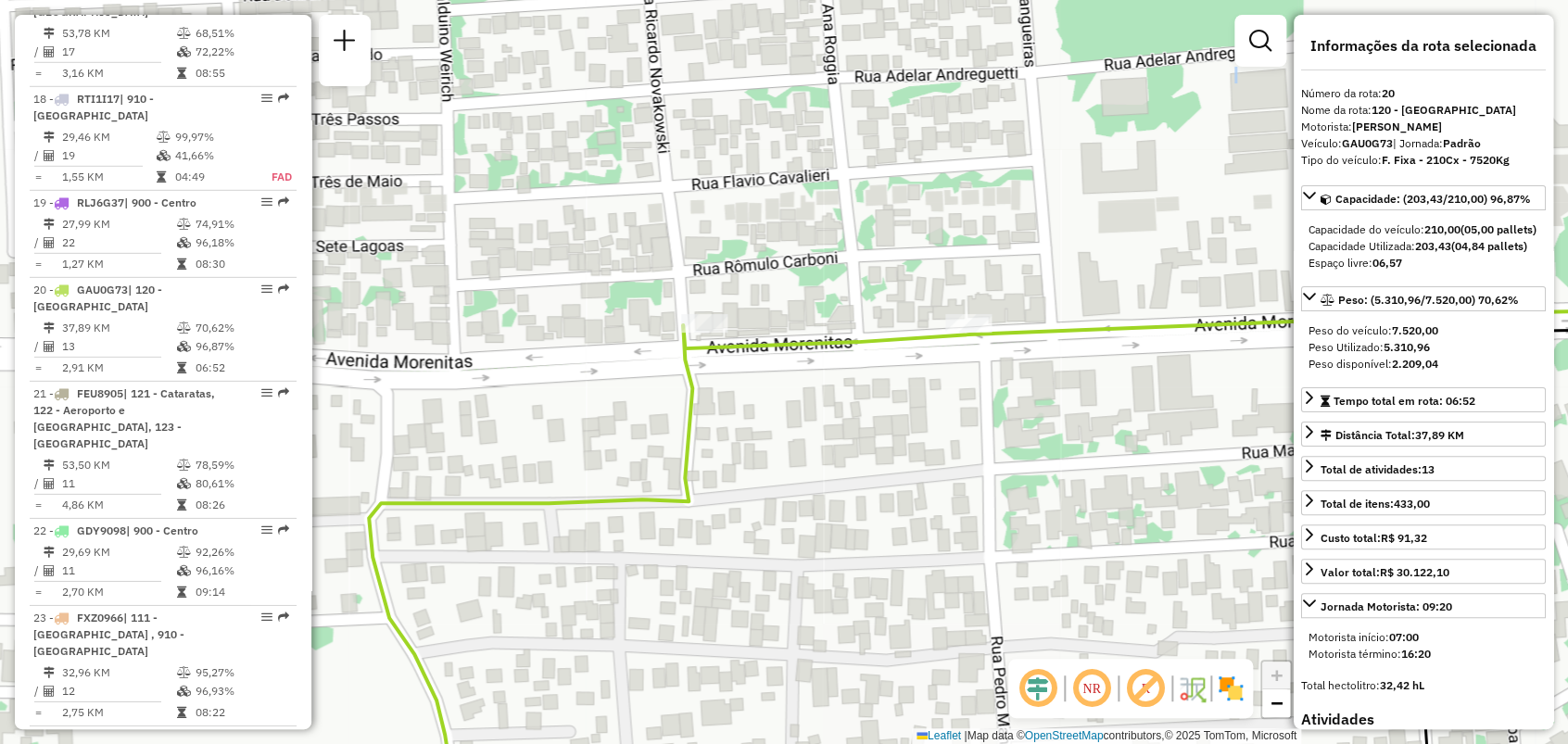
drag, startPoint x: 1096, startPoint y: 460, endPoint x: 888, endPoint y: 351, distance: 234.8
click at [893, 355] on div "Janela de atendimento Grade de atendimento Capacidade Transportadoras Veículos …" at bounding box center [784, 372] width 1568 height 744
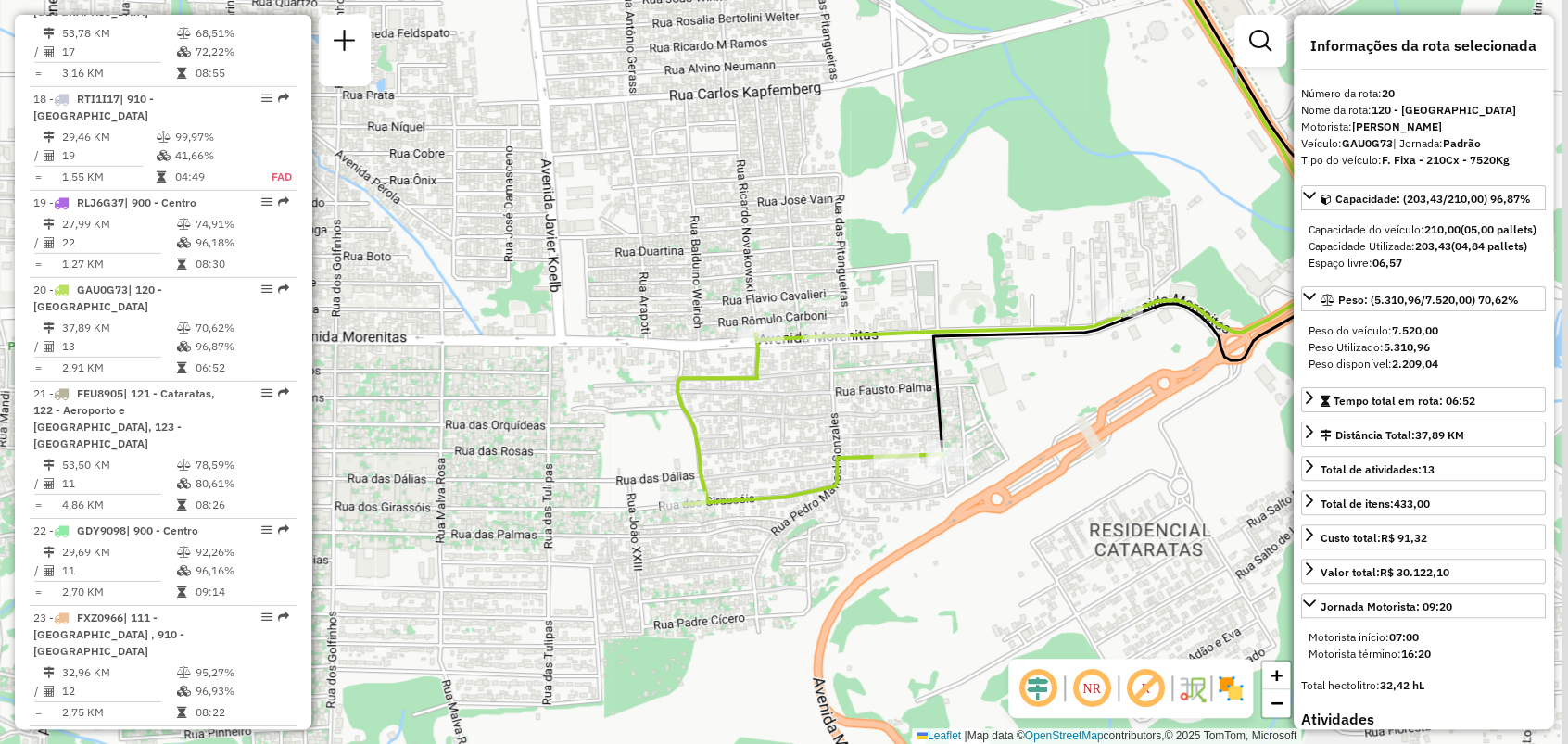
drag, startPoint x: 1087, startPoint y: 380, endPoint x: 957, endPoint y: 378, distance: 130.0
click at [957, 378] on div "Janela de atendimento Grade de atendimento Capacidade Transportadoras Veículos …" at bounding box center [784, 372] width 1568 height 744
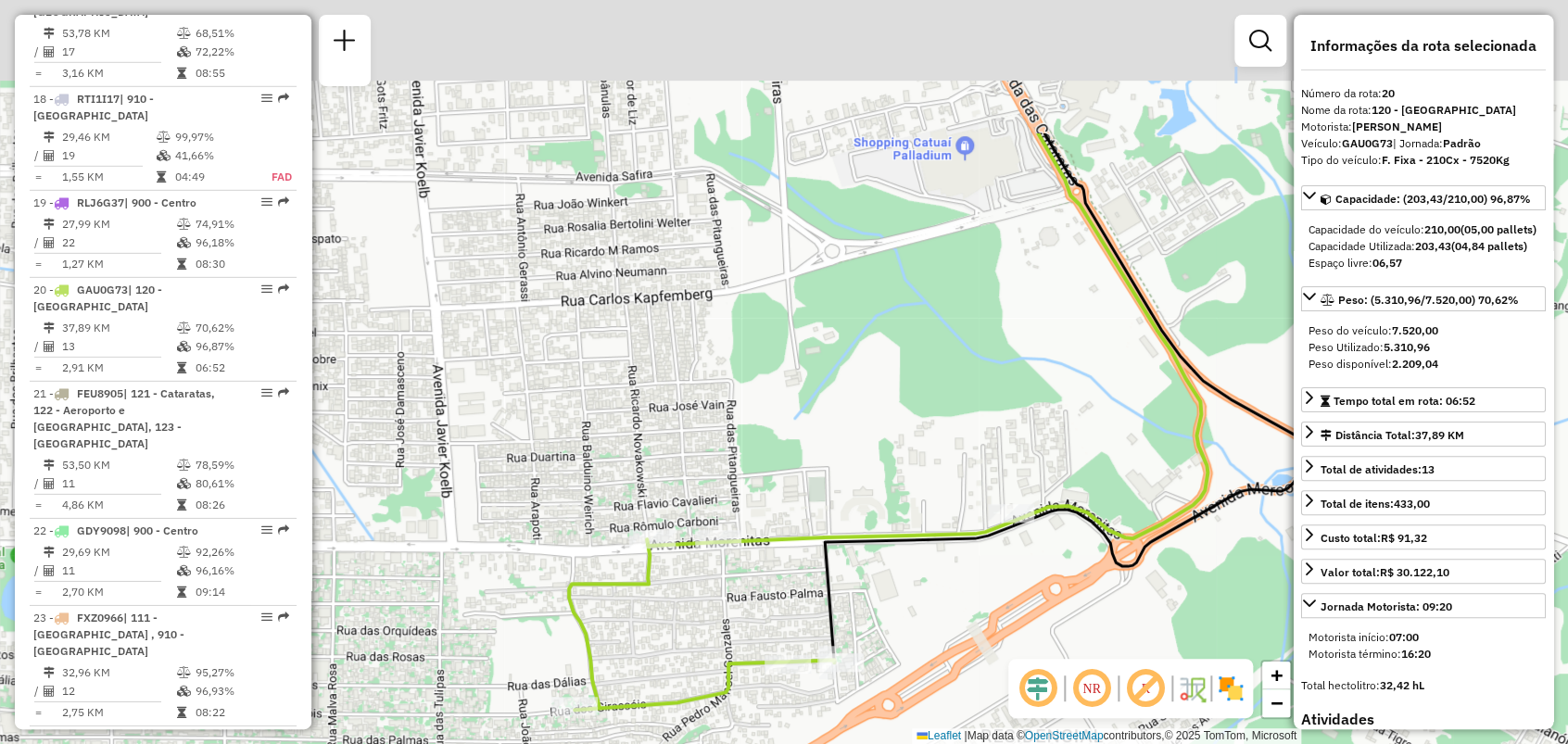
drag, startPoint x: 886, startPoint y: 376, endPoint x: 889, endPoint y: 647, distance: 271.0
click at [888, 653] on div "Janela de atendimento Grade de atendimento Capacidade Transportadoras Veículos …" at bounding box center [784, 372] width 1568 height 744
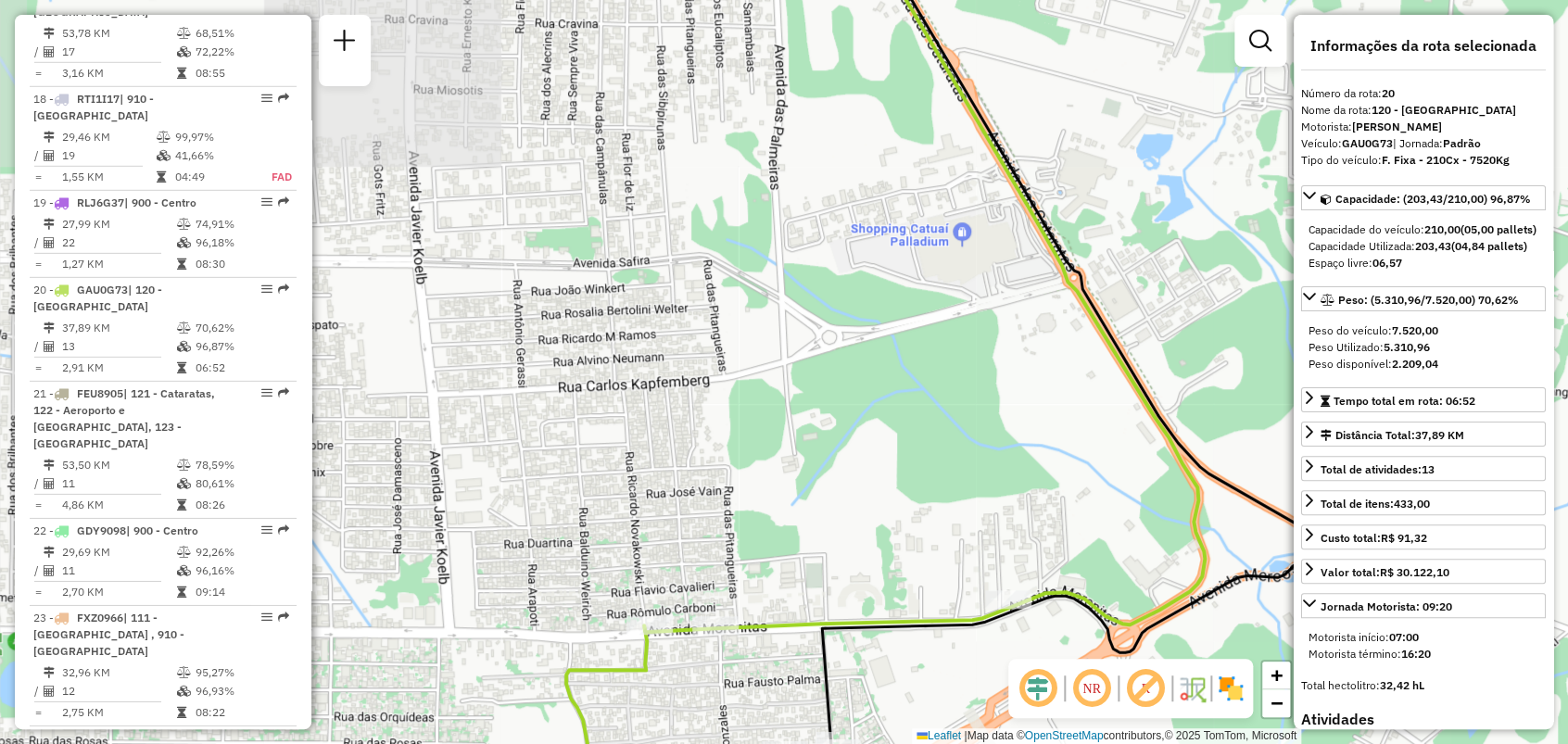
drag, startPoint x: 811, startPoint y: 349, endPoint x: 905, endPoint y: 683, distance: 347.0
click at [905, 683] on div "Janela de atendimento Grade de atendimento Capacidade Transportadoras Veículos …" at bounding box center [784, 372] width 1568 height 744
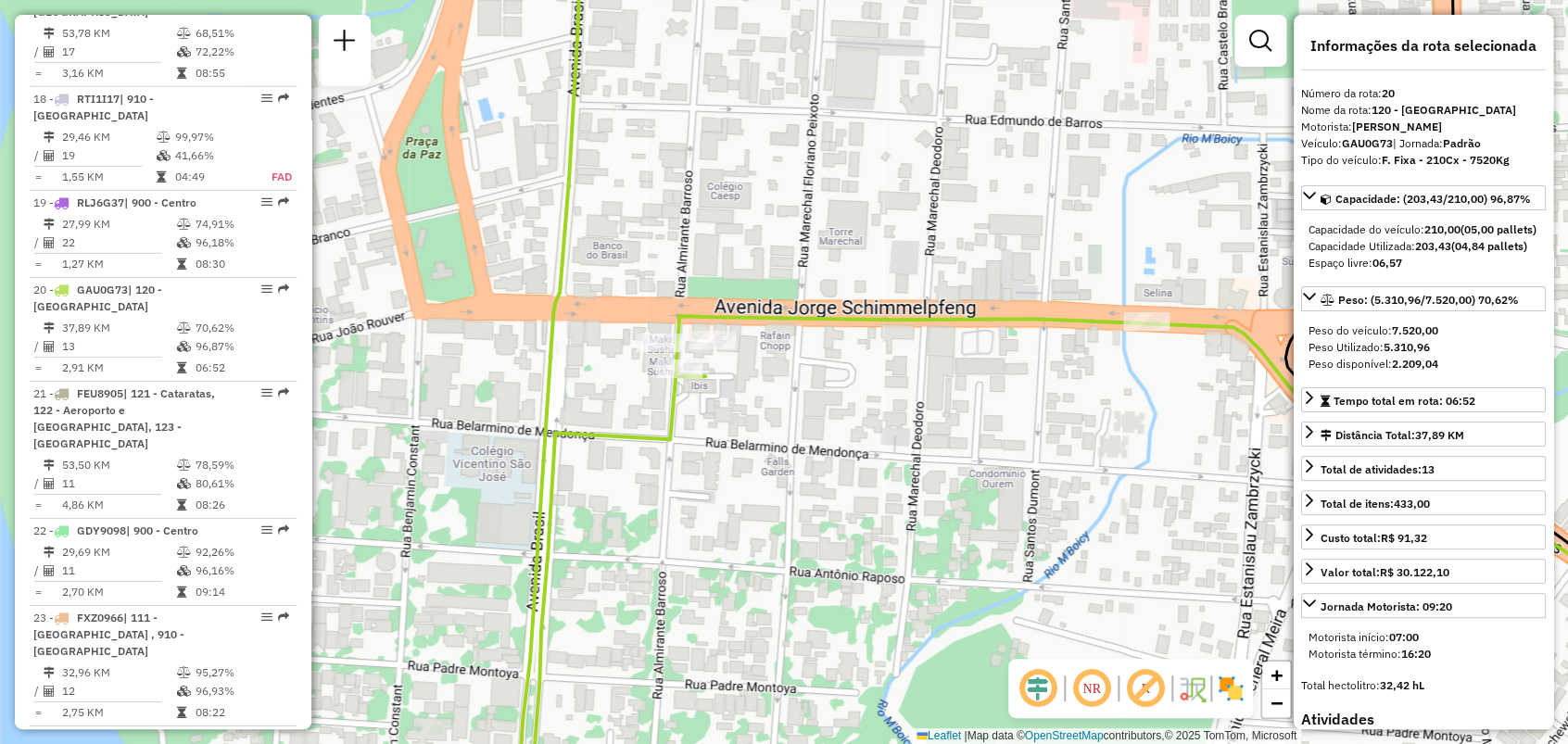
drag, startPoint x: 614, startPoint y: 539, endPoint x: 642, endPoint y: 453, distance: 90.4
click at [639, 456] on div "Janela de atendimento Grade de atendimento Capacidade Transportadoras Veículos …" at bounding box center [784, 372] width 1568 height 744
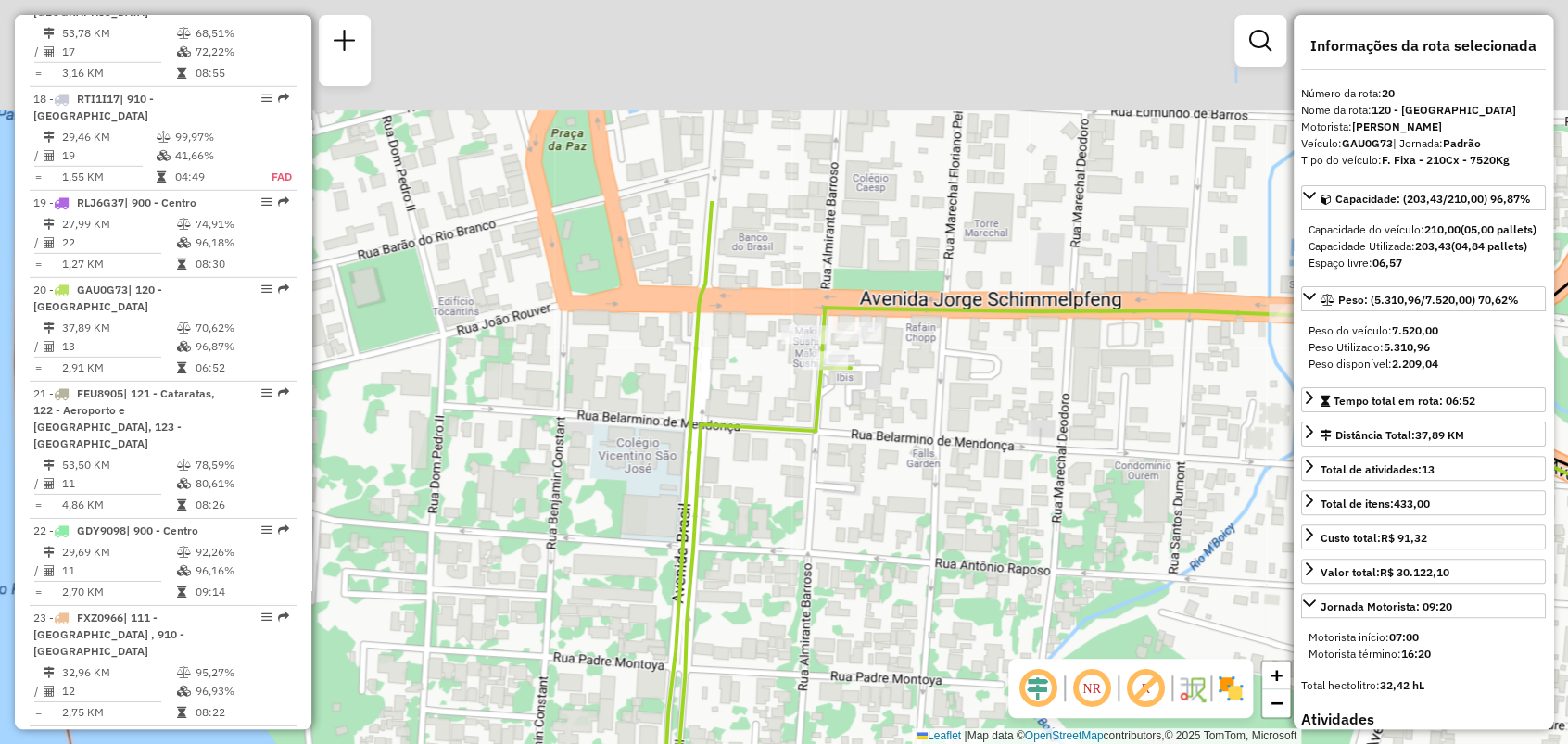
drag, startPoint x: 705, startPoint y: 637, endPoint x: 724, endPoint y: 684, distance: 50.7
click at [723, 686] on div "Janela de atendimento Grade de atendimento Capacidade Transportadoras Veículos …" at bounding box center [784, 372] width 1568 height 744
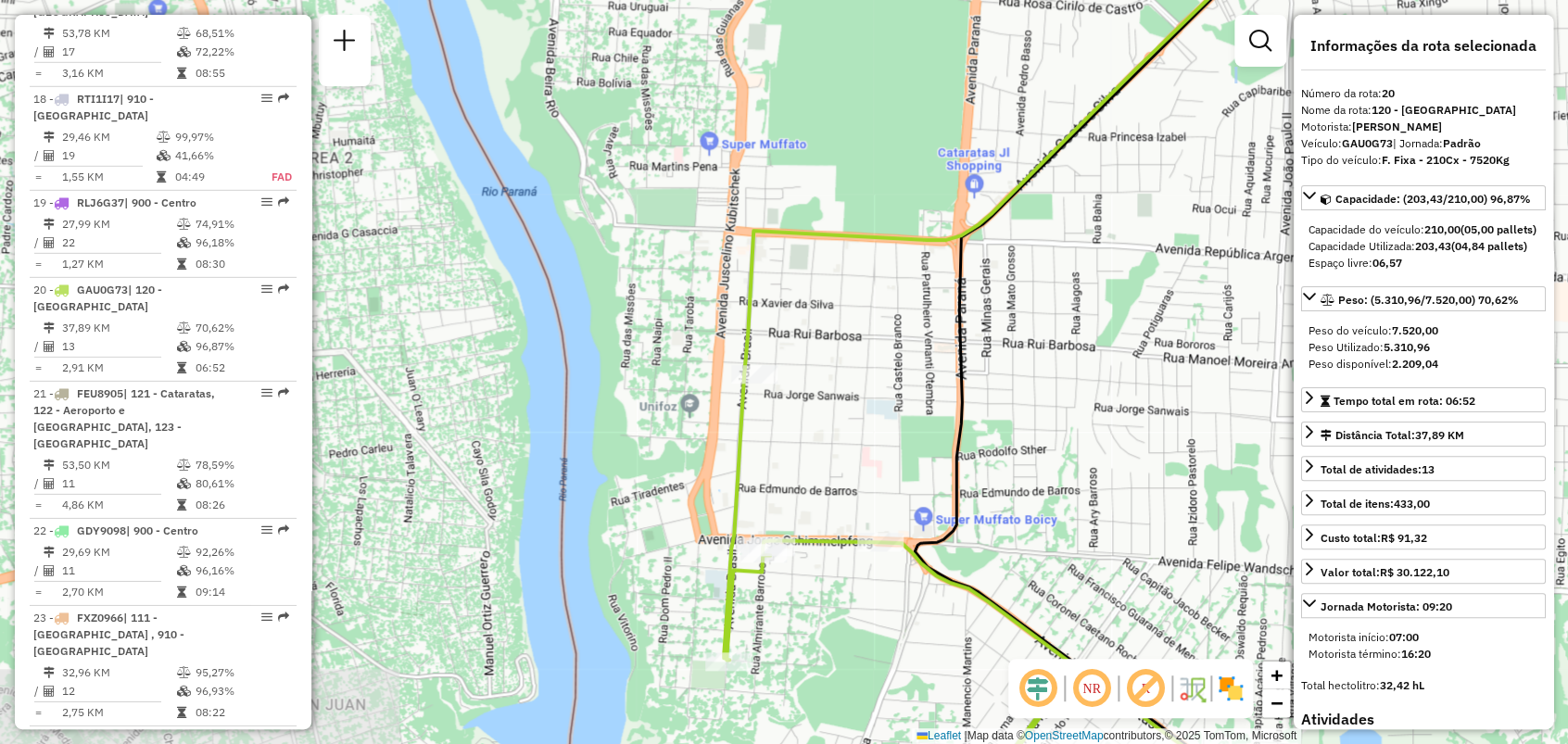
drag, startPoint x: 721, startPoint y: 402, endPoint x: 753, endPoint y: 496, distance: 99.3
click at [753, 496] on icon at bounding box center [994, 616] width 541 height 486
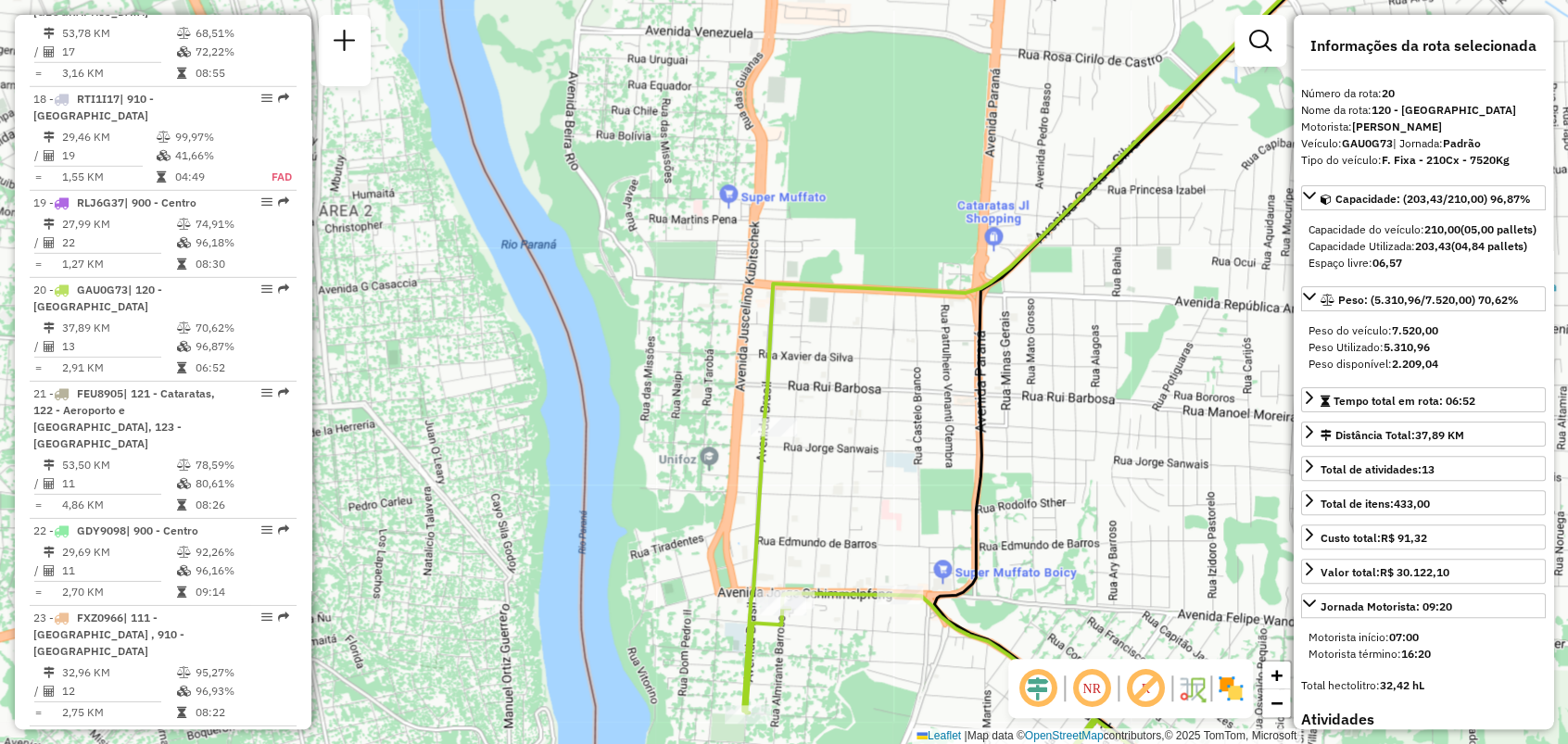
click at [816, 497] on div "Janela de atendimento Grade de atendimento Capacidade Transportadoras Veículos …" at bounding box center [784, 372] width 1568 height 744
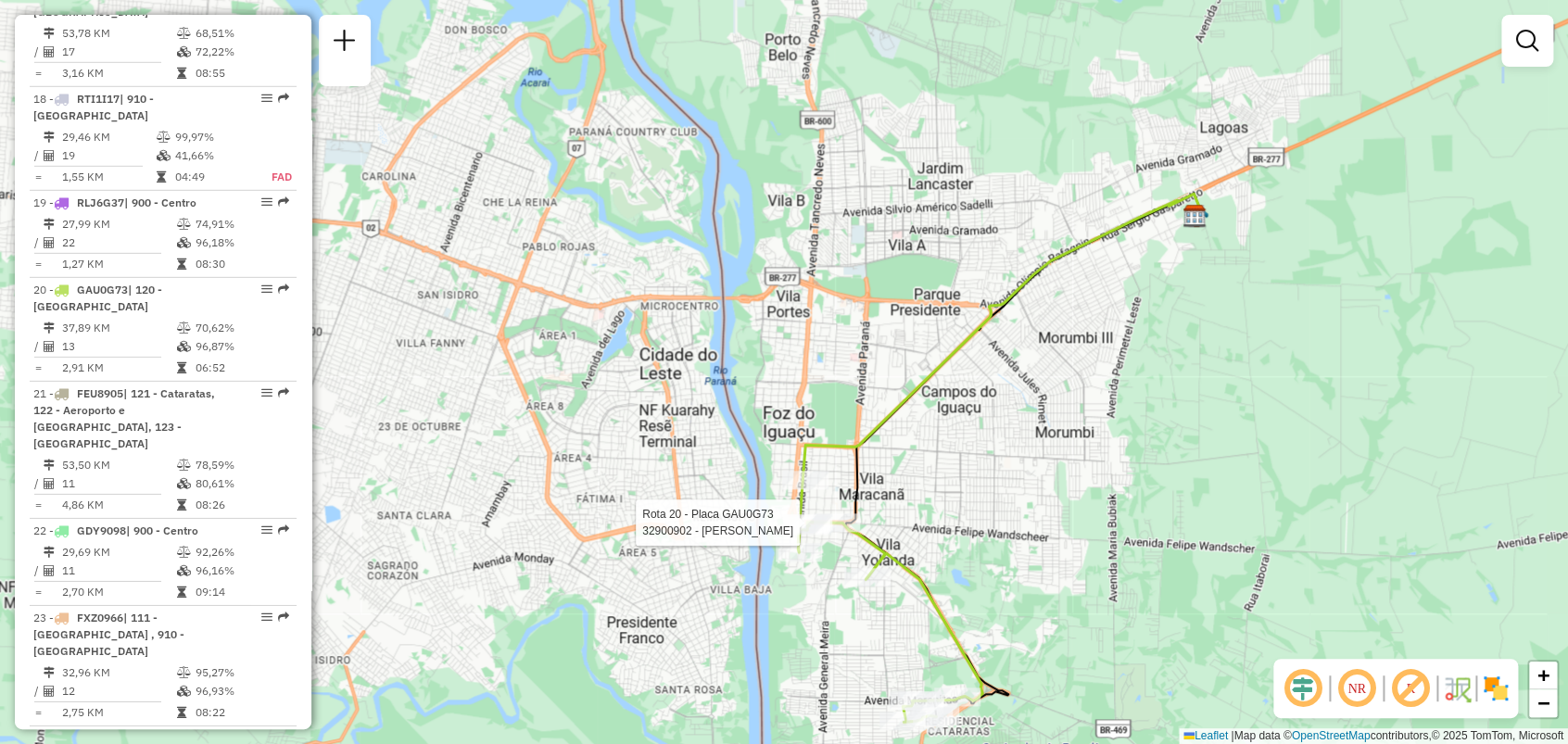
select select "**********"
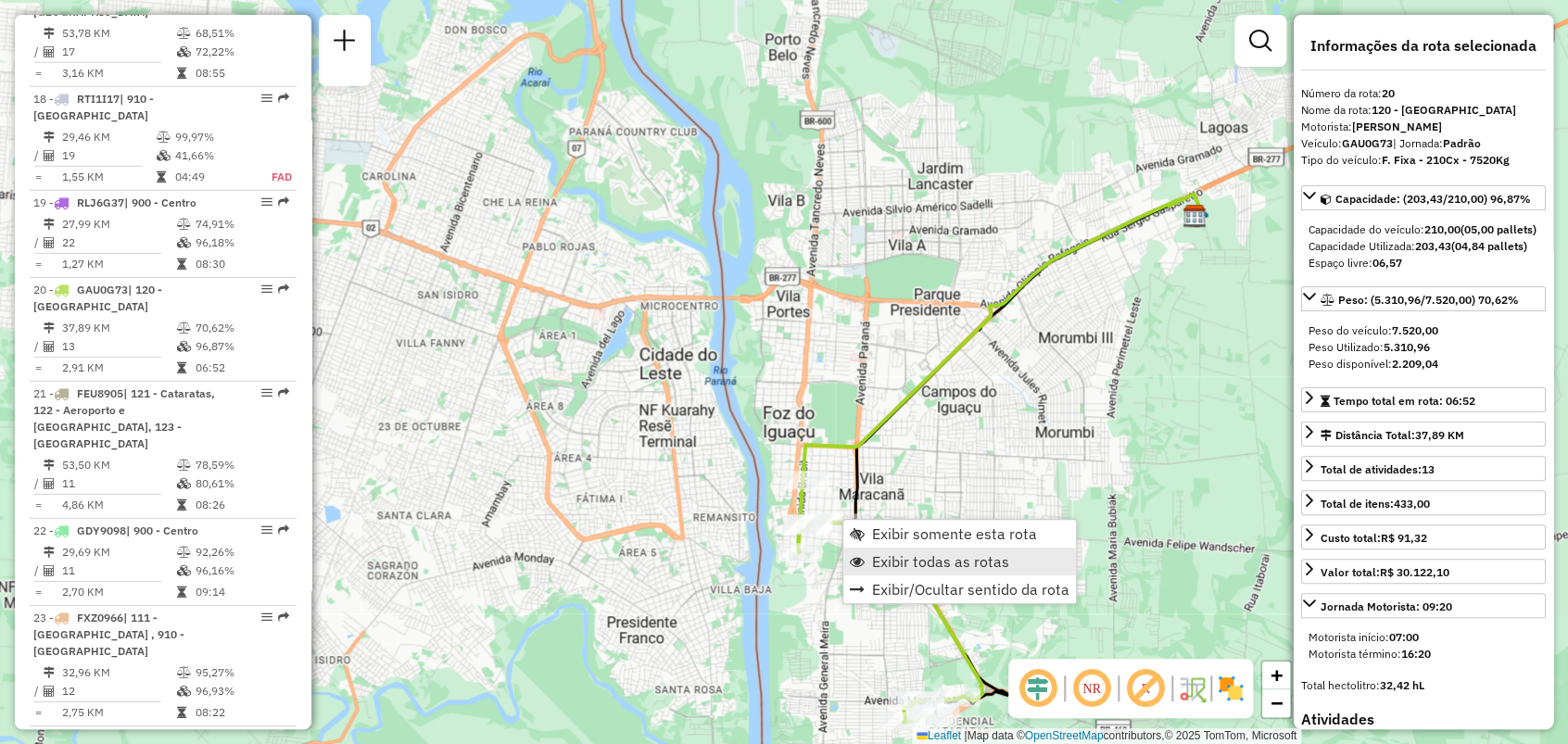
click at [906, 556] on span "Exibir todas as rotas" at bounding box center [940, 562] width 137 height 15
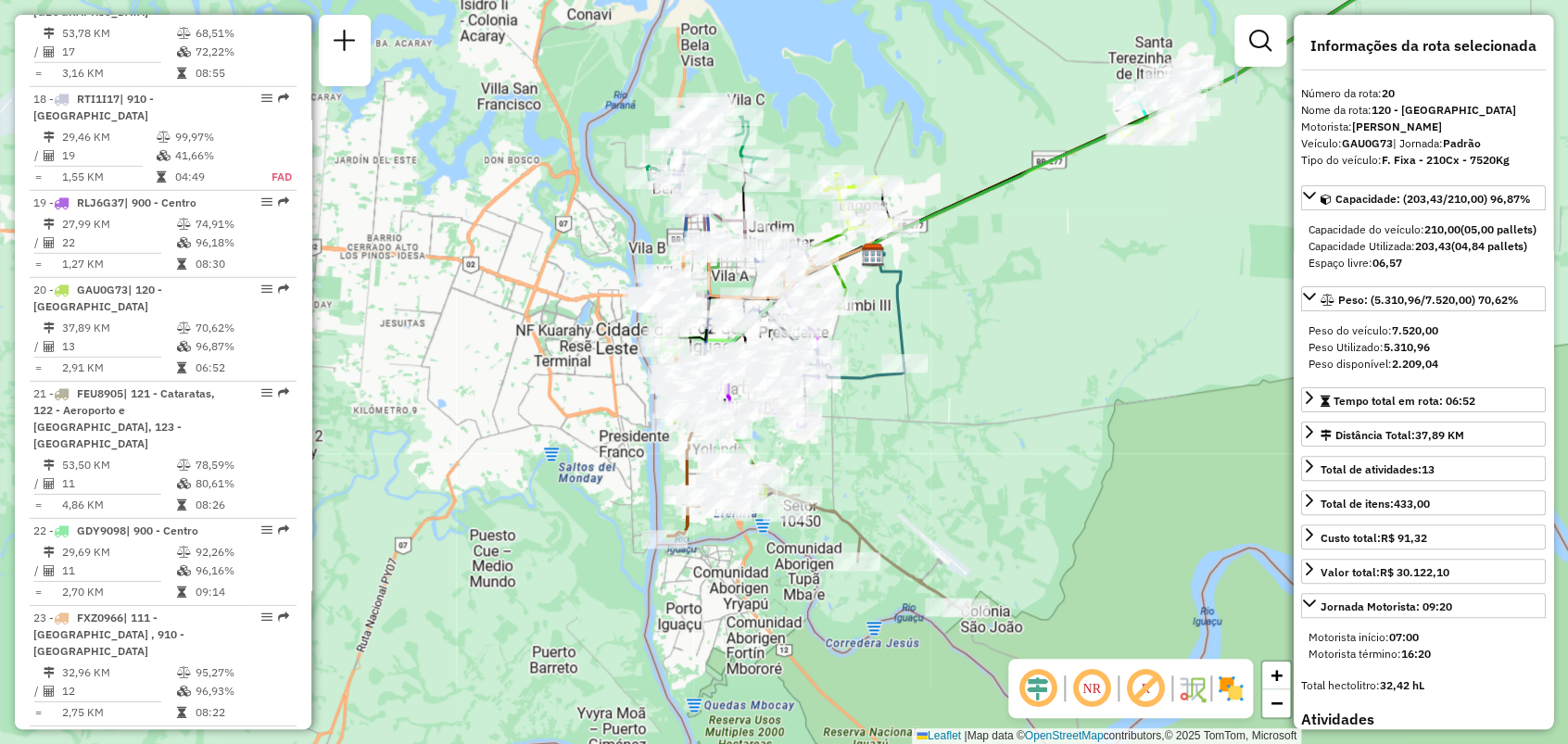
drag, startPoint x: 904, startPoint y: 202, endPoint x: 774, endPoint y: 246, distance: 137.2
click at [773, 246] on div "Rota 14 - Placa QJT3668 32908667 - LANCASTER DISK BEBIDAS E CONVENIENCIA LT Jan…" at bounding box center [784, 372] width 1568 height 744
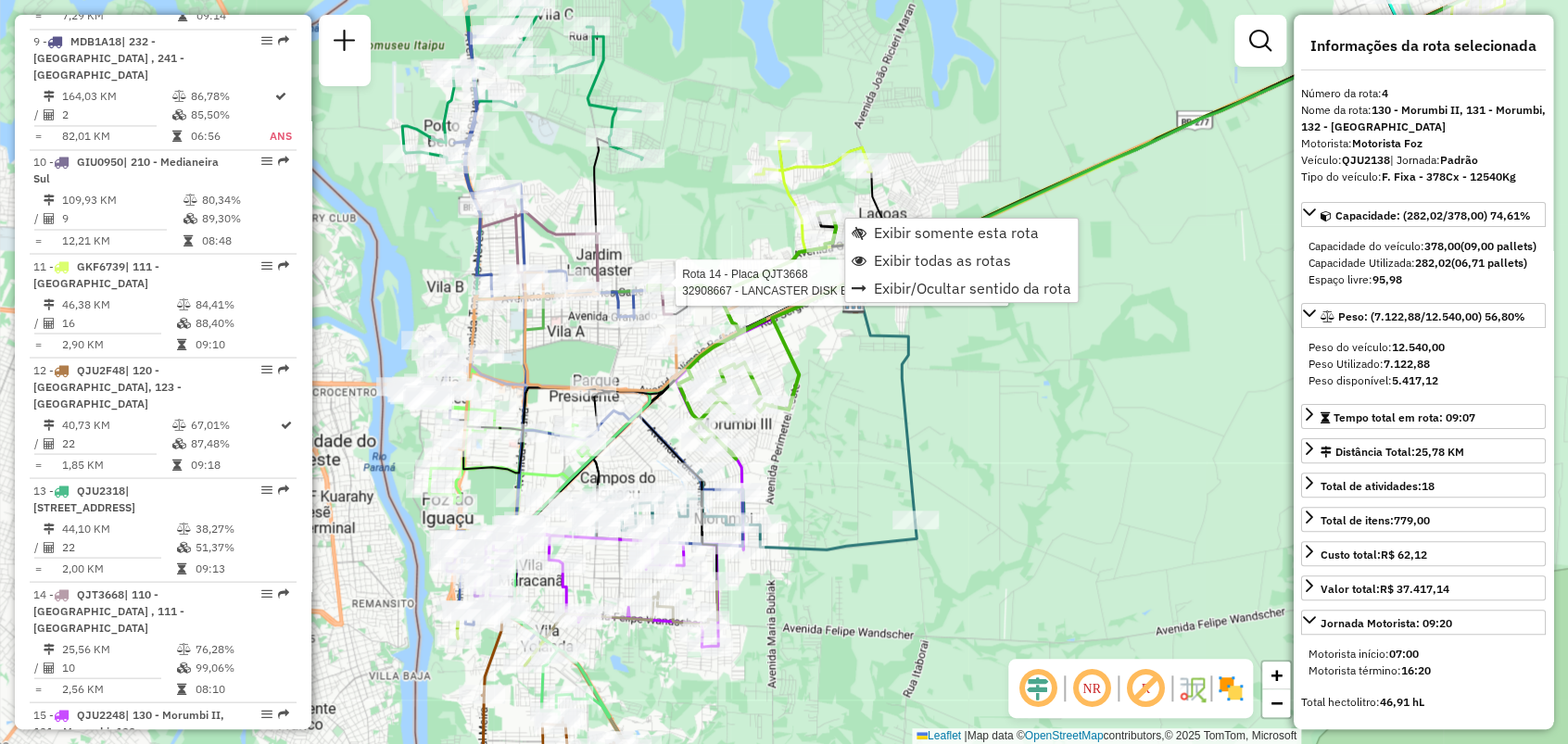
scroll to position [1037, 0]
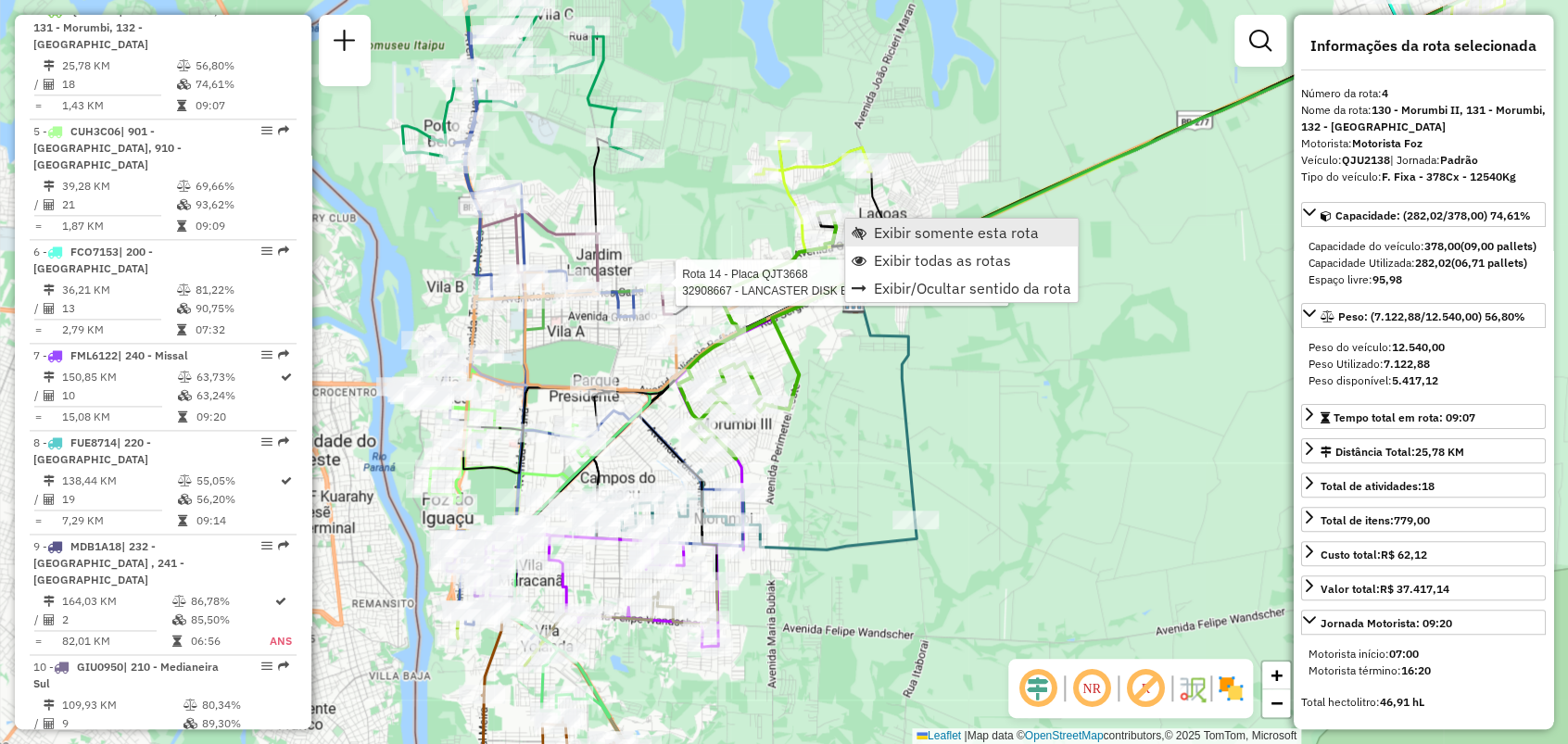
click at [897, 235] on span "Exibir somente esta rota" at bounding box center [956, 232] width 165 height 15
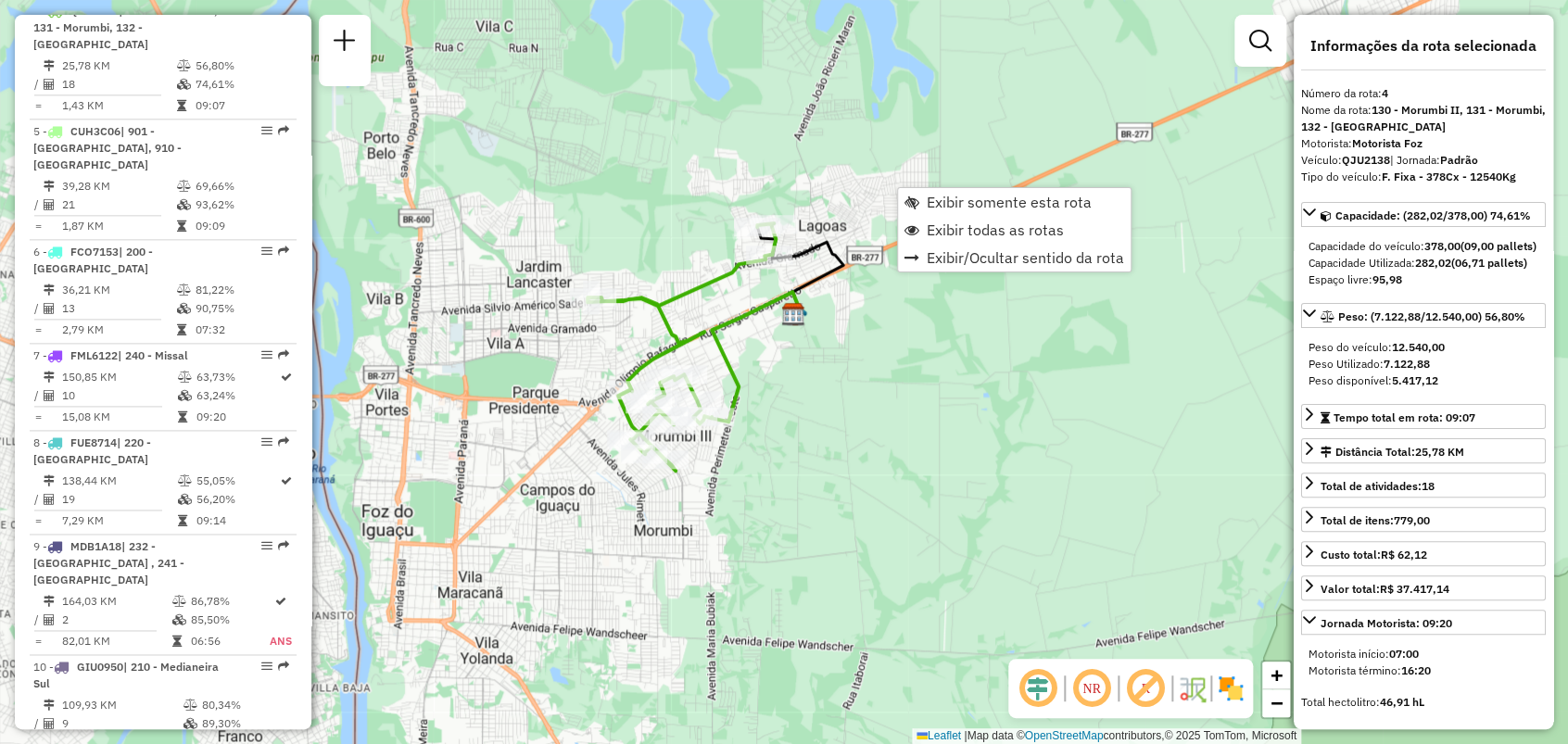
drag, startPoint x: 892, startPoint y: 358, endPoint x: 802, endPoint y: 324, distance: 96.2
click at [802, 324] on img at bounding box center [793, 315] width 24 height 24
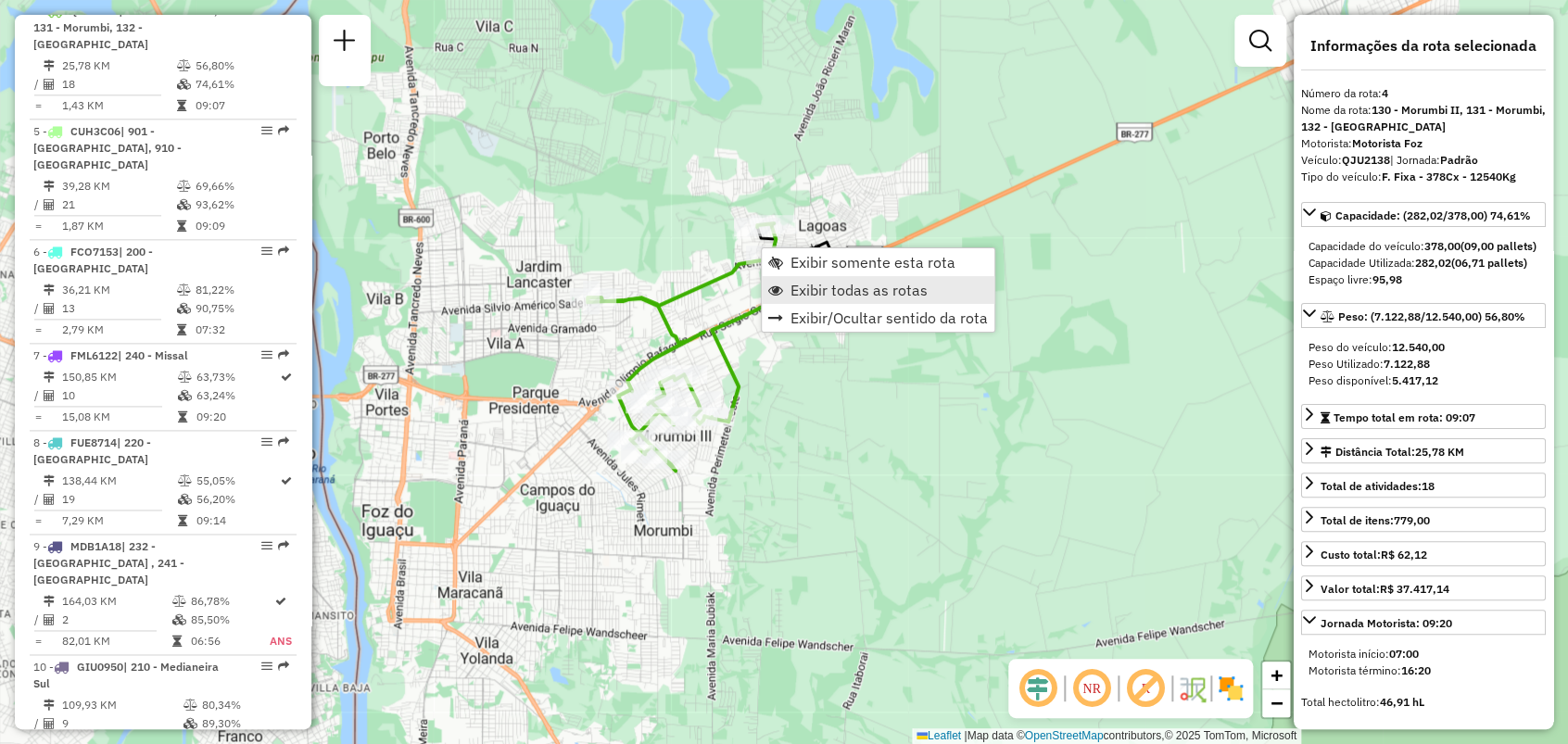
click at [815, 286] on span "Exibir todas as rotas" at bounding box center [859, 290] width 137 height 15
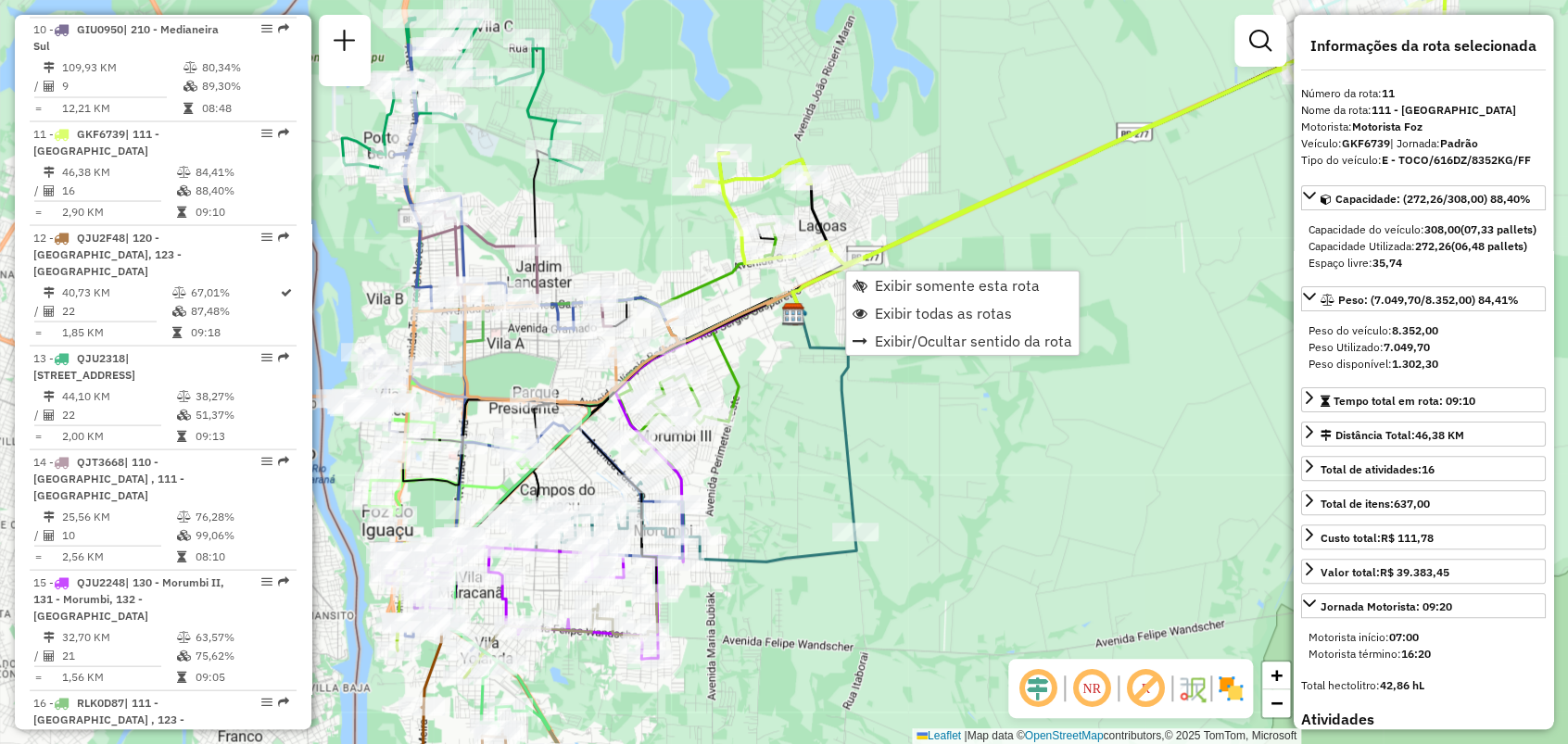
scroll to position [1746, 0]
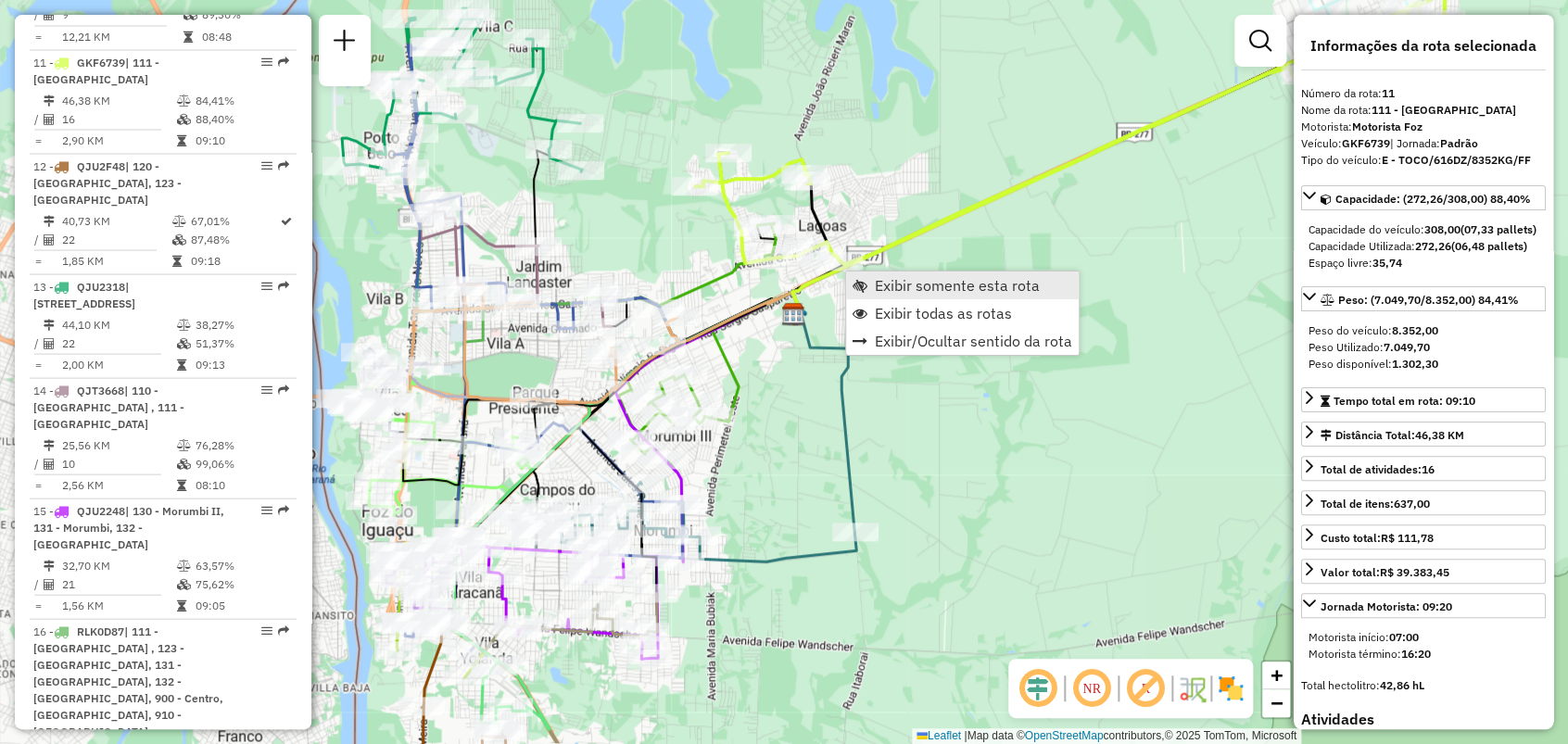
click at [880, 286] on span "Exibir somente esta rota" at bounding box center [957, 286] width 165 height 15
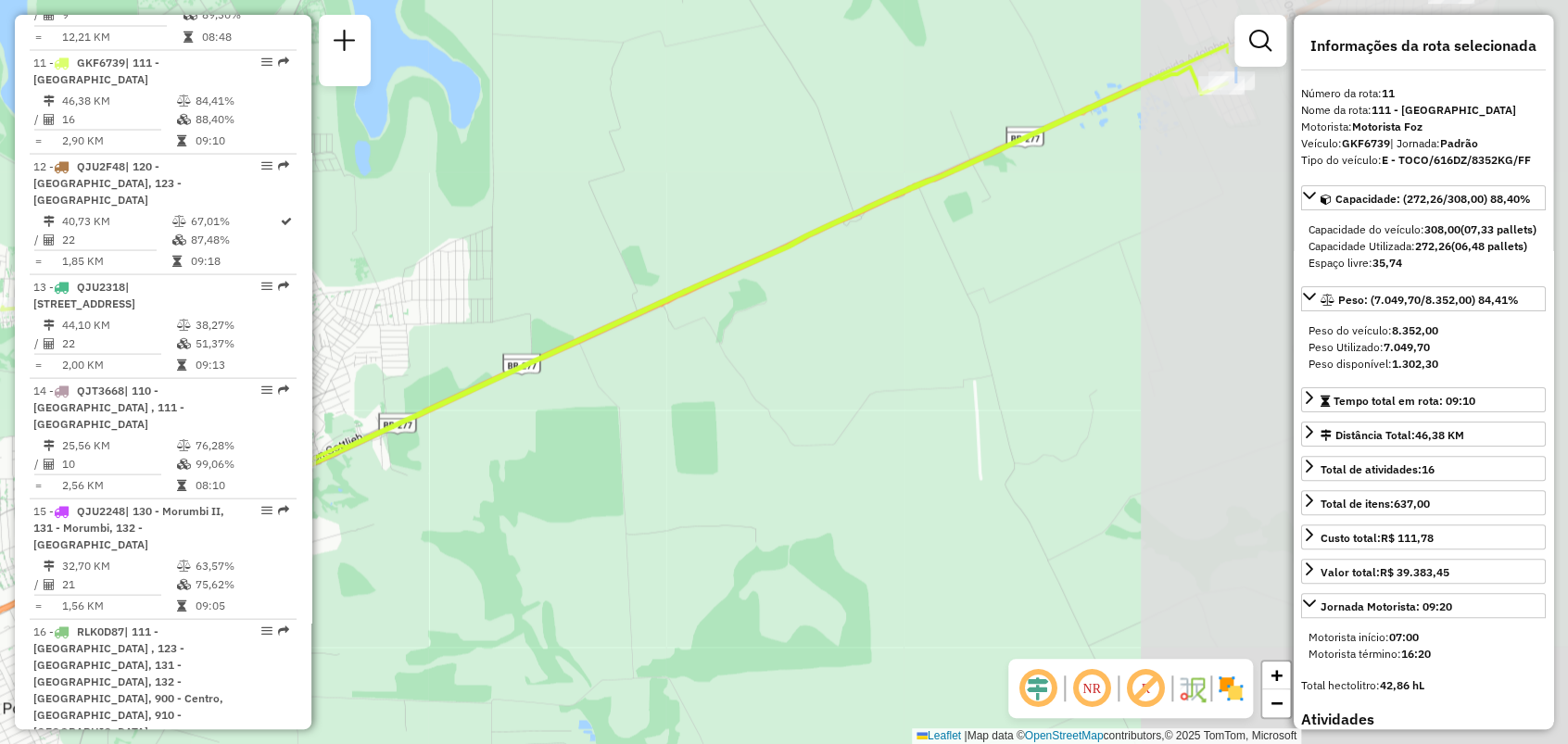
drag, startPoint x: 1096, startPoint y: 274, endPoint x: 549, endPoint y: 358, distance: 553.4
click at [551, 358] on div "Janela de atendimento Grade de atendimento Capacidade Transportadoras Veículos …" at bounding box center [784, 372] width 1568 height 744
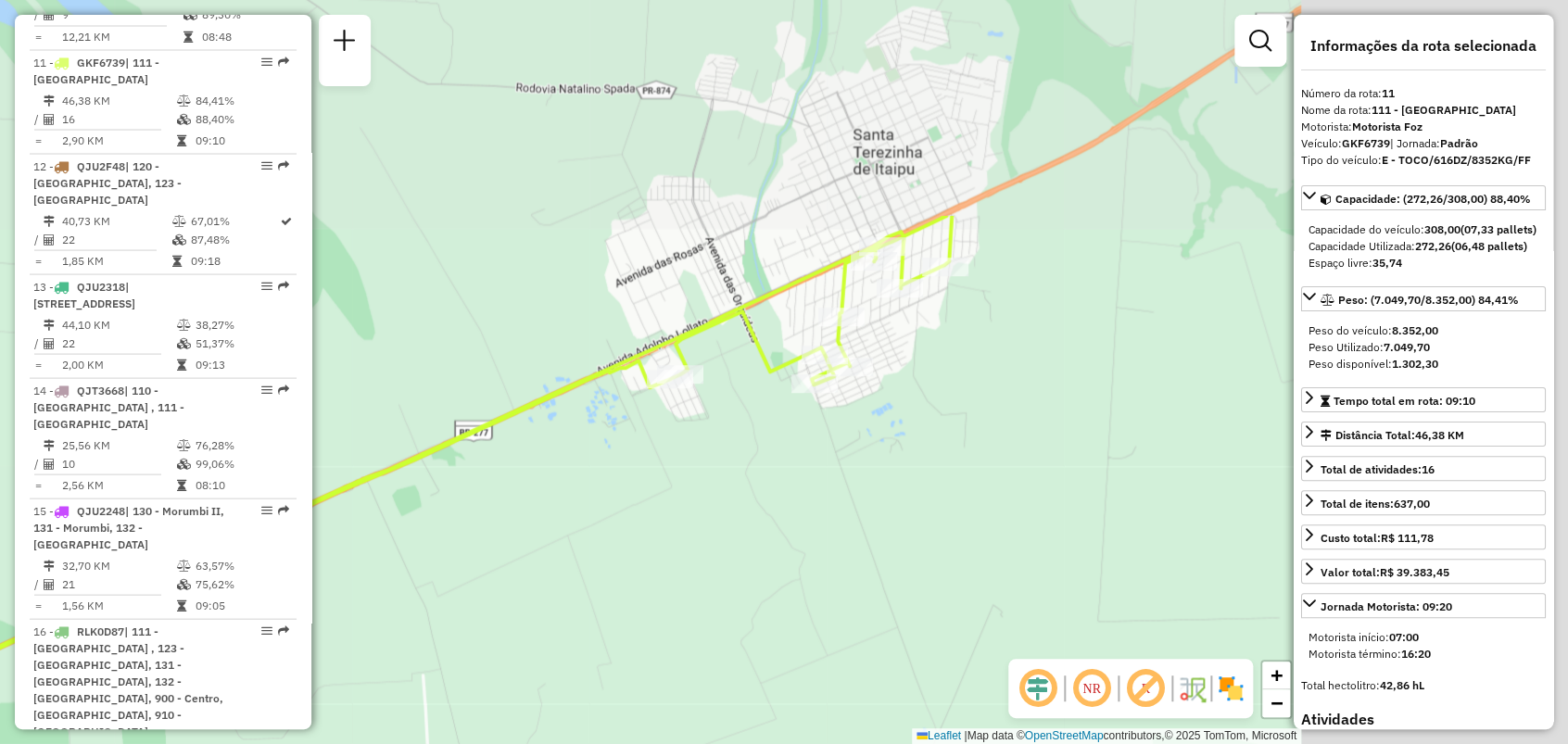
drag, startPoint x: 1053, startPoint y: 190, endPoint x: 600, endPoint y: 465, distance: 529.9
click at [600, 465] on div "Janela de atendimento Grade de atendimento Capacidade Transportadoras Veículos …" at bounding box center [784, 372] width 1568 height 744
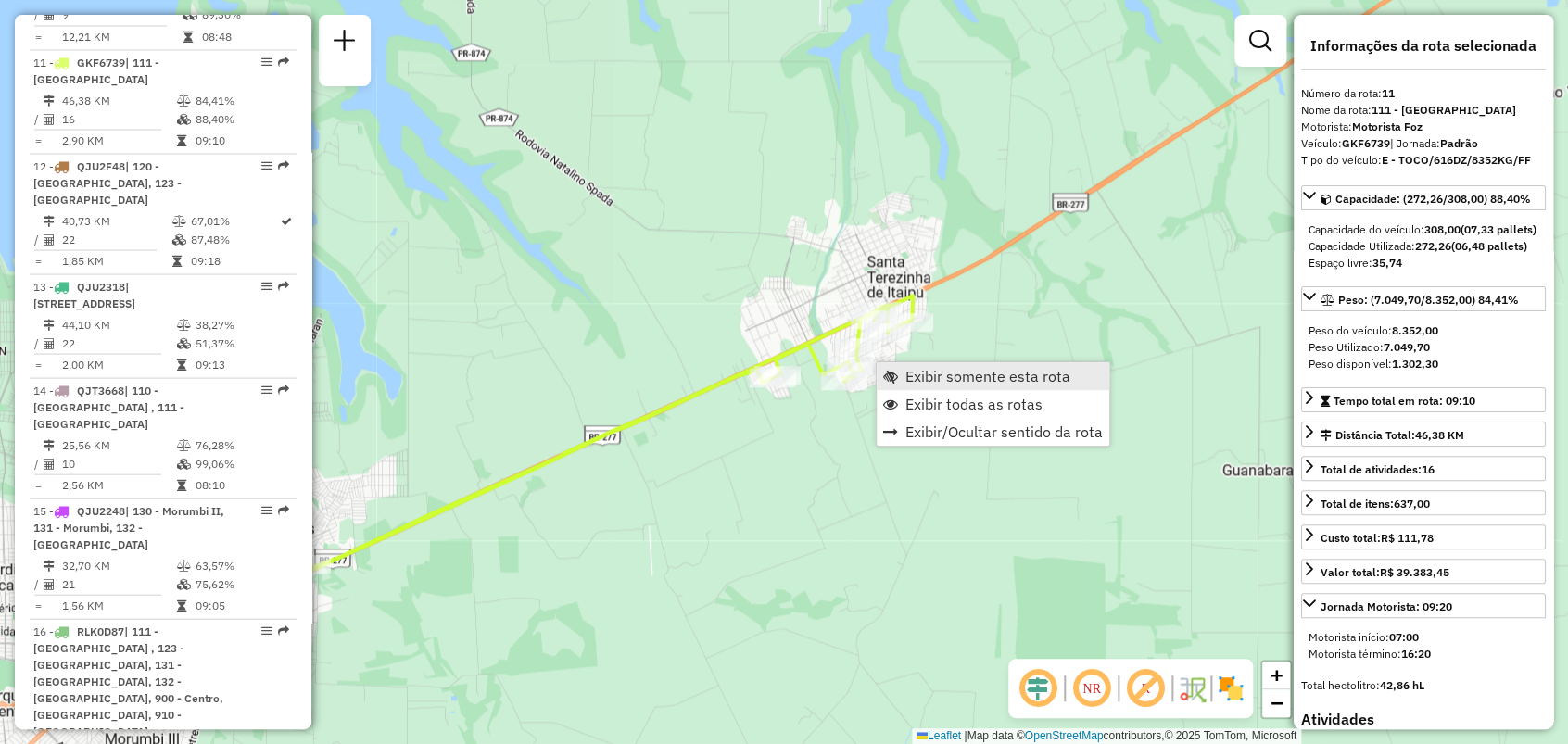
click at [915, 388] on link "Exibir somente esta rota" at bounding box center [992, 376] width 232 height 28
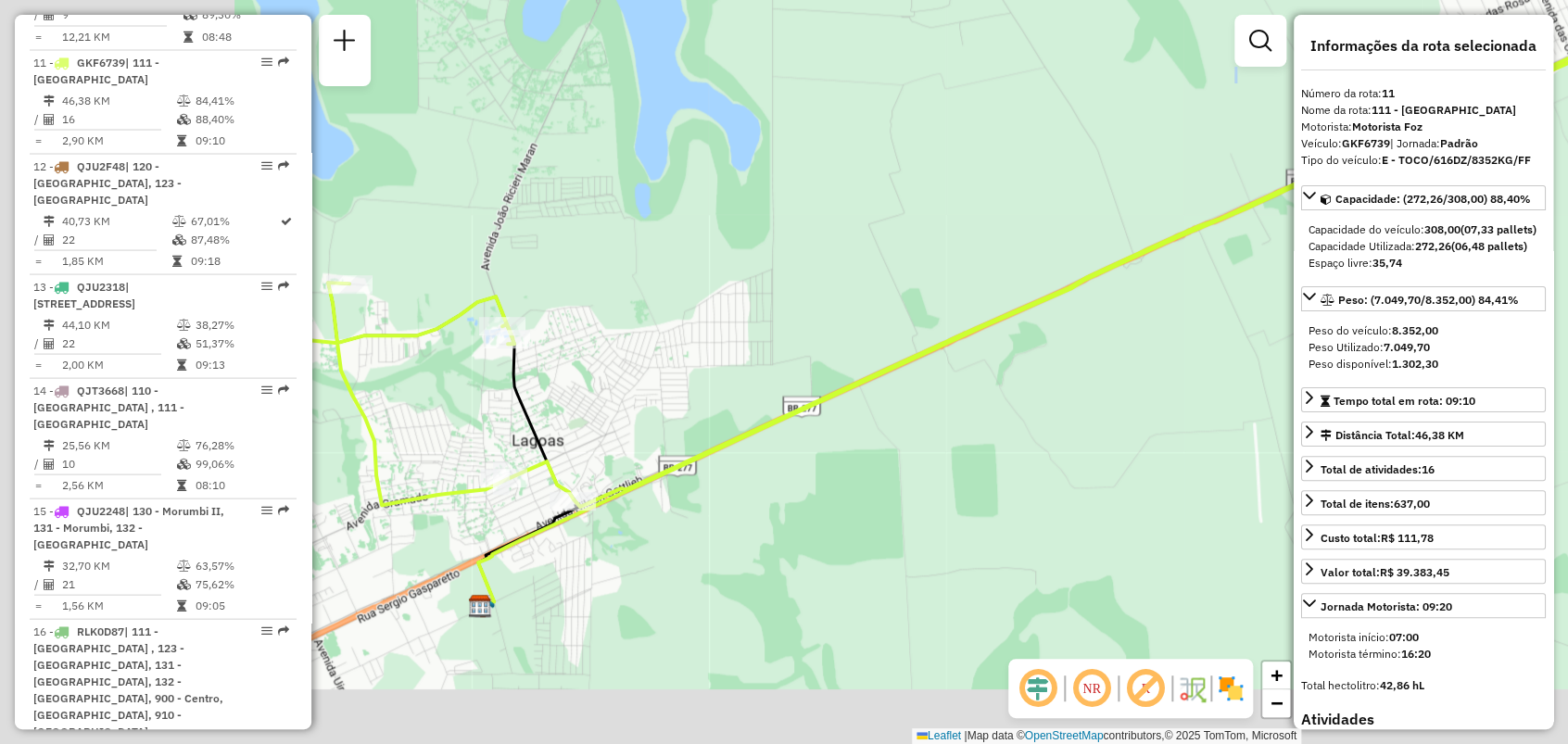
drag, startPoint x: 656, startPoint y: 478, endPoint x: 1119, endPoint y: 316, distance: 490.5
click at [1115, 317] on div "Janela de atendimento Grade de atendimento Capacidade Transportadoras Veículos …" at bounding box center [784, 372] width 1568 height 744
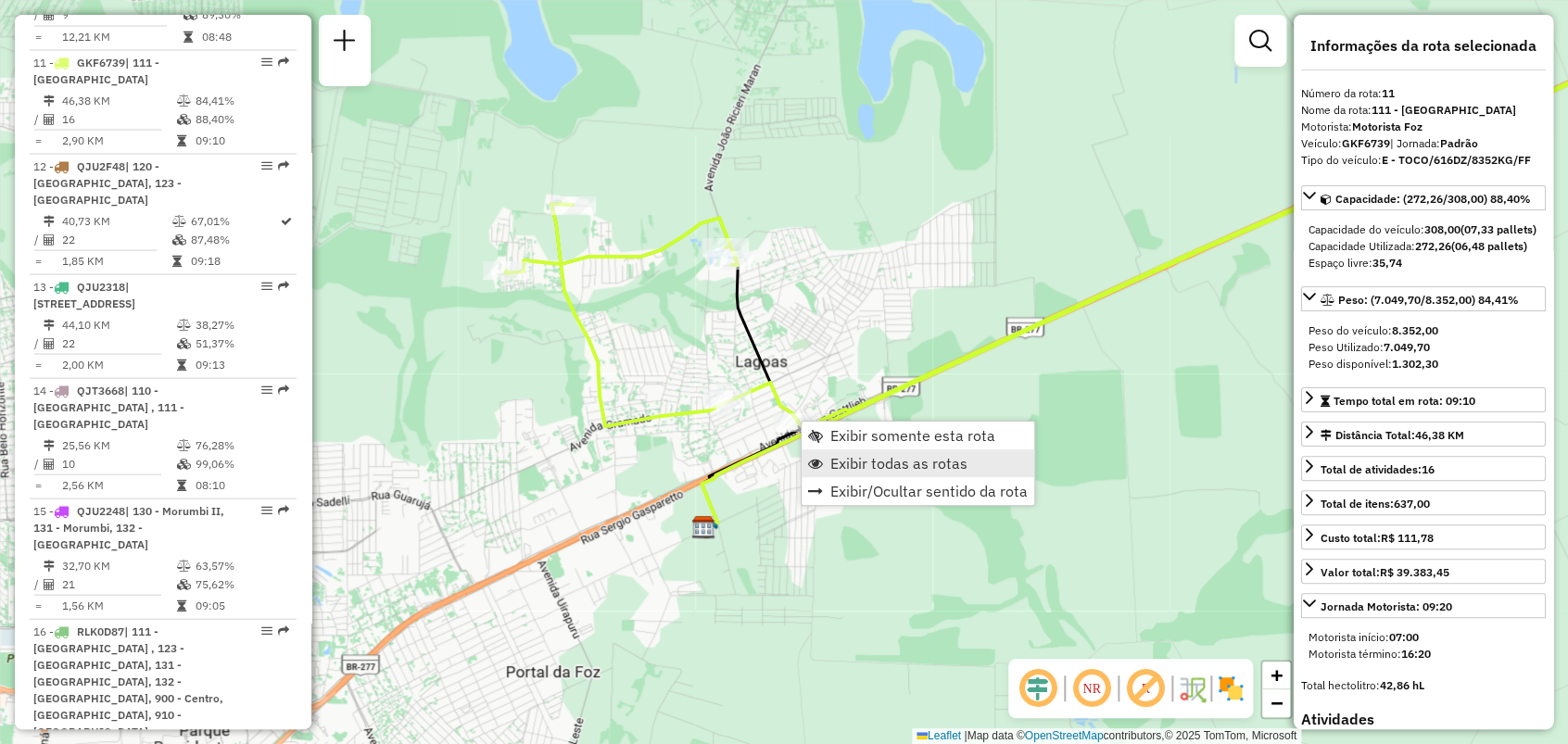
click at [840, 451] on link "Exibir todas as rotas" at bounding box center [917, 464] width 232 height 28
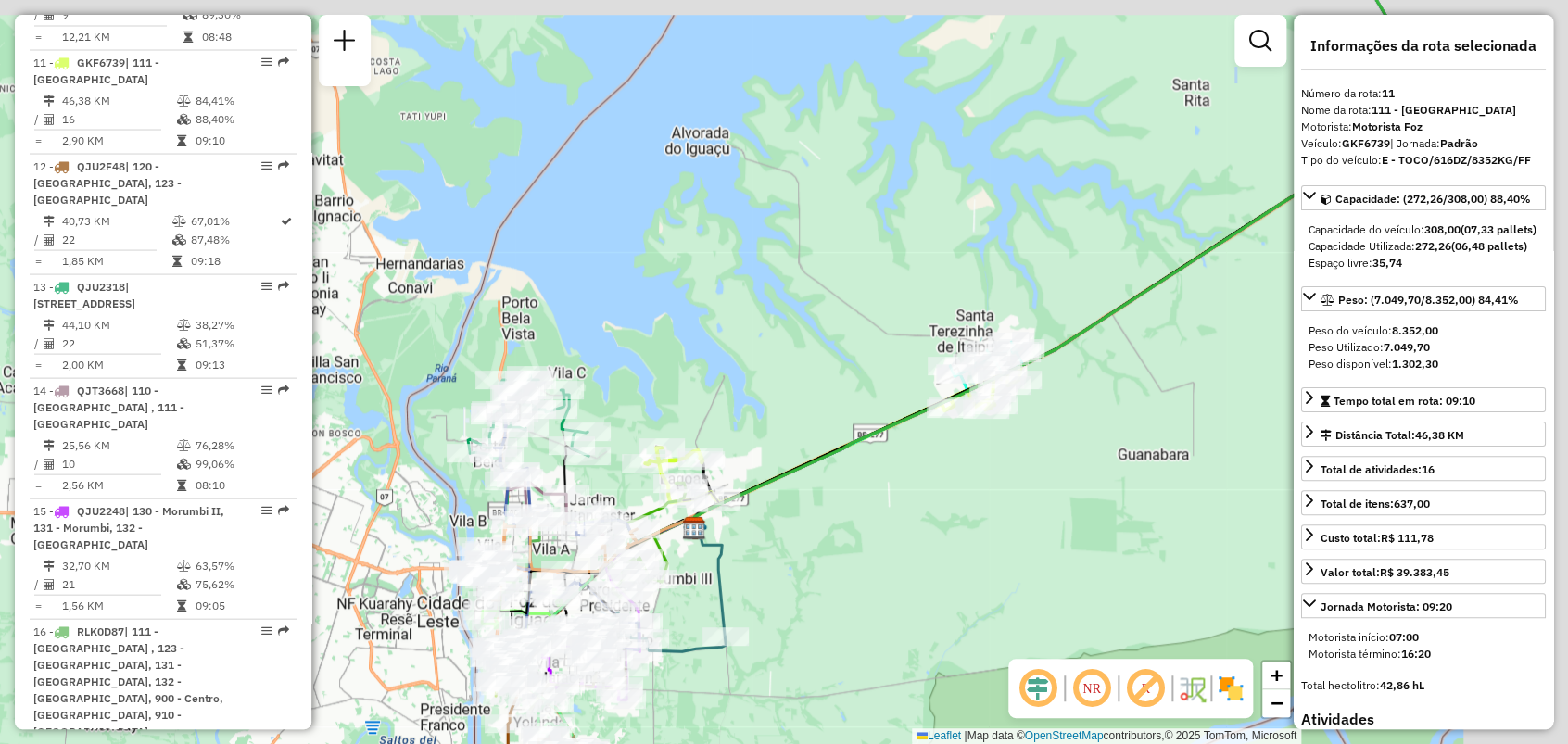
drag, startPoint x: 1101, startPoint y: 369, endPoint x: 902, endPoint y: 427, distance: 207.3
click at [902, 427] on icon at bounding box center [1064, 255] width 739 height 547
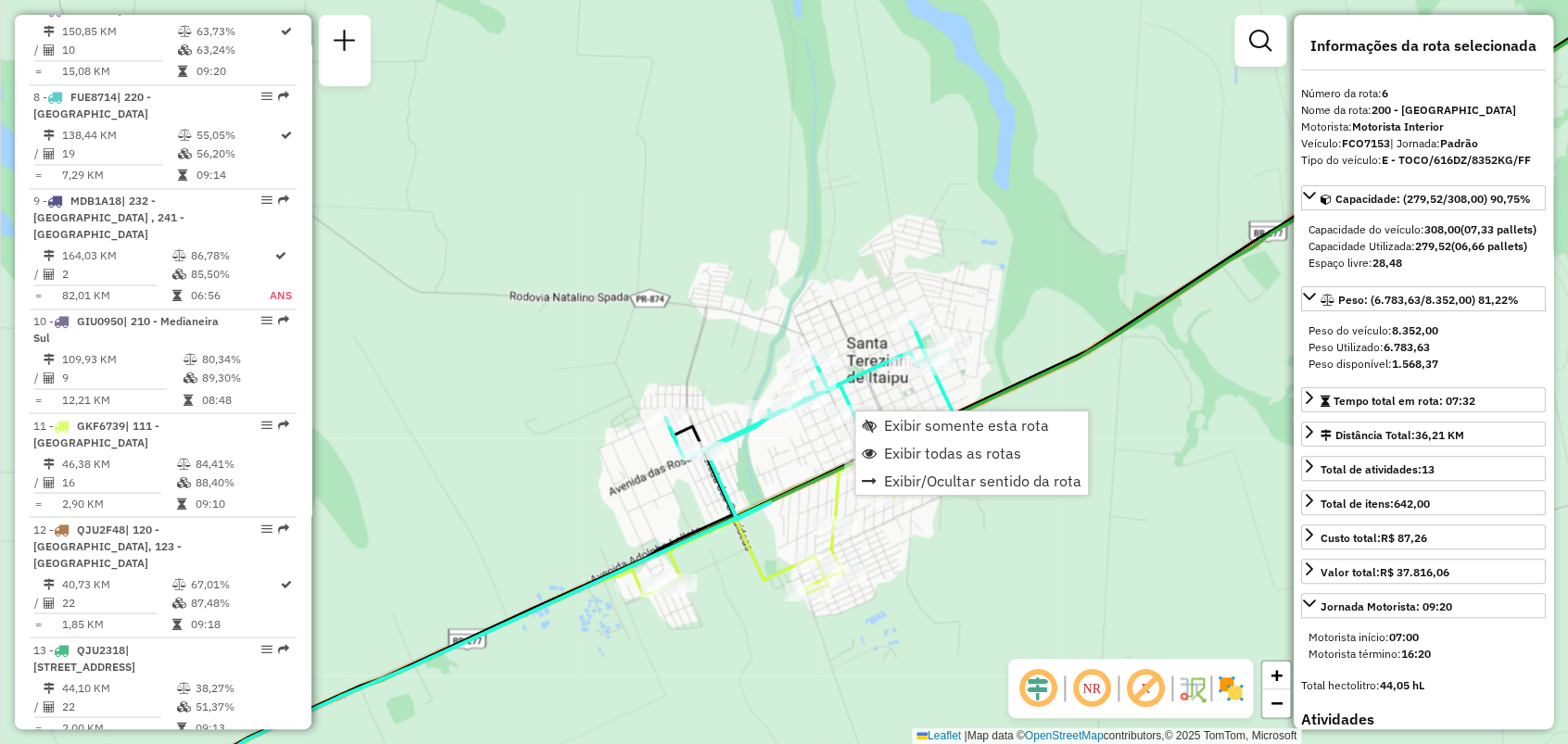
scroll to position [1260, 0]
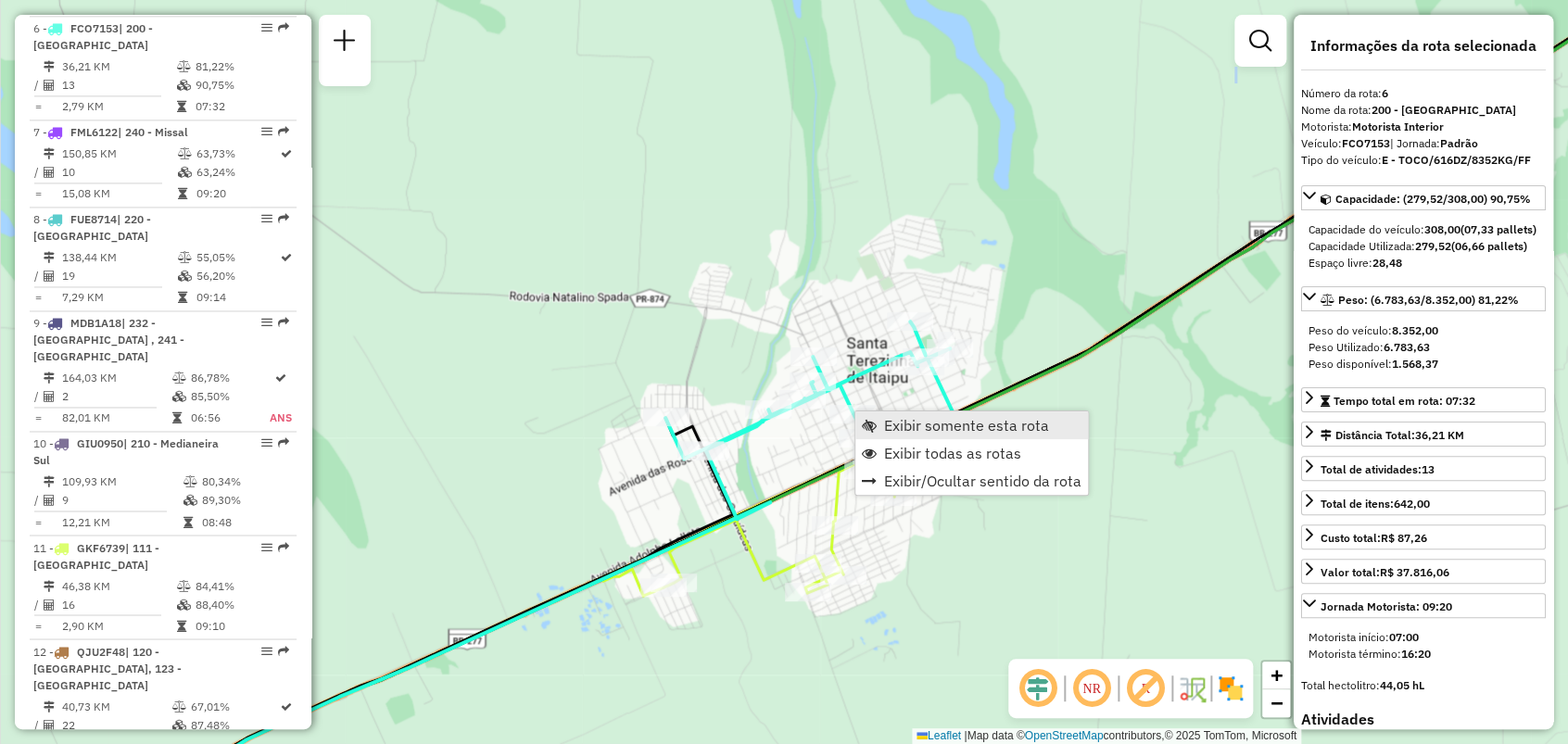
click at [901, 418] on span "Exibir somente esta rota" at bounding box center [966, 426] width 165 height 15
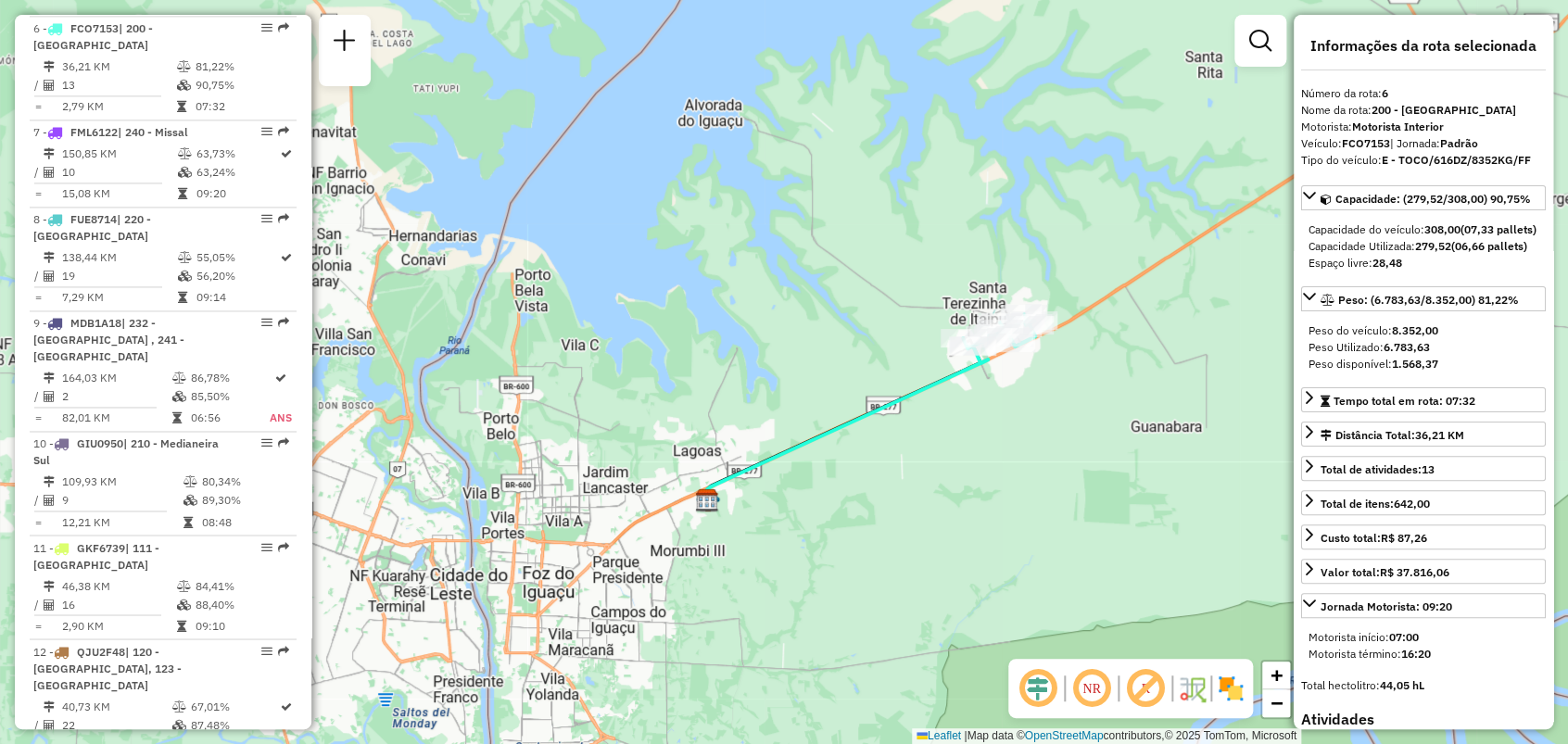
drag, startPoint x: 1059, startPoint y: 404, endPoint x: 889, endPoint y: 428, distance: 171.7
click at [889, 430] on div "Janela de atendimento Grade de atendimento Capacidade Transportadoras Veículos …" at bounding box center [784, 372] width 1568 height 744
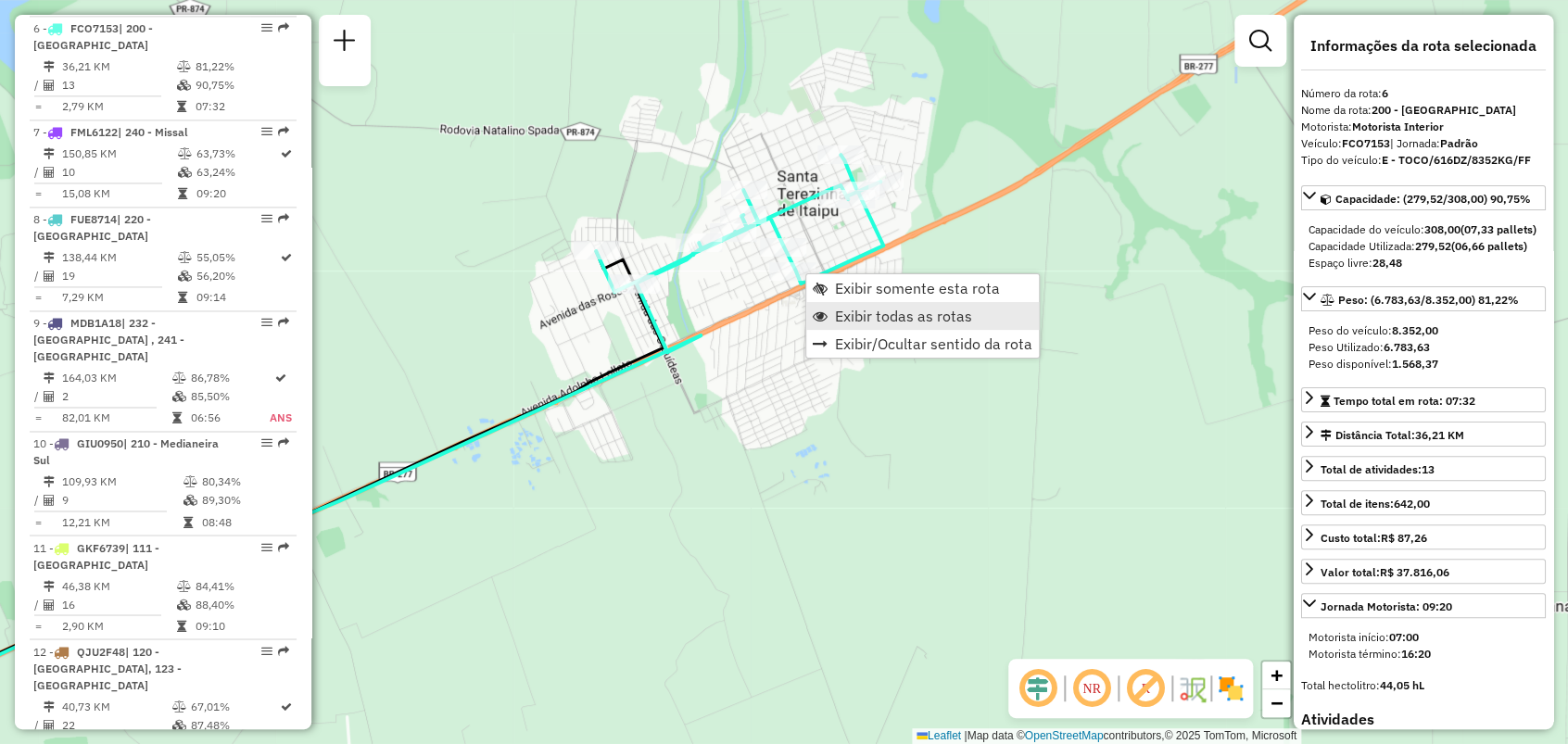
click at [867, 304] on link "Exibir todas as rotas" at bounding box center [922, 316] width 232 height 28
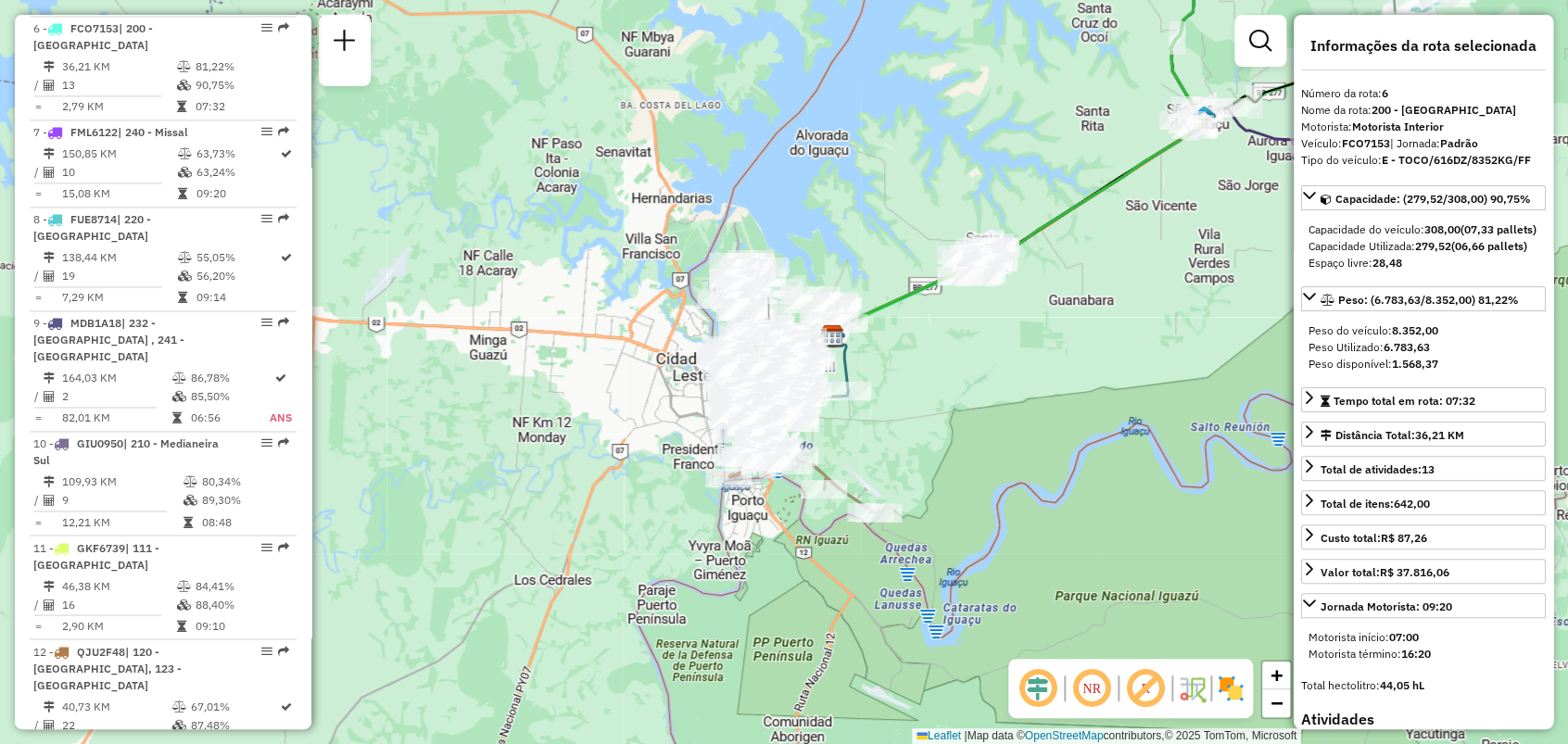
drag, startPoint x: 748, startPoint y: 436, endPoint x: 891, endPoint y: 361, distance: 161.5
click at [891, 361] on div "Janela de atendimento Grade de atendimento Capacidade Transportadoras Veículos …" at bounding box center [784, 372] width 1568 height 744
